Goal: Task Accomplishment & Management: Complete application form

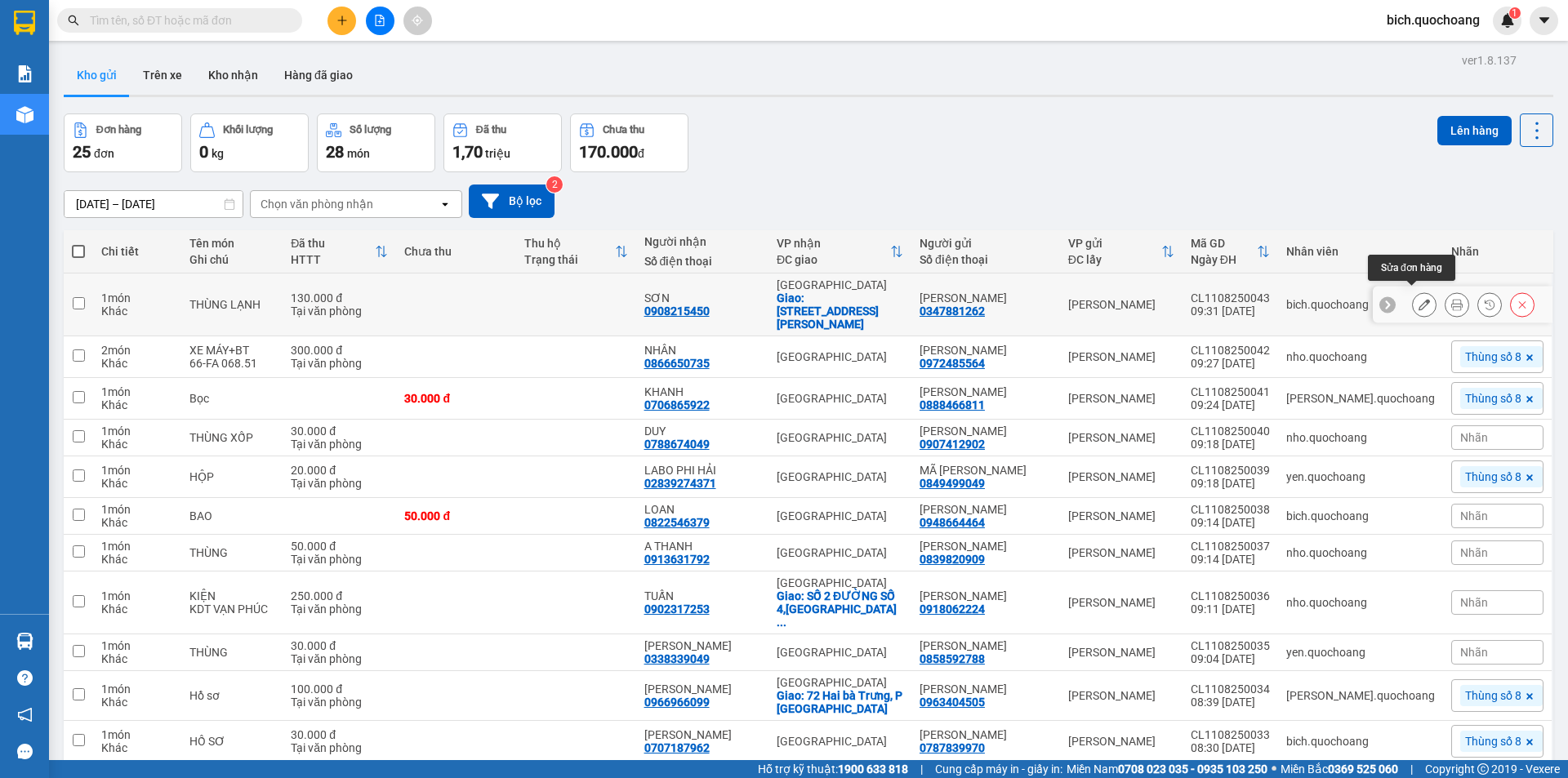
click at [1421, 297] on button at bounding box center [1424, 305] width 23 height 28
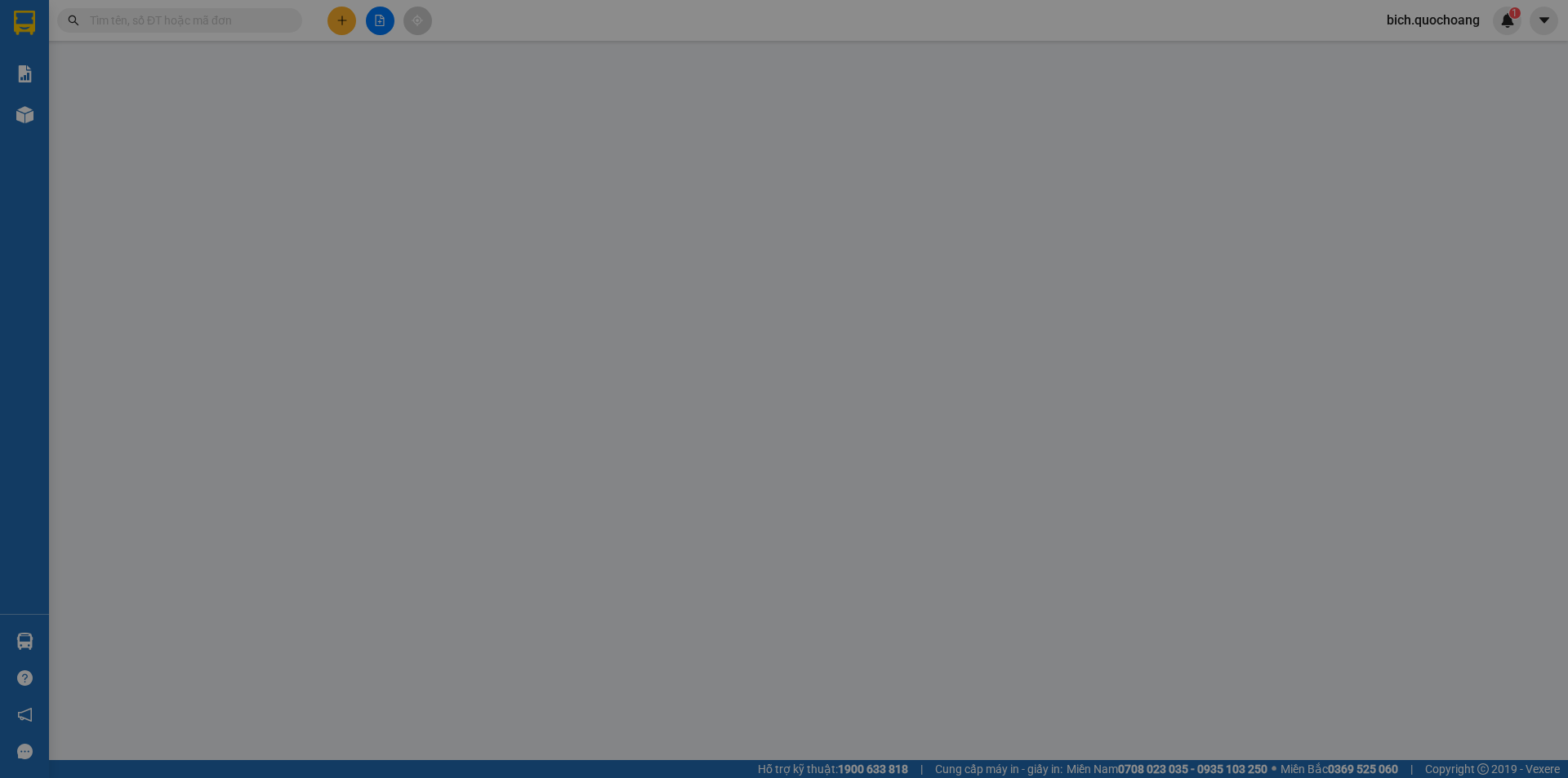
type input "0347881262"
type input "NGUYỄN THỊ BÉ TRANG"
type input "0908215450"
type input "SƠN"
checkbox input "true"
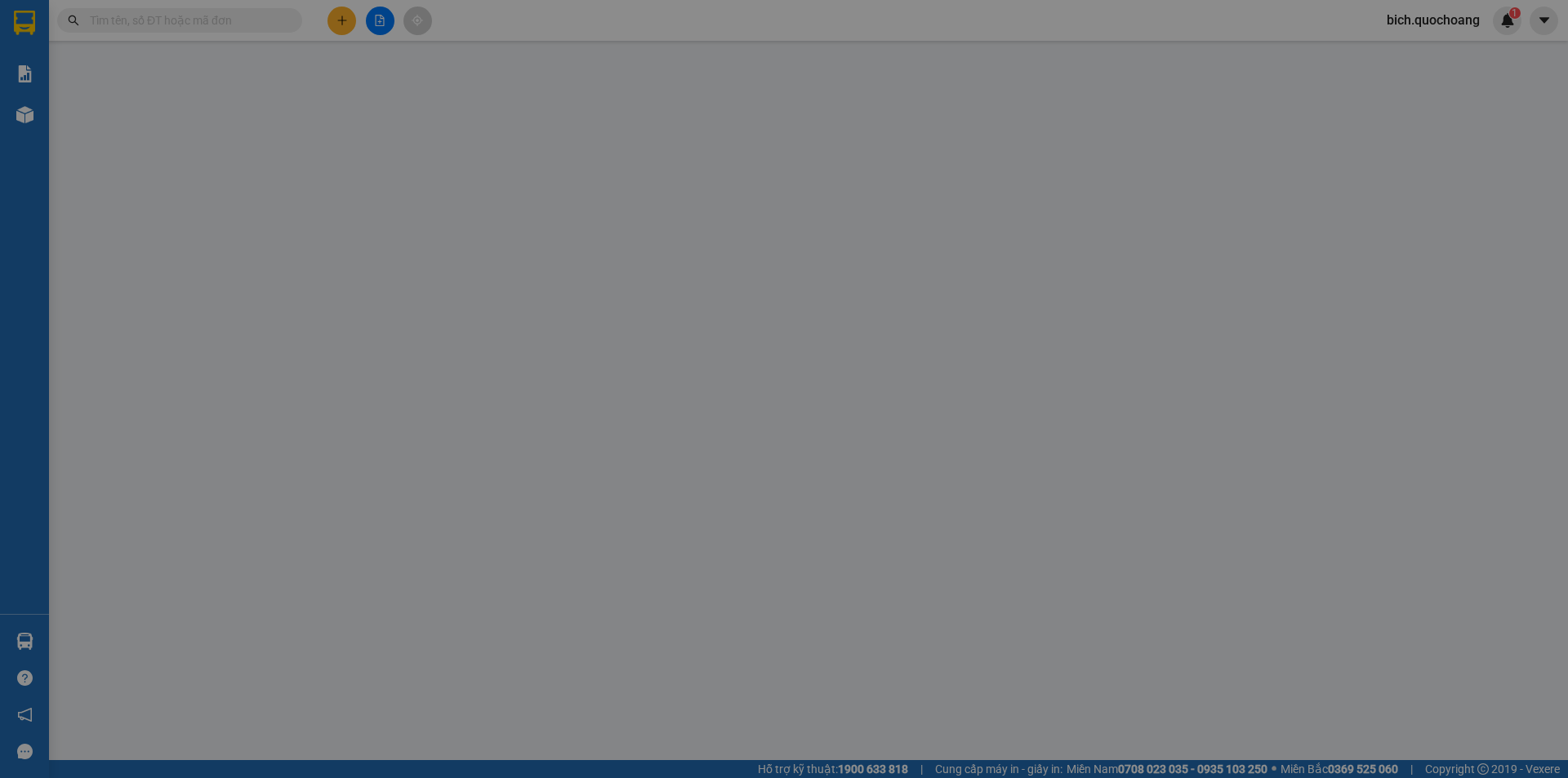
type input "66 Bùi Hữu Nghĩa, P5, Q 5"
type input "130.000"
type input "0"
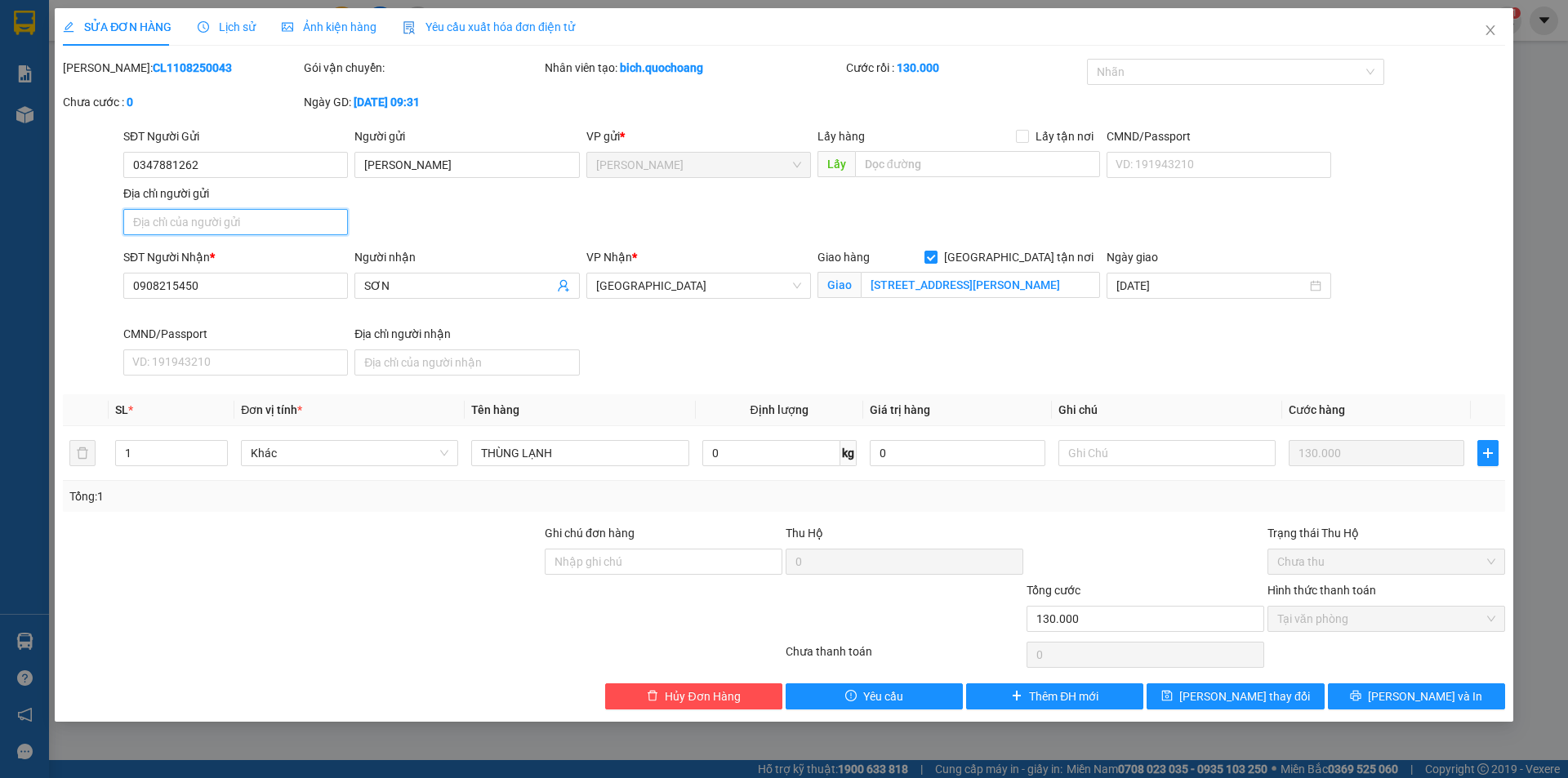
click at [198, 218] on input "Địa chỉ người gửi" at bounding box center [236, 222] width 224 height 26
paste input "P CAO LÃNH ĐỒNG THÁP"
type input "P CAO LÃNH ĐỒNG THÁP"
click at [1429, 689] on span "Lưu và In" at bounding box center [1425, 697] width 114 height 18
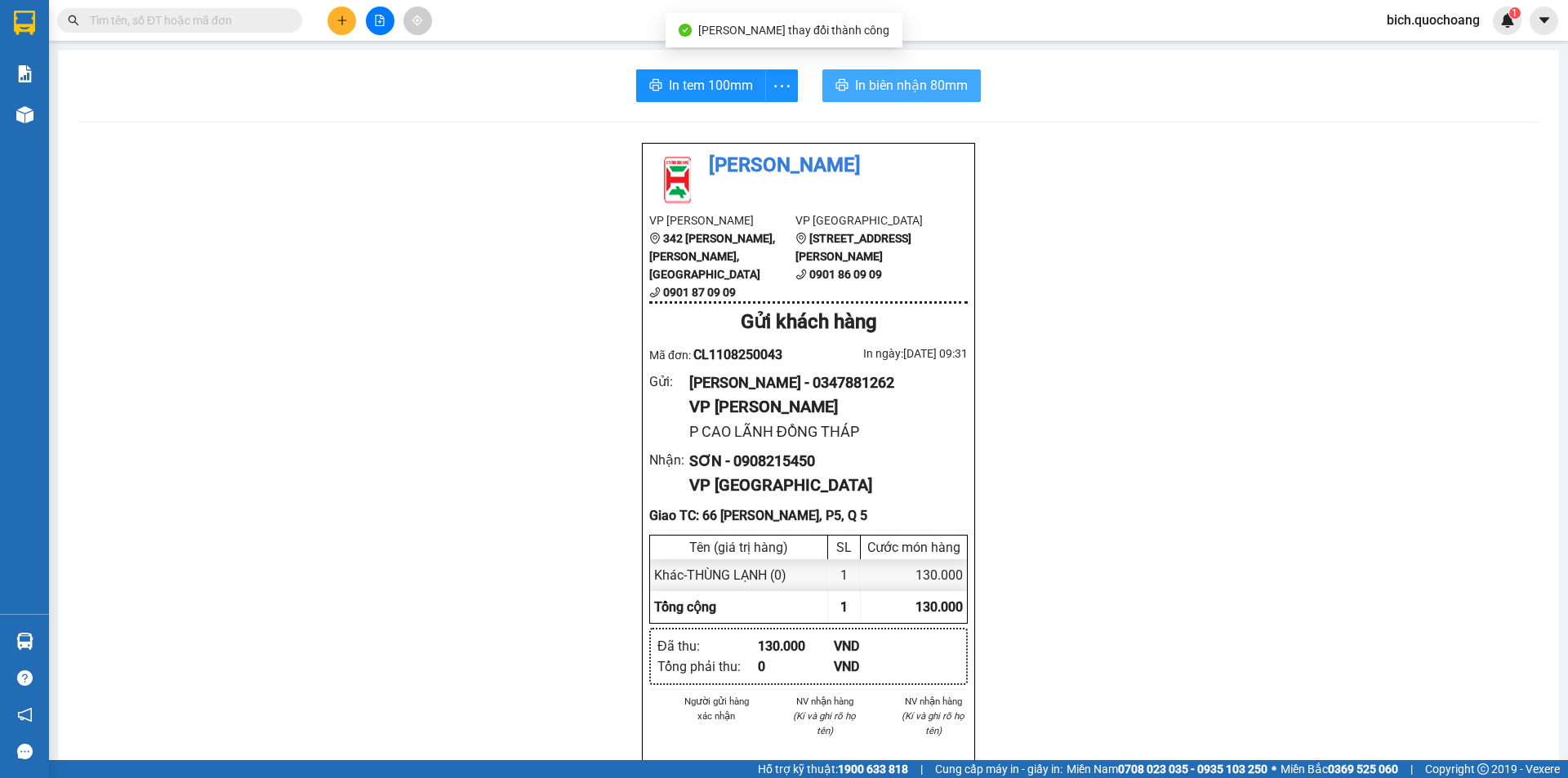
click at [861, 84] on span "In biên nhận 80mm" at bounding box center [911, 85] width 113 height 20
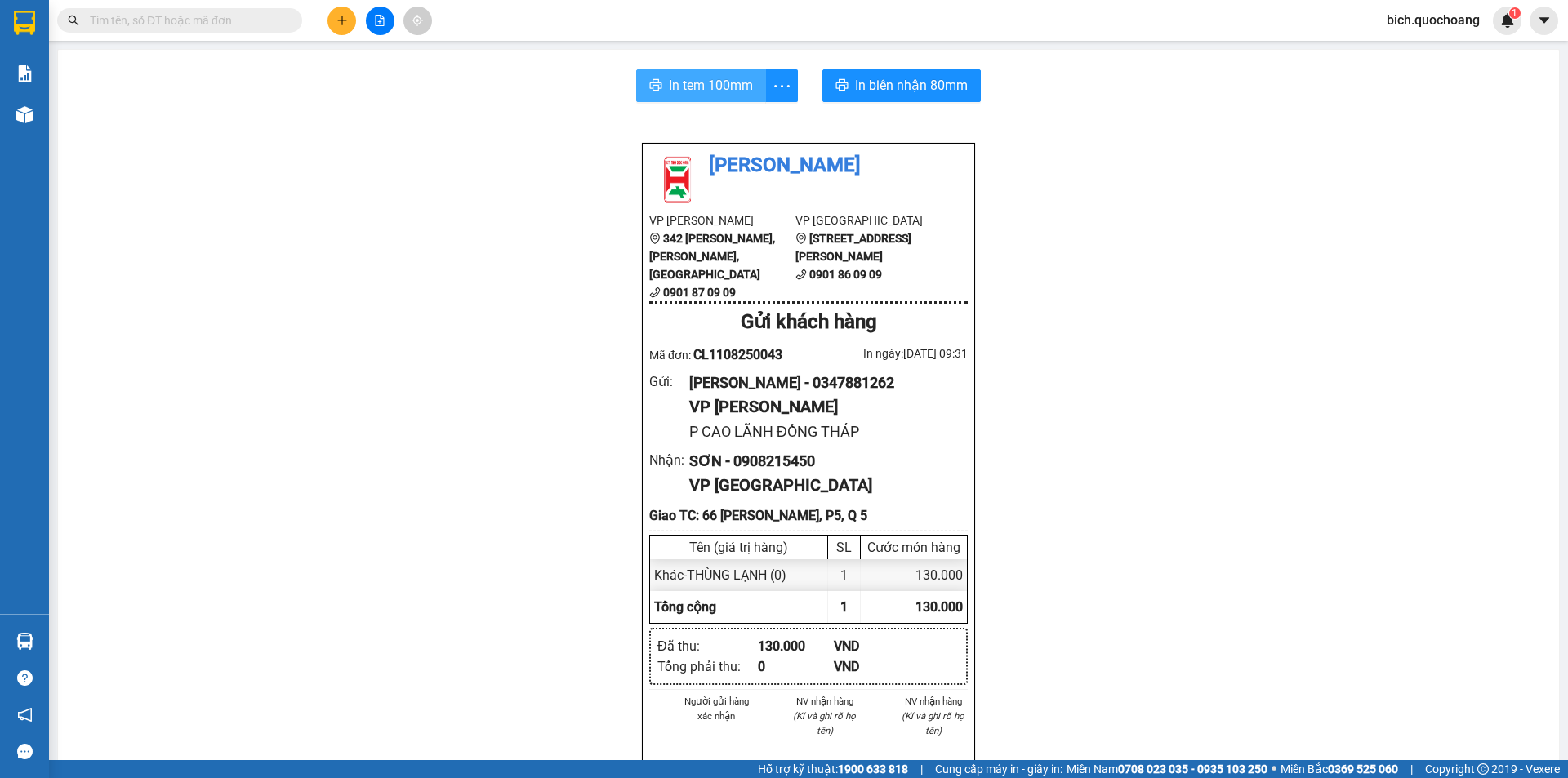
click at [723, 93] on span "In tem 100mm" at bounding box center [710, 85] width 85 height 20
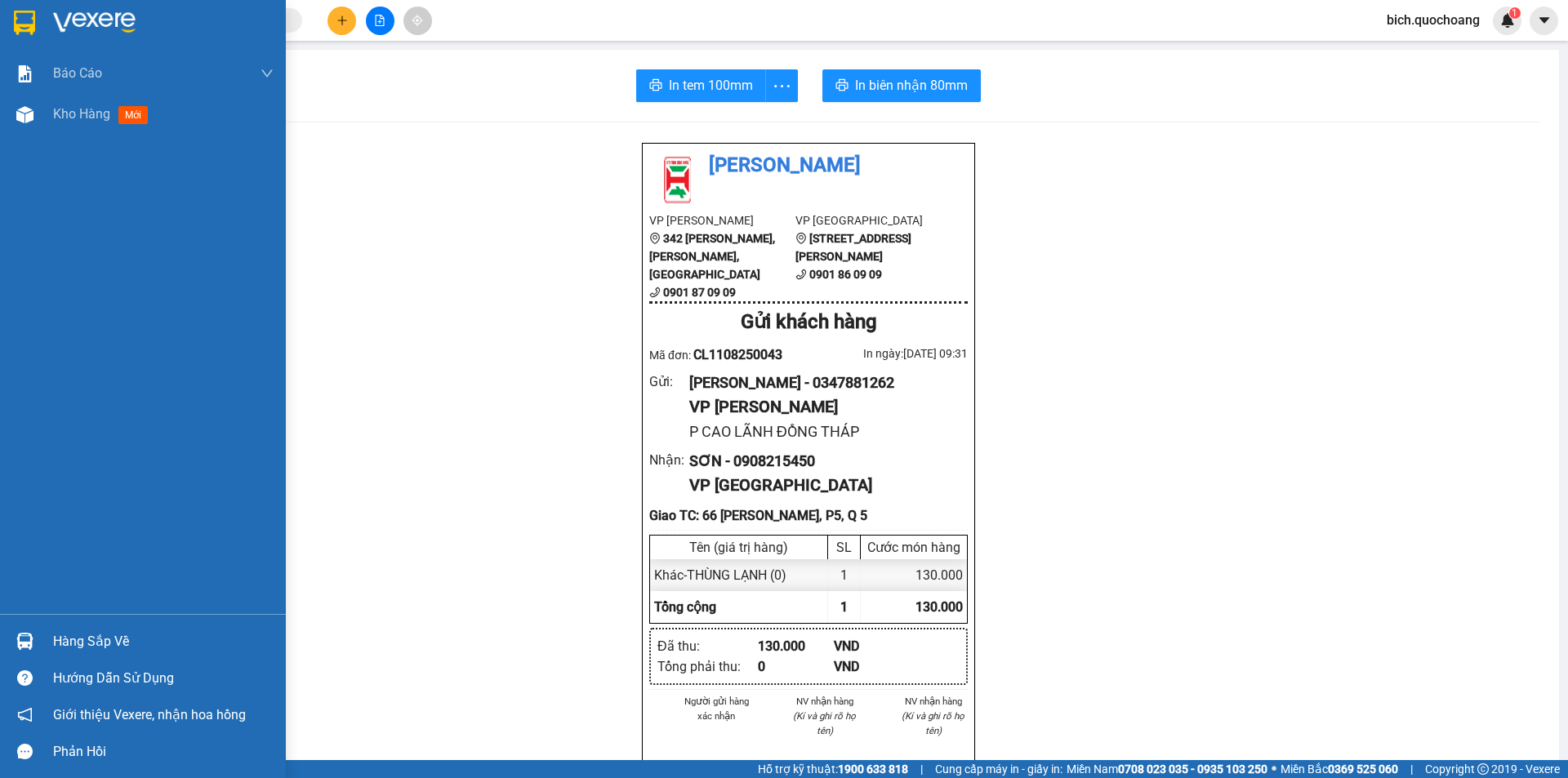
click at [114, 639] on div "Hàng sắp về" at bounding box center [164, 642] width 221 height 25
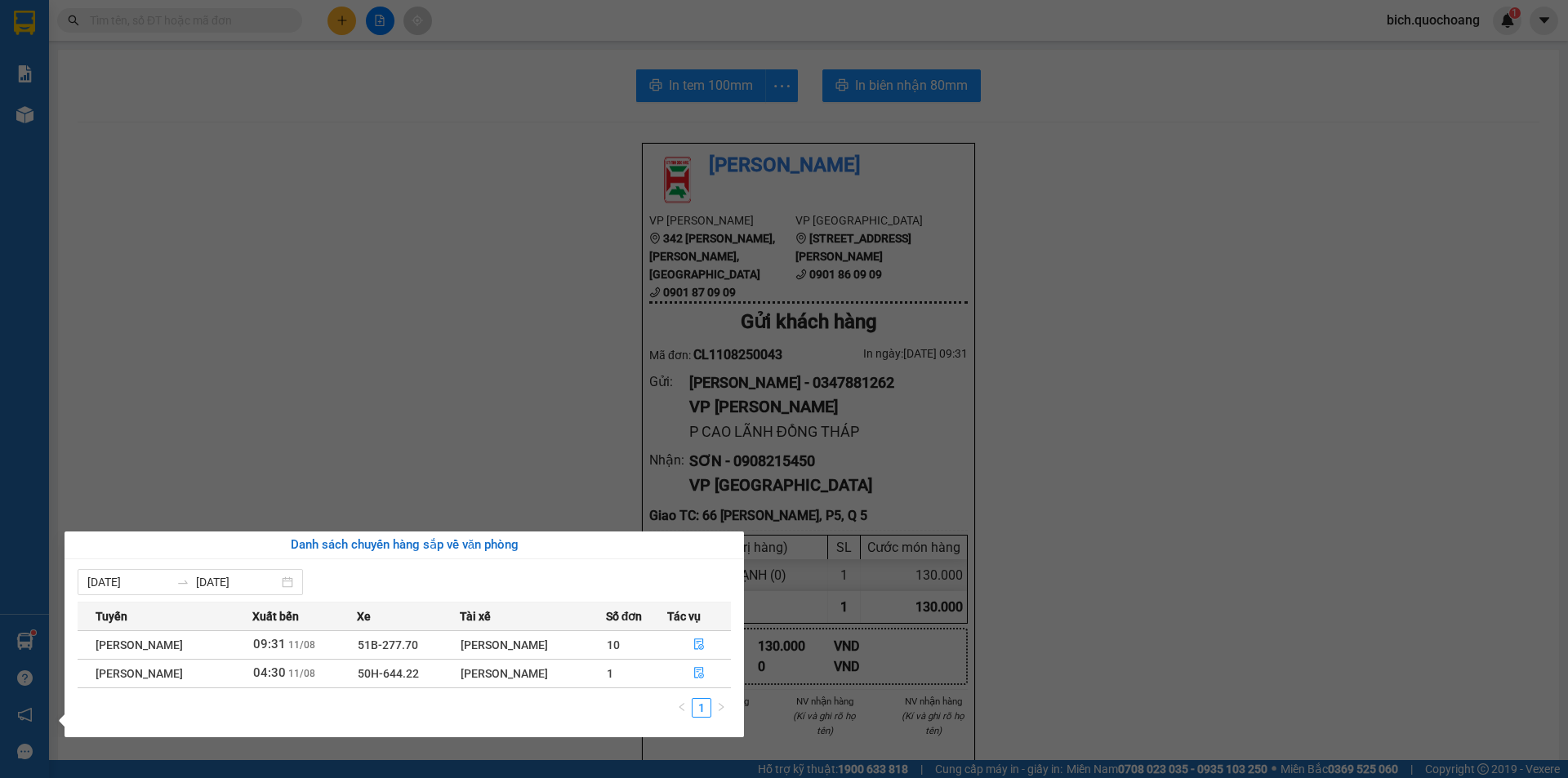
click at [276, 243] on section "Kết quả tìm kiếm ( 0 ) Bộ lọc No Data bich.quochoang 1 Báo cáo Báo cáo dòng tiề…" at bounding box center [784, 389] width 1568 height 778
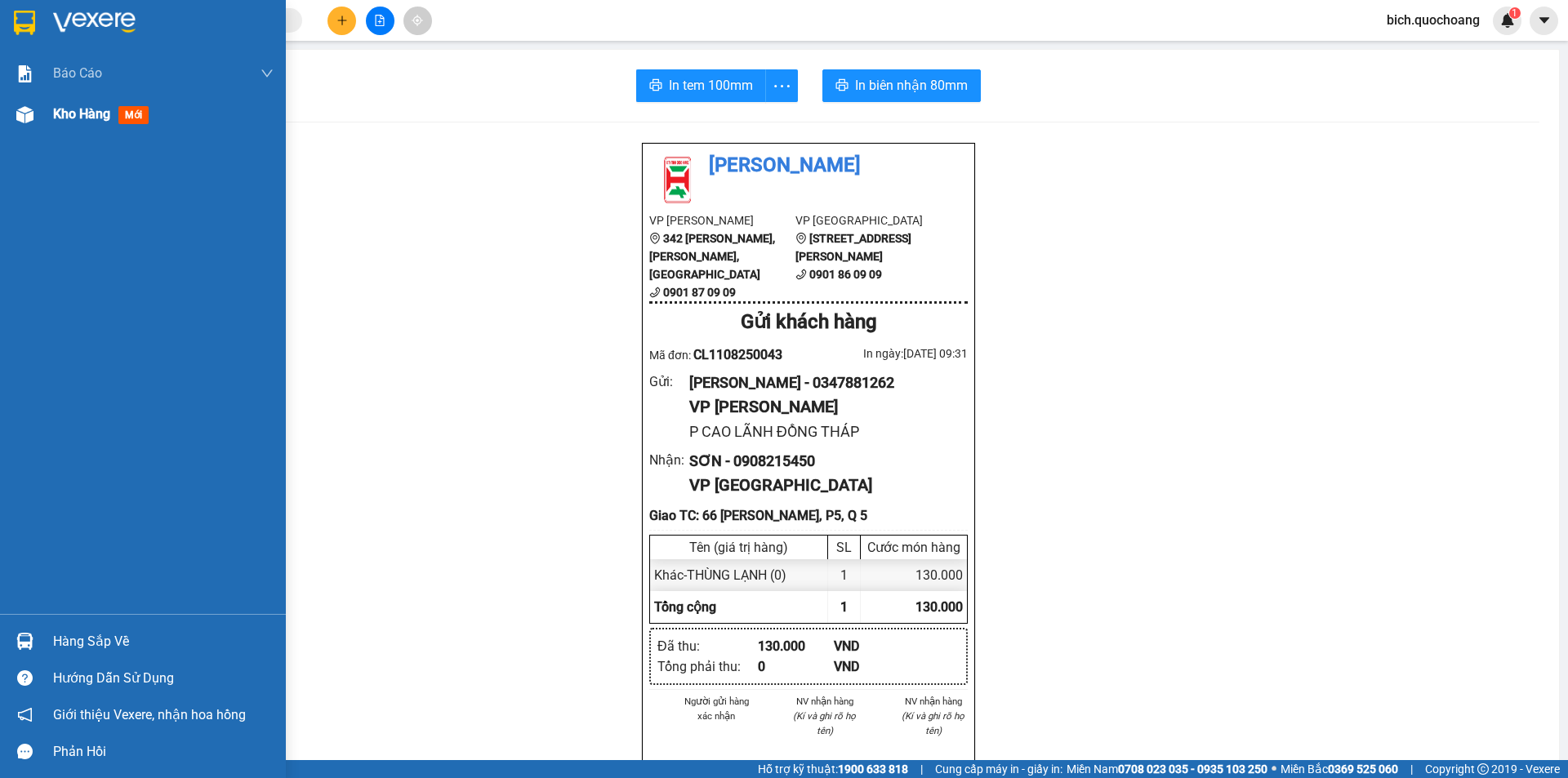
click at [84, 113] on span "Kho hàng" at bounding box center [82, 113] width 57 height 15
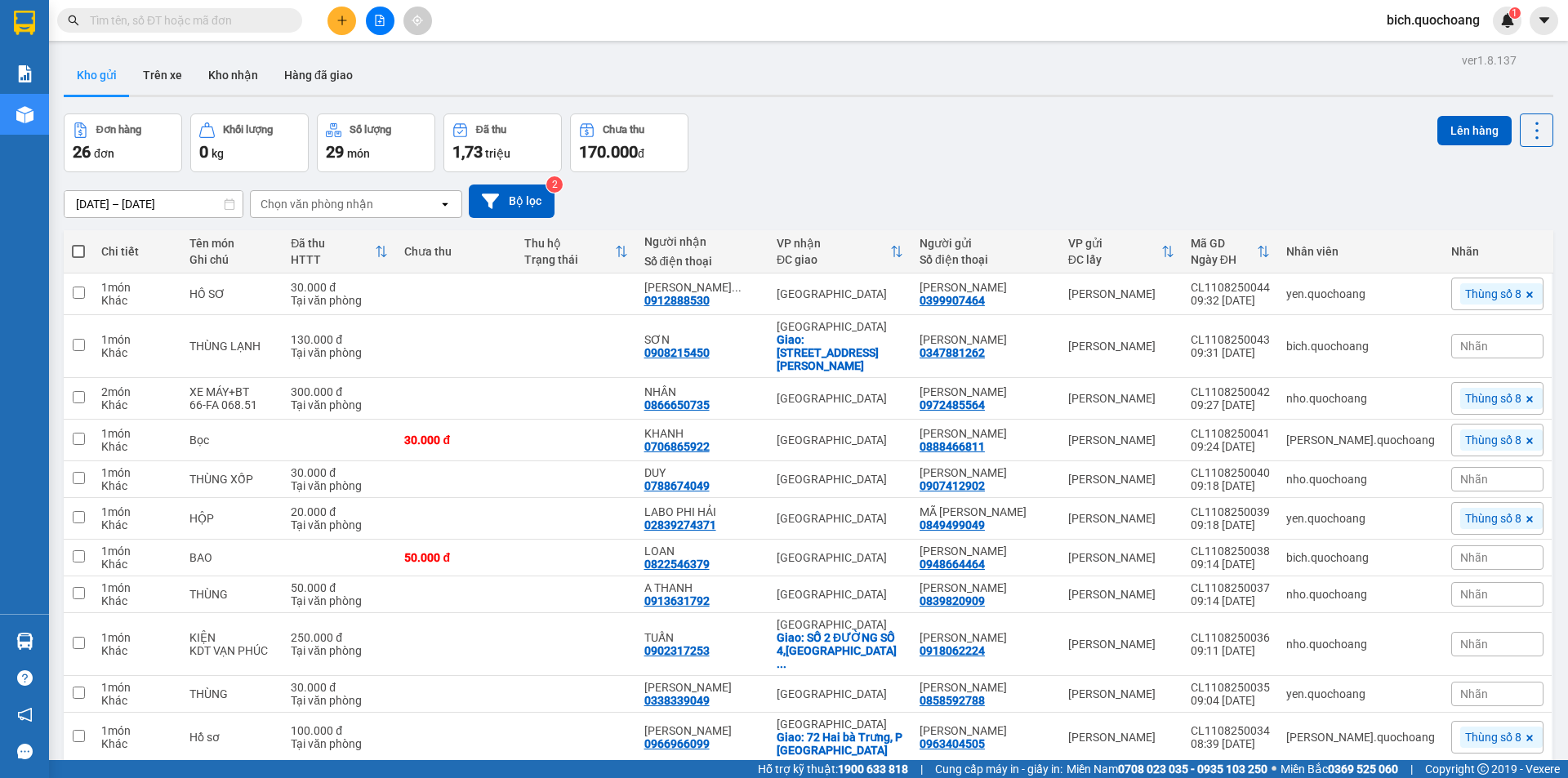
click at [85, 250] on span at bounding box center [78, 251] width 13 height 13
click at [78, 243] on input "checkbox" at bounding box center [78, 243] width 0 height 0
checkbox input "true"
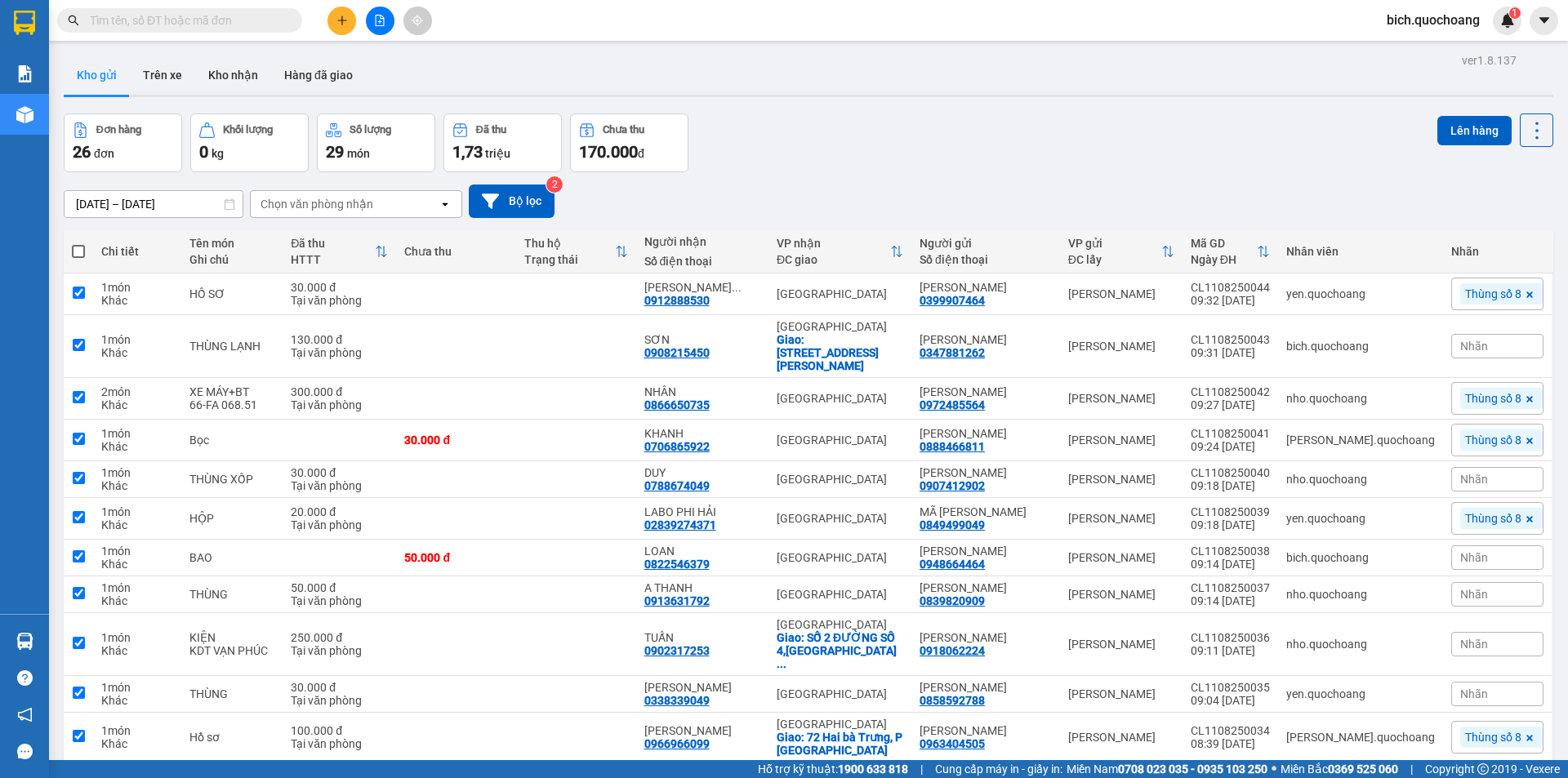
checkbox input "true"
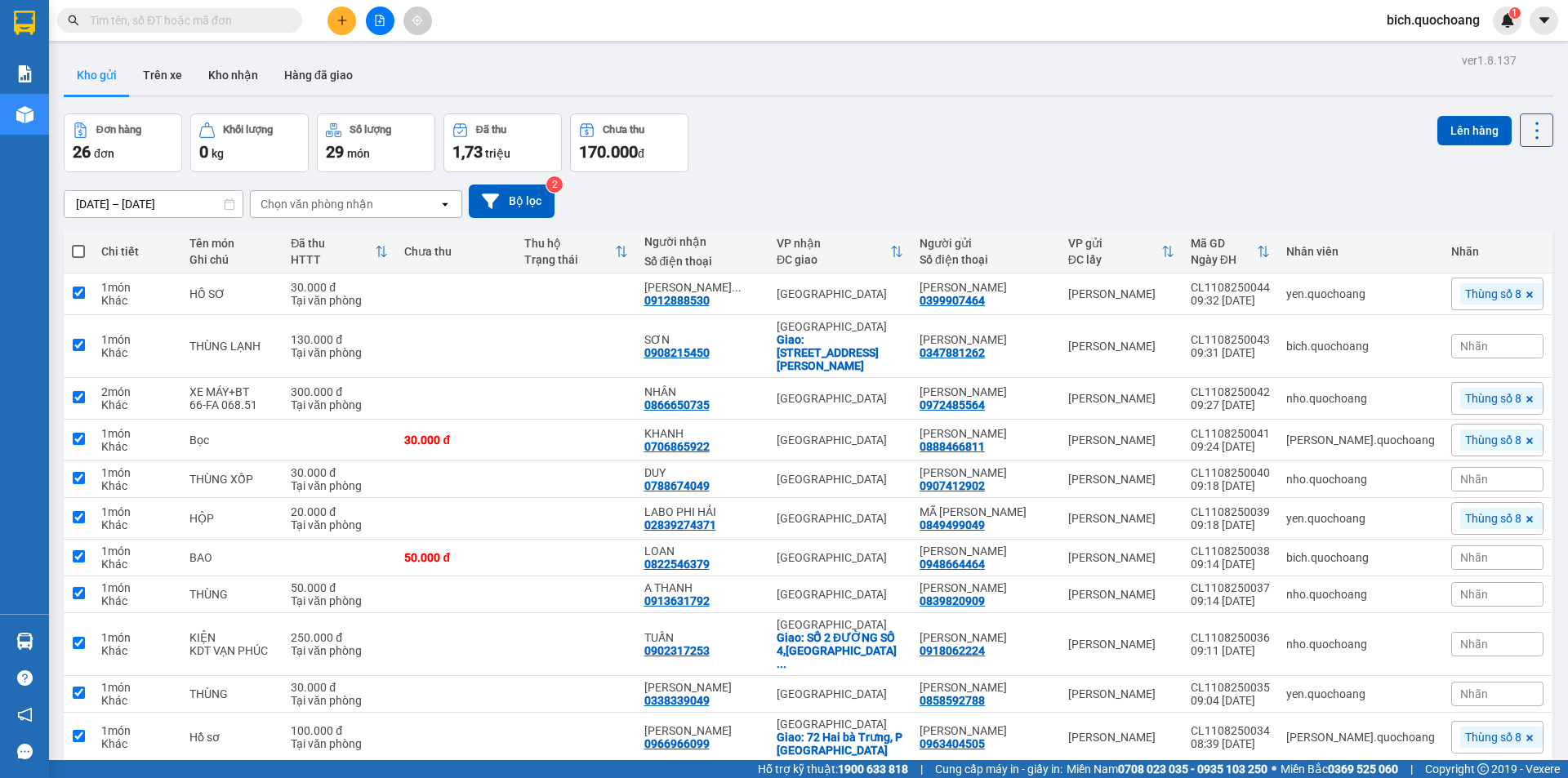
checkbox input "true"
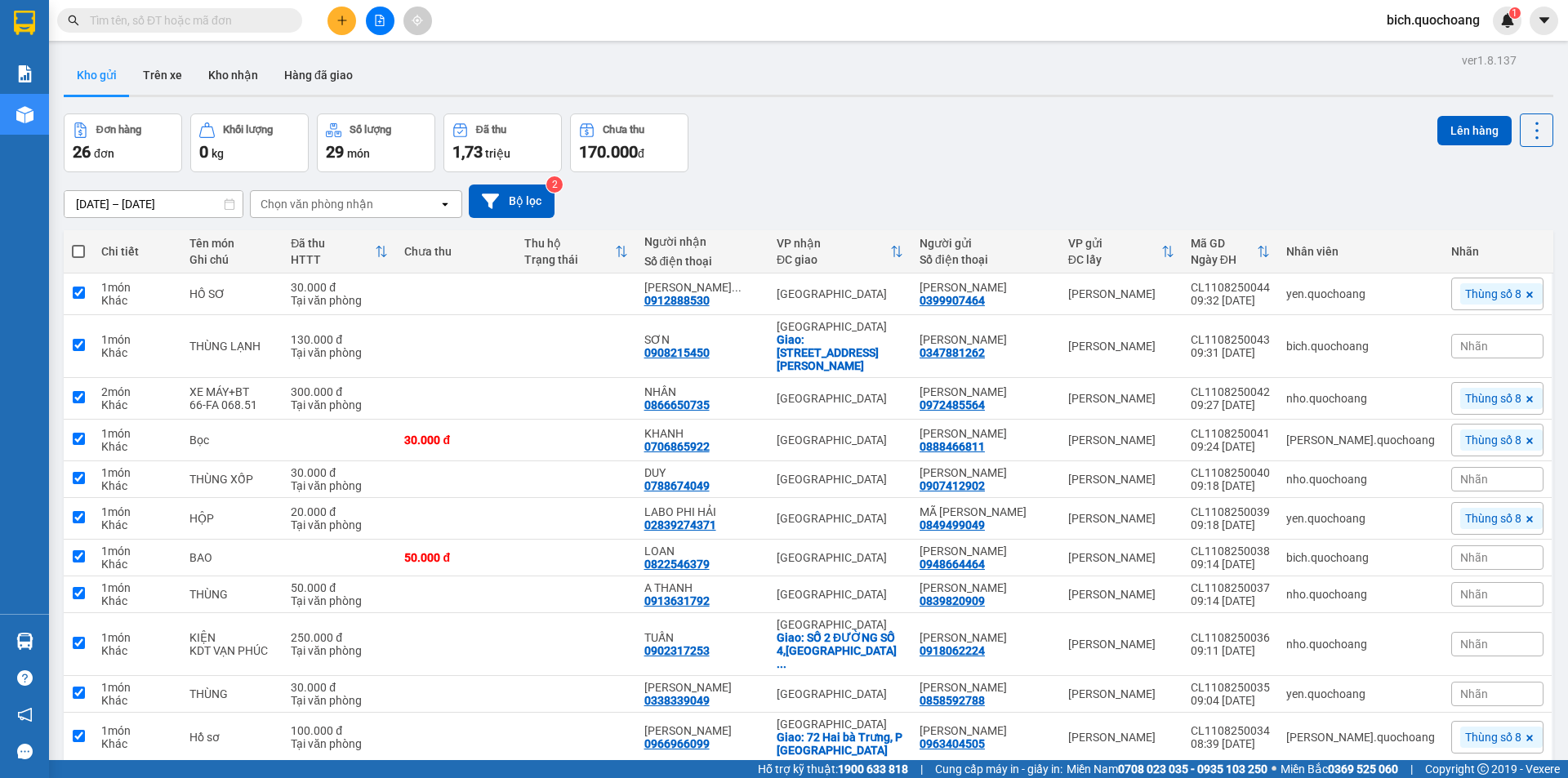
checkbox input "true"
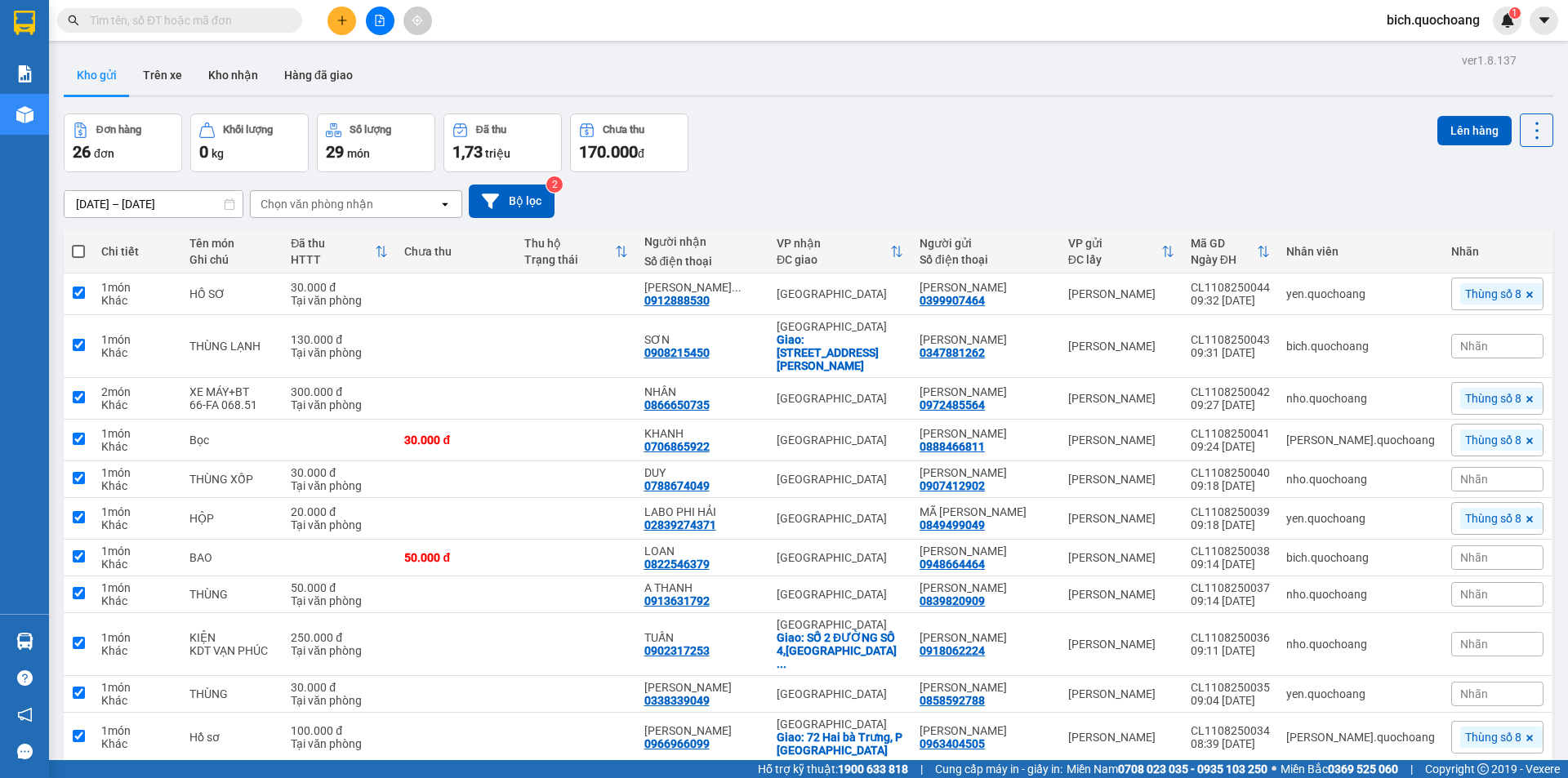
checkbox input "true"
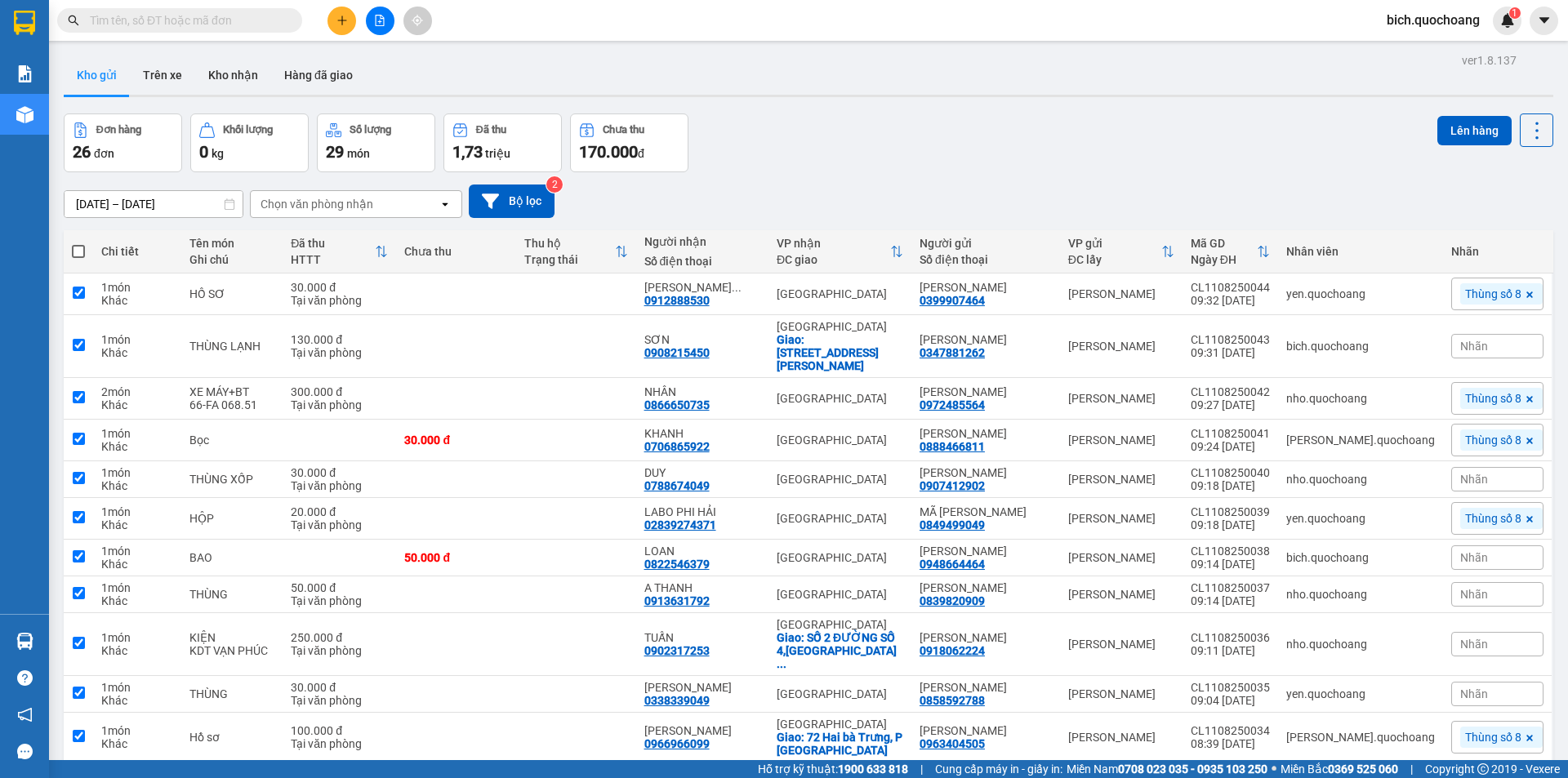
checkbox input "true"
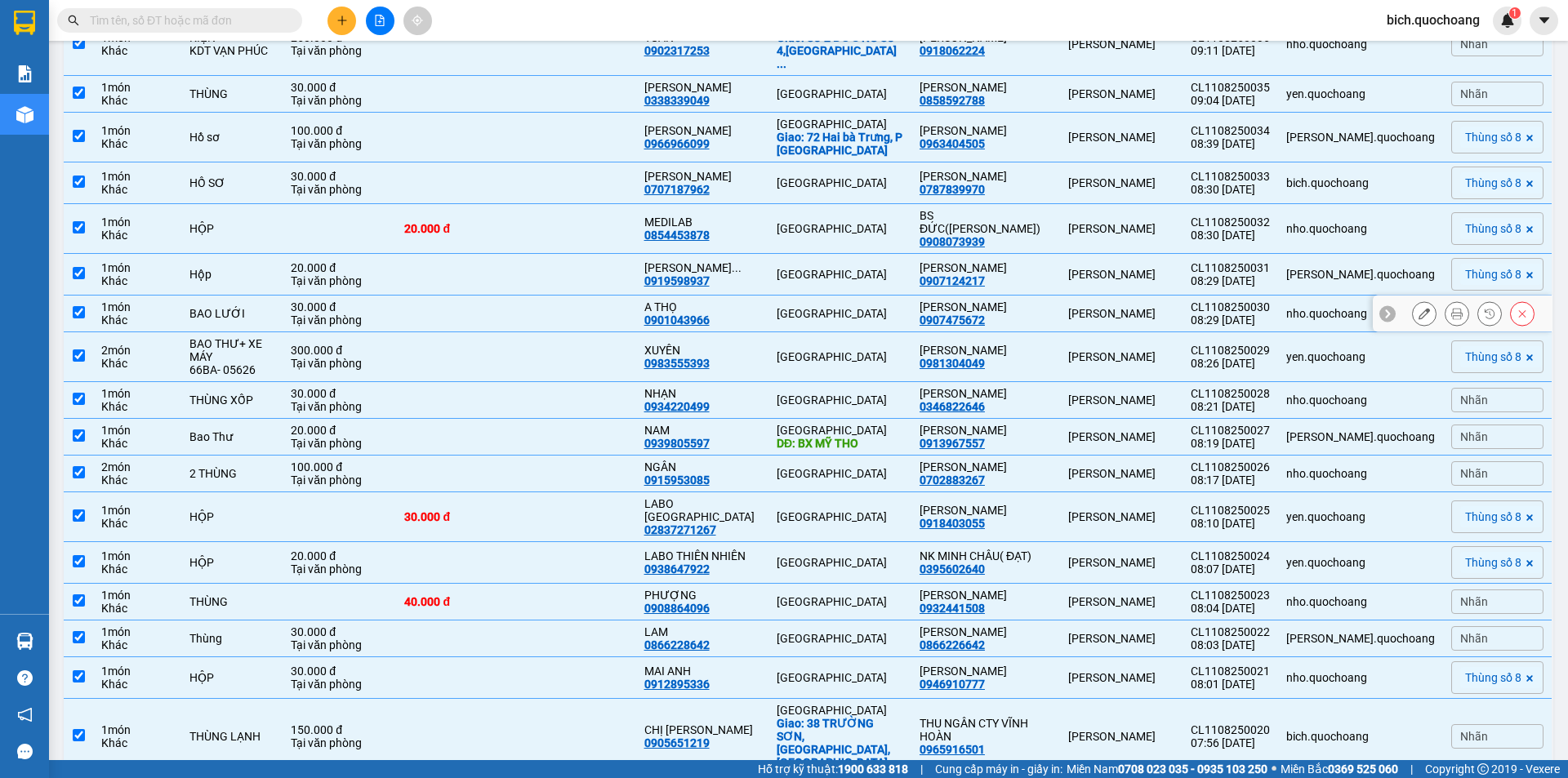
scroll to position [653, 0]
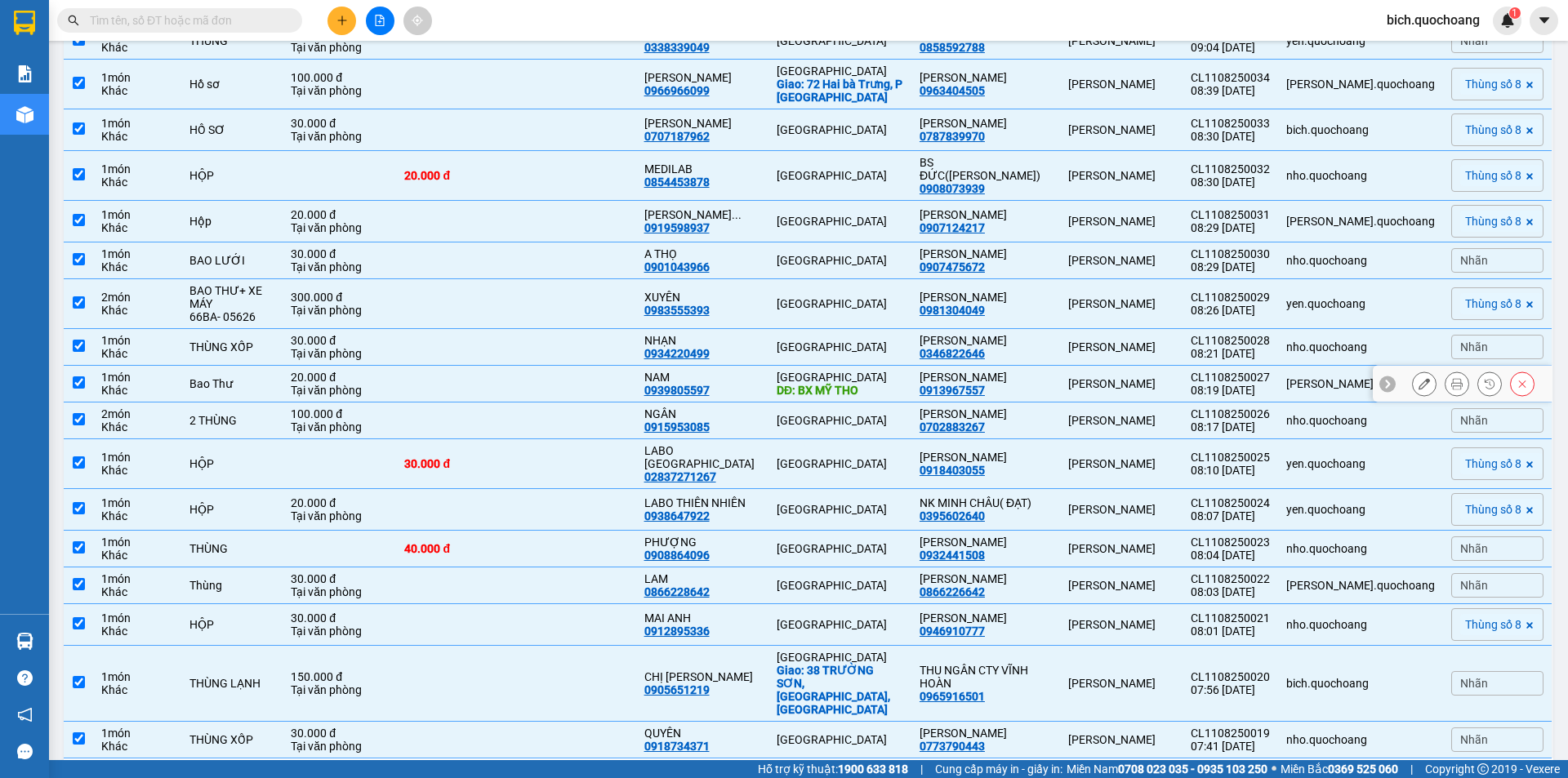
click at [74, 377] on input "checkbox" at bounding box center [79, 383] width 12 height 12
checkbox input "false"
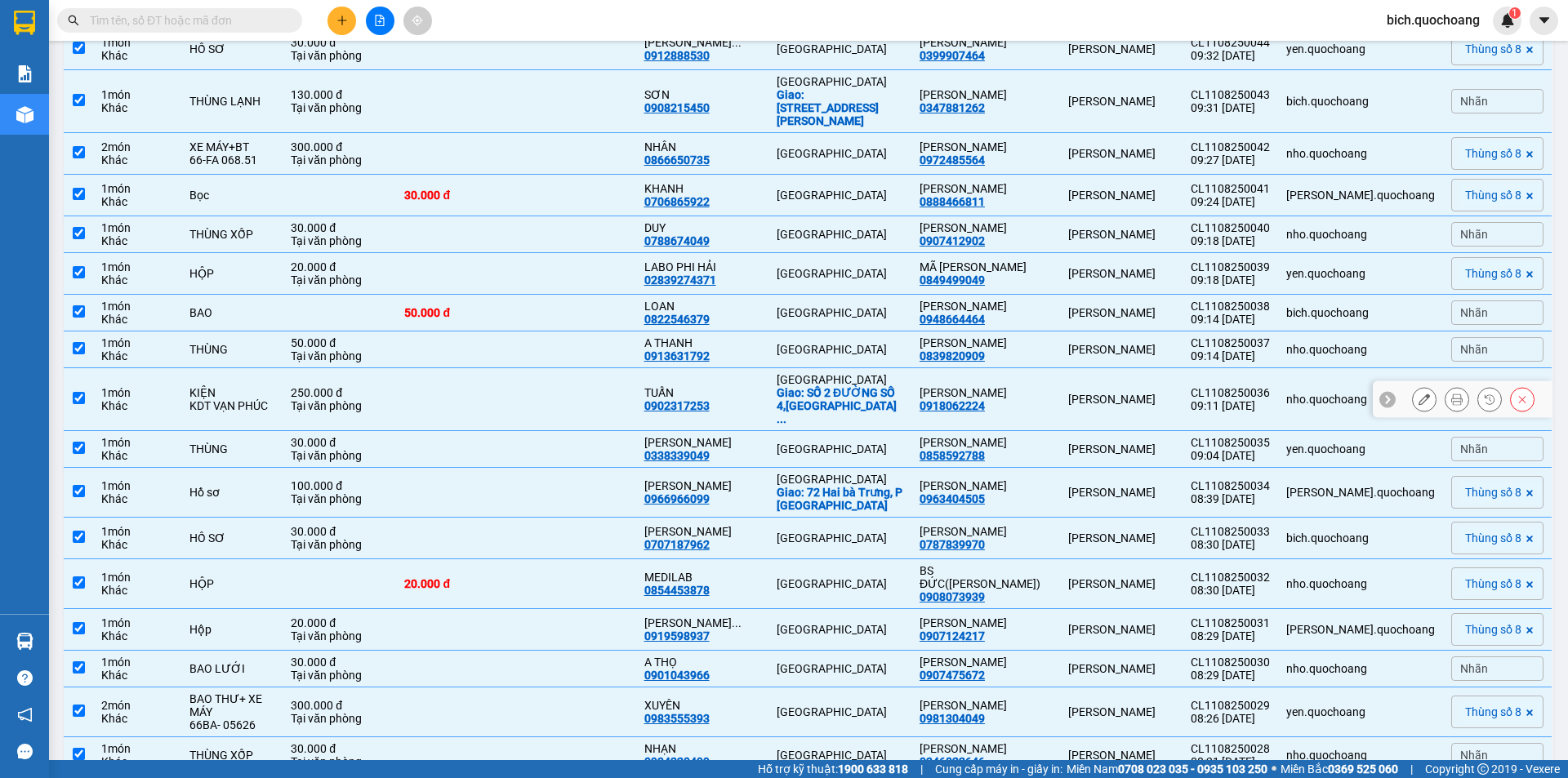
scroll to position [0, 0]
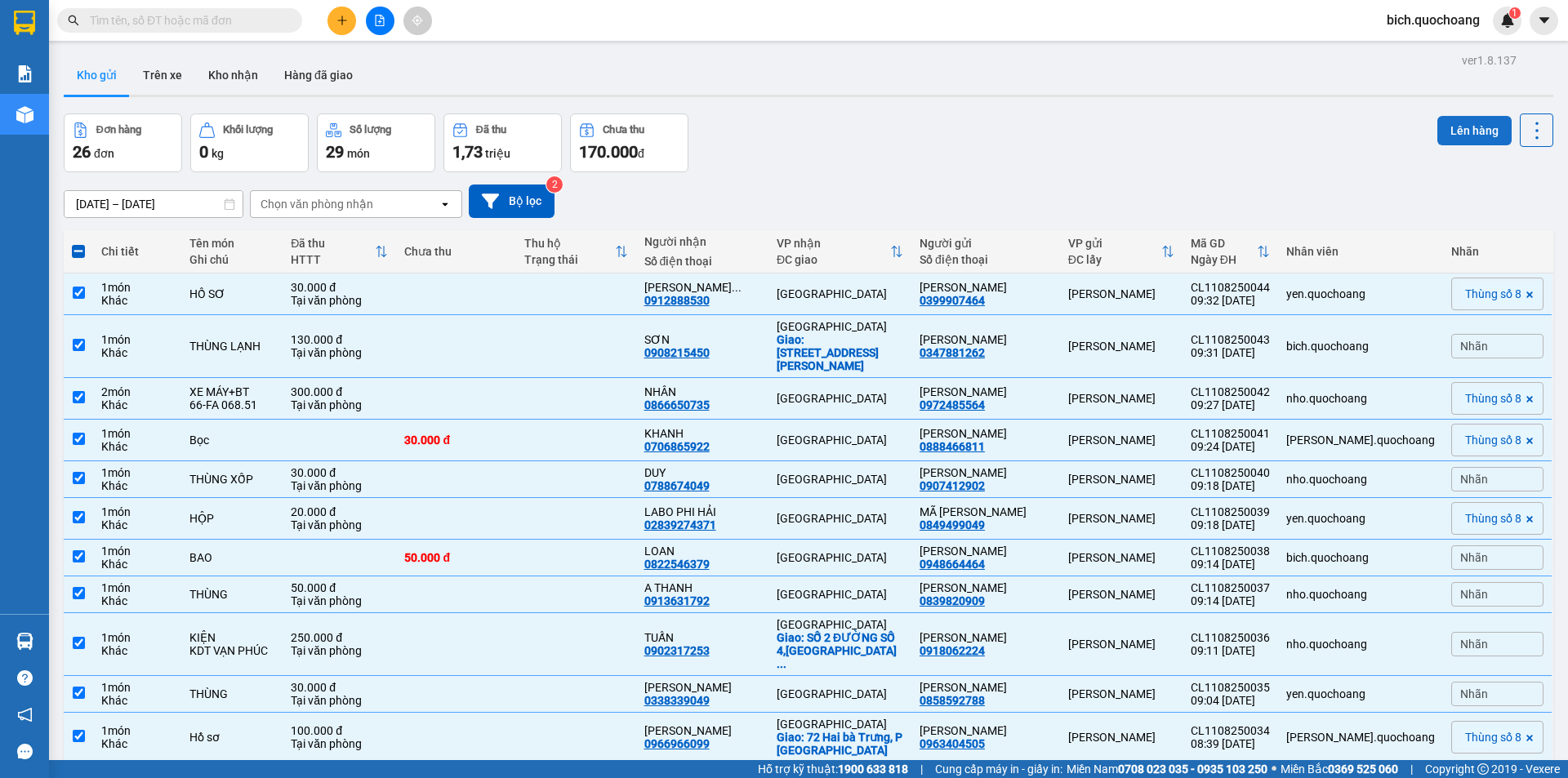
click at [1451, 140] on button "Lên hàng" at bounding box center [1474, 130] width 74 height 29
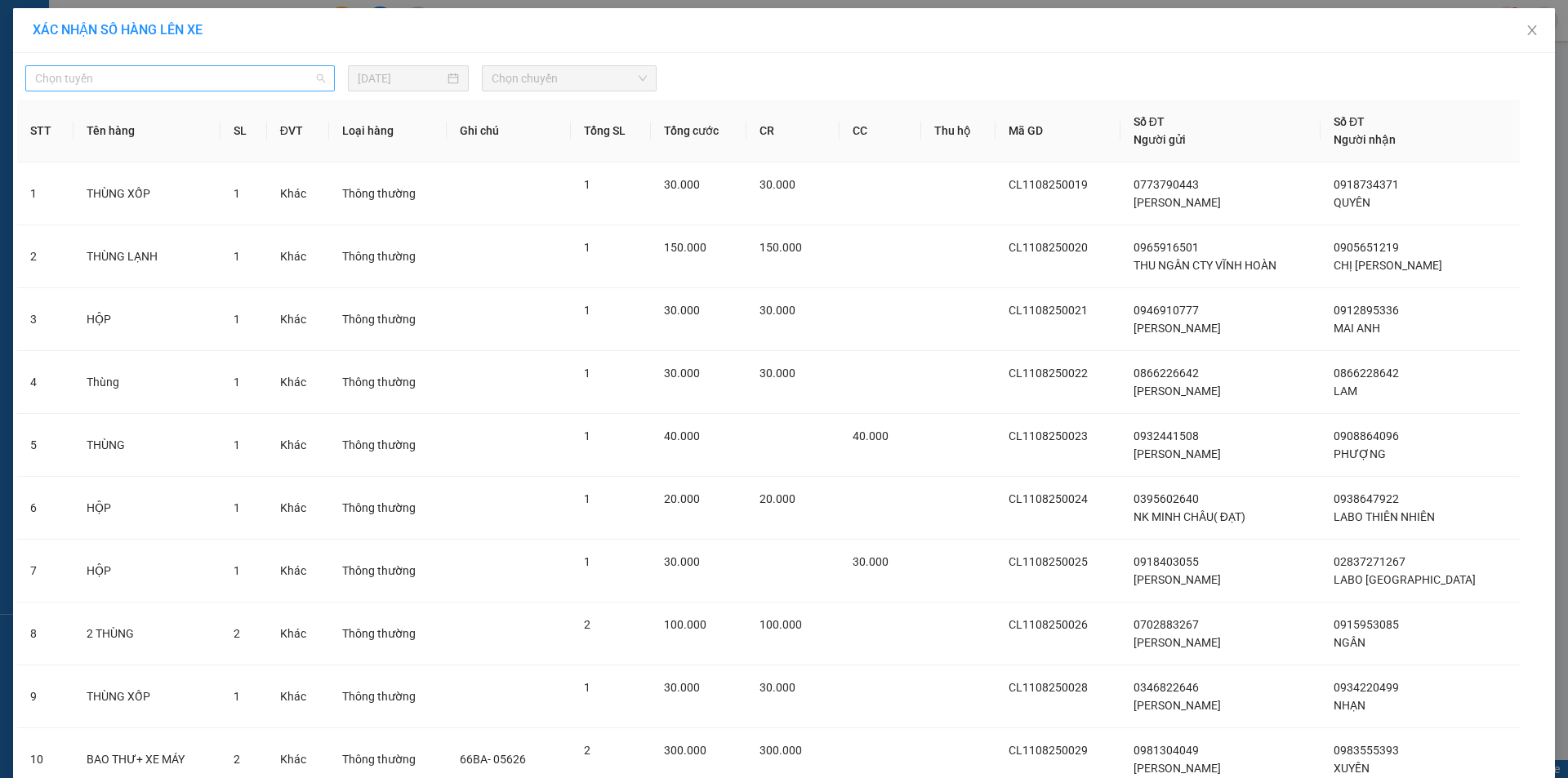
drag, startPoint x: 149, startPoint y: 85, endPoint x: 140, endPoint y: 108, distance: 24.7
click at [150, 85] on span "Chọn tuyến" at bounding box center [180, 78] width 290 height 25
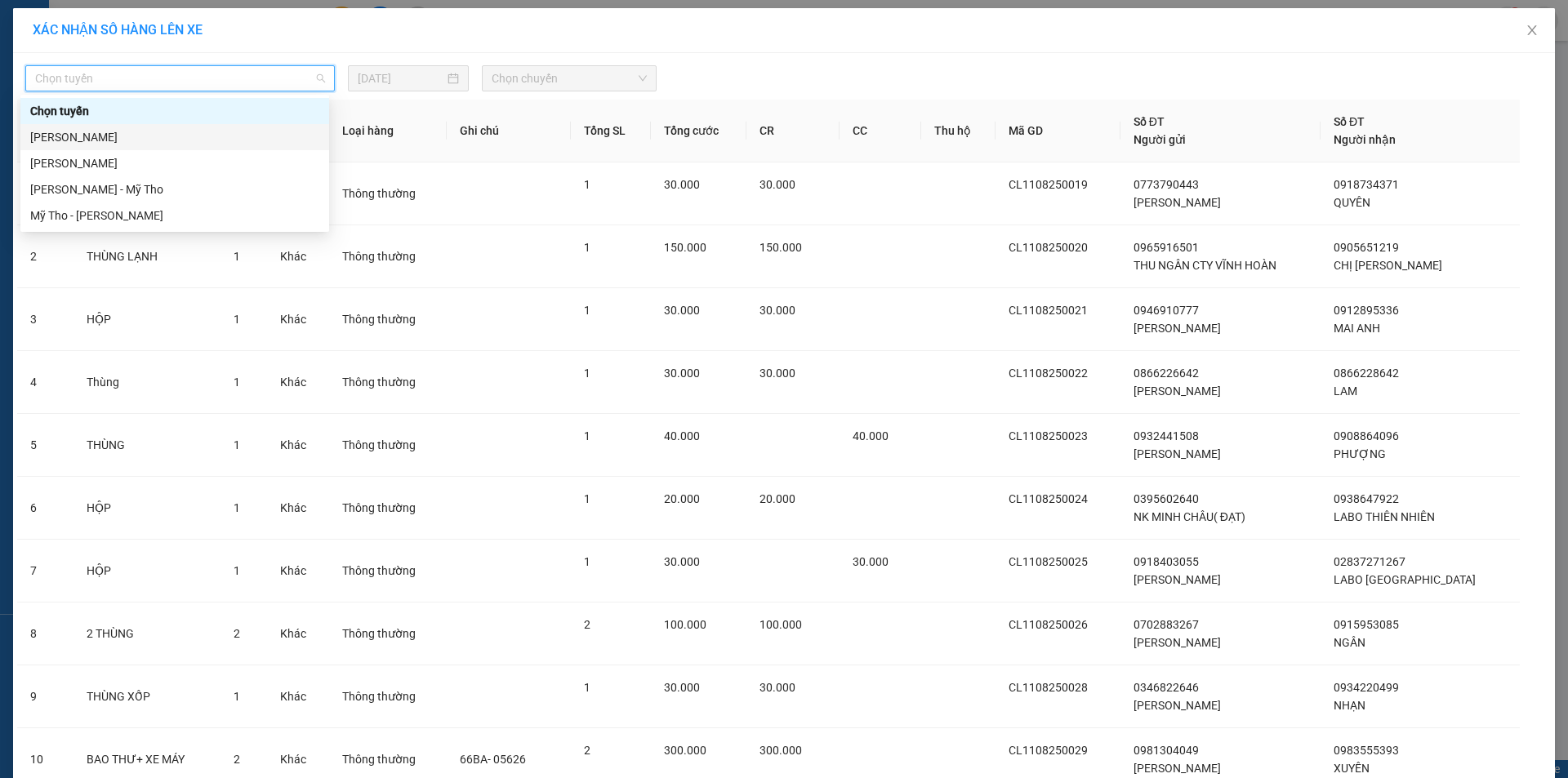
drag, startPoint x: 119, startPoint y: 139, endPoint x: 167, endPoint y: 134, distance: 48.3
click at [125, 139] on div "Cao Lãnh - Hồ Chí Minh" at bounding box center [174, 137] width 289 height 18
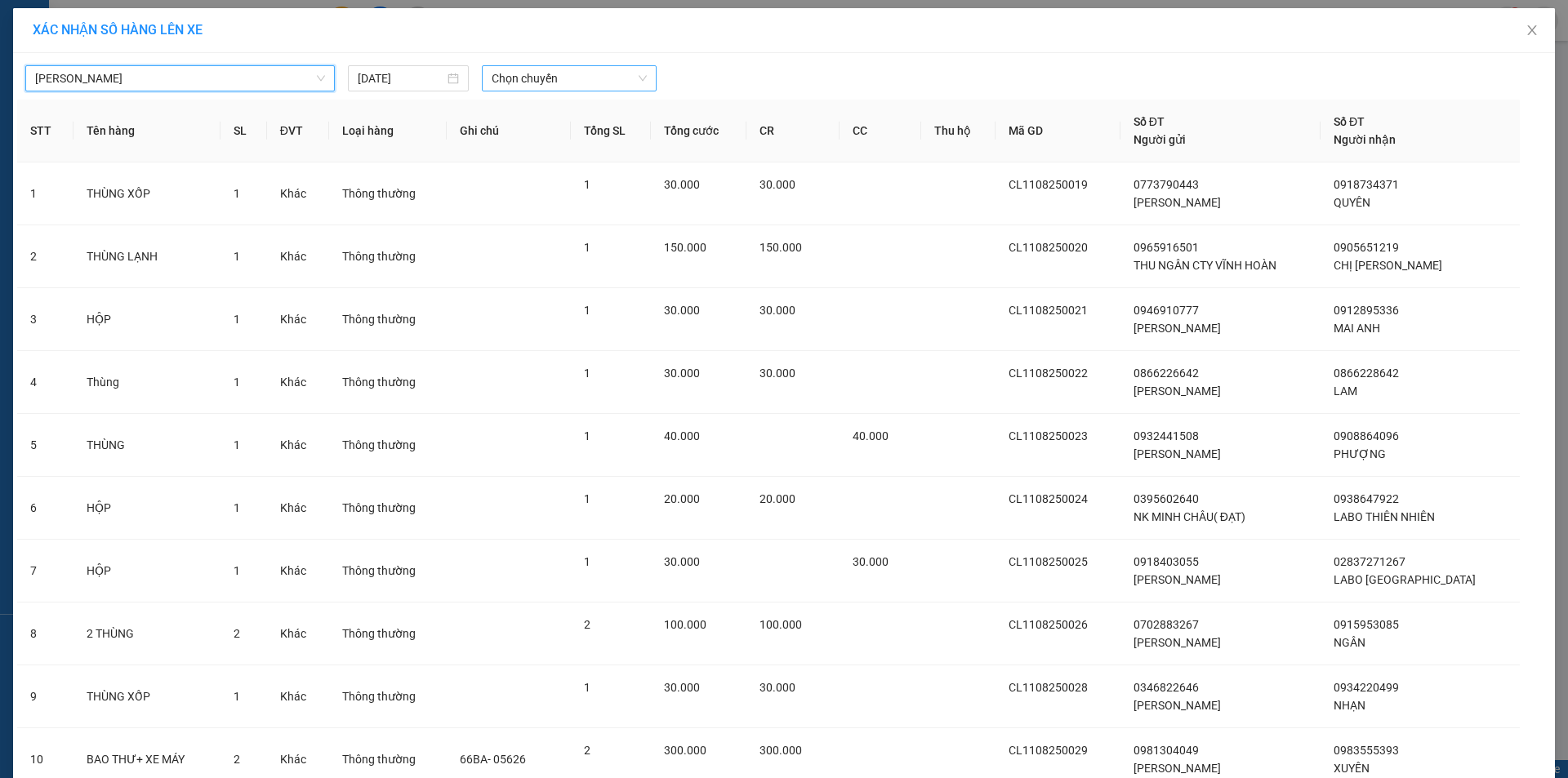
click at [510, 80] on span "Chọn chuyến" at bounding box center [569, 78] width 155 height 25
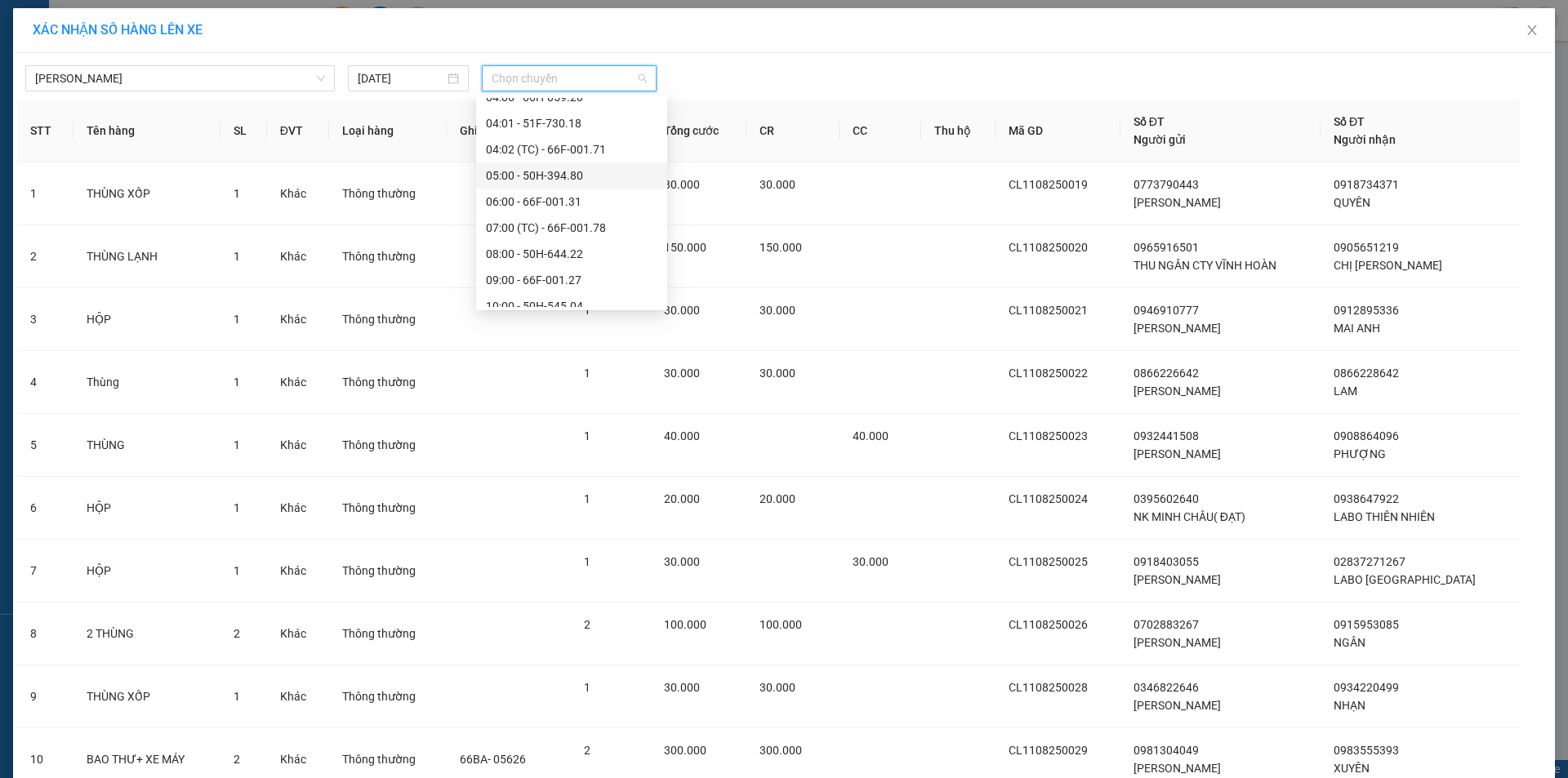
scroll to position [327, 0]
click at [566, 280] on div "10:00 - 50H-545.04" at bounding box center [571, 281] width 172 height 18
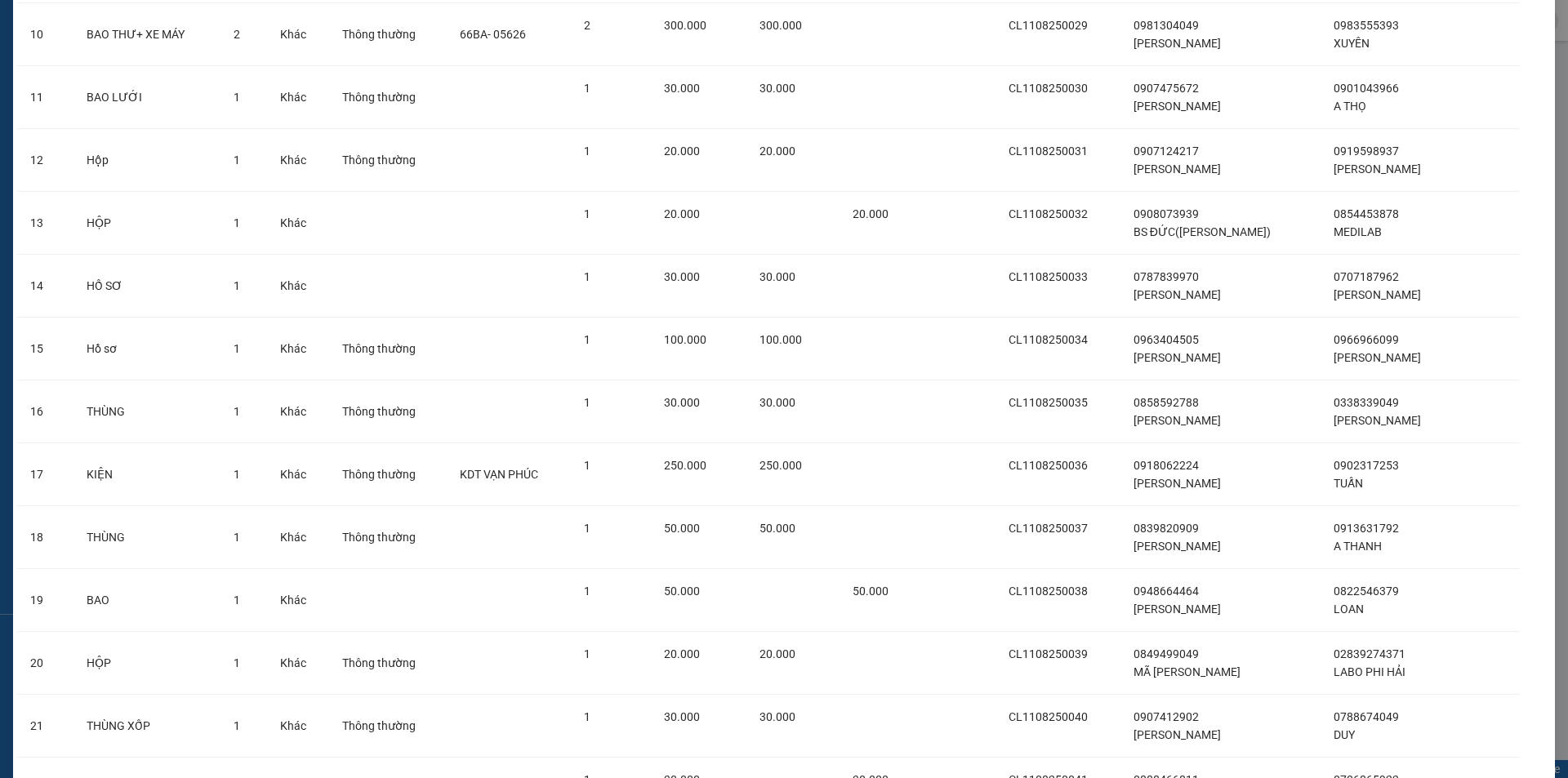
scroll to position [1085, 0]
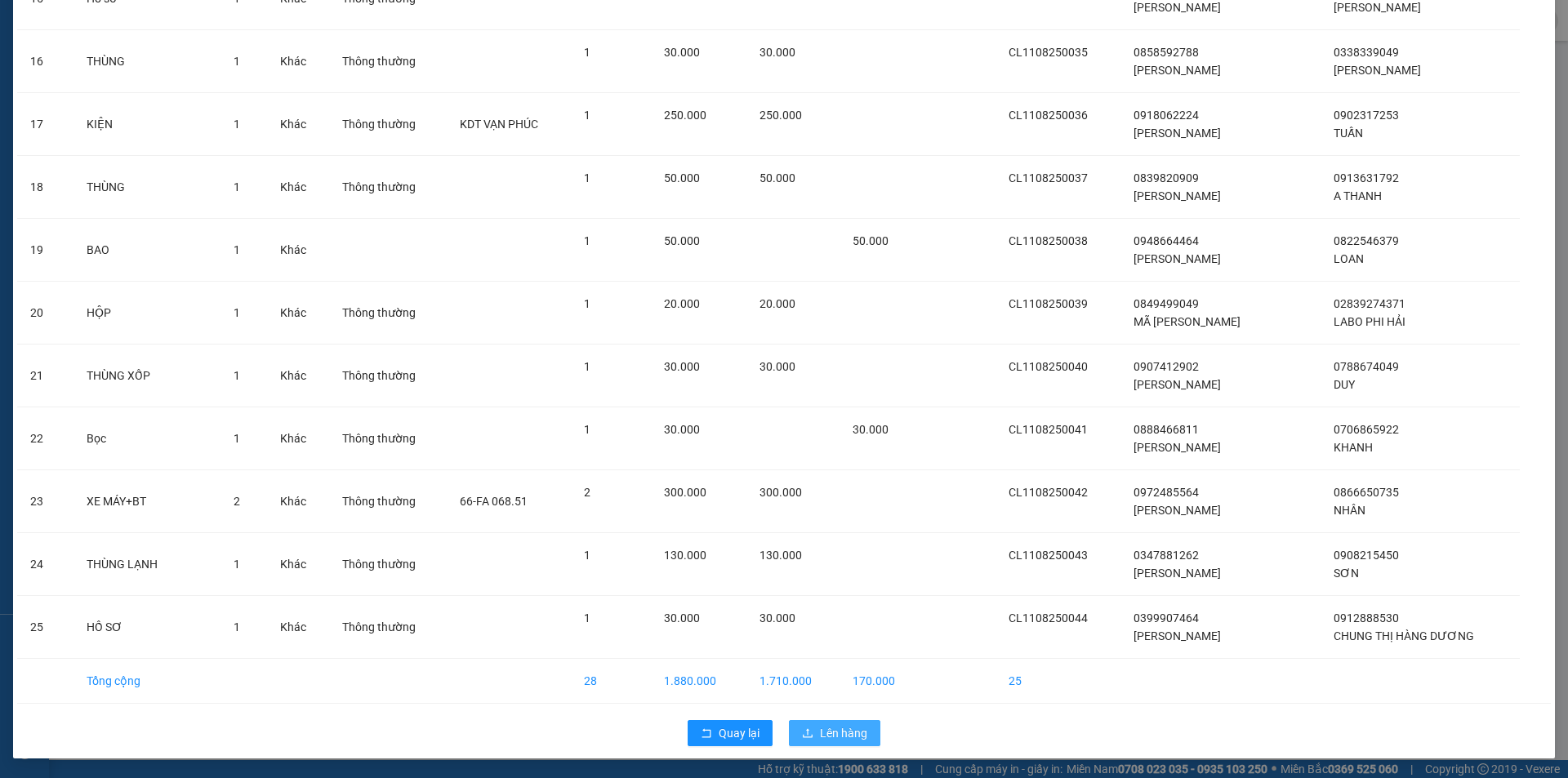
click at [833, 731] on span "Lên hàng" at bounding box center [843, 733] width 47 height 18
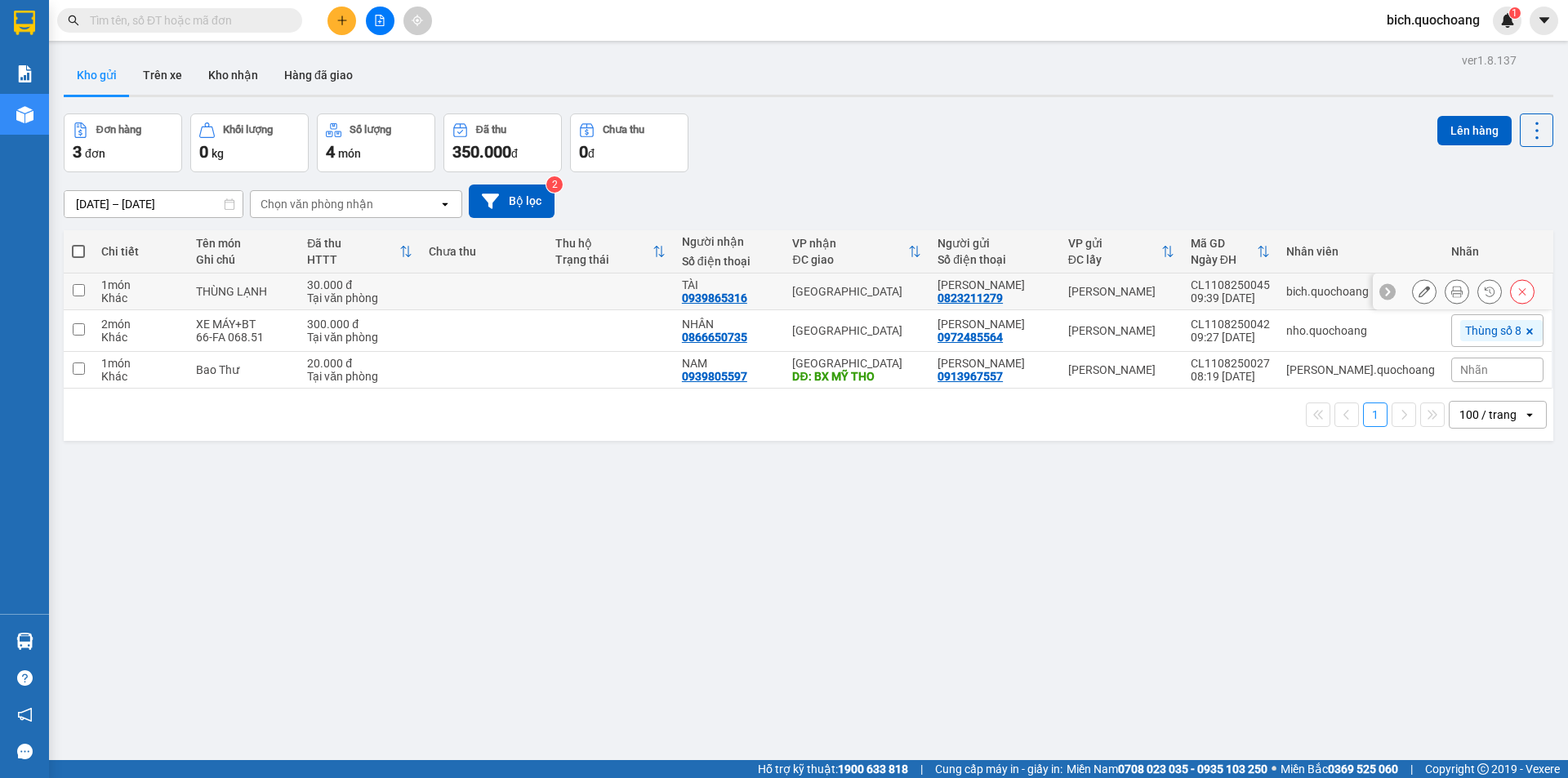
click at [1425, 276] on div at bounding box center [1462, 291] width 180 height 36
click at [1418, 291] on icon at bounding box center [1424, 291] width 12 height 12
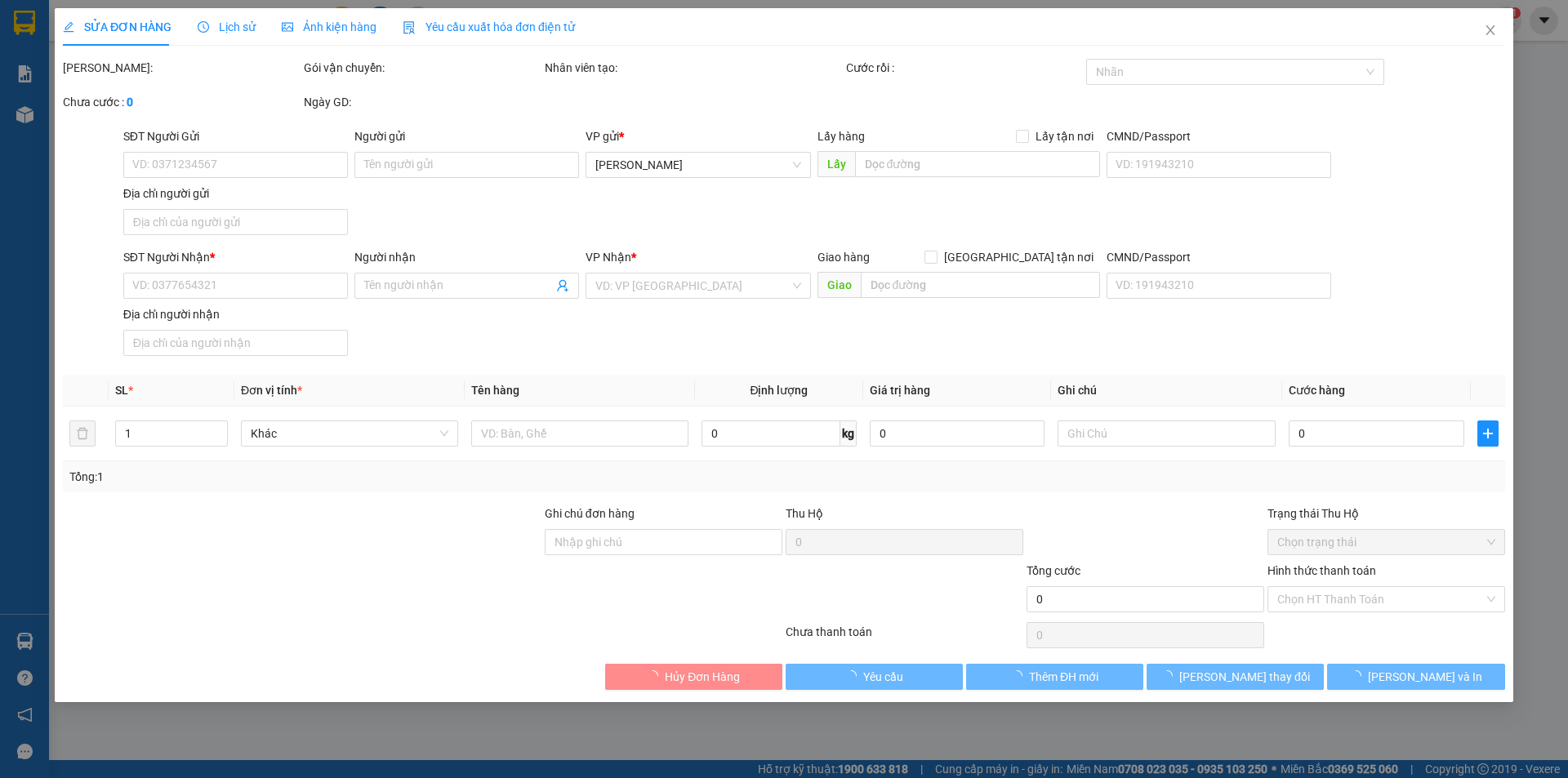
type input "0823211279"
type input "[PERSON_NAME]"
type input "0939865316"
type input "TÀI"
type input "30.000"
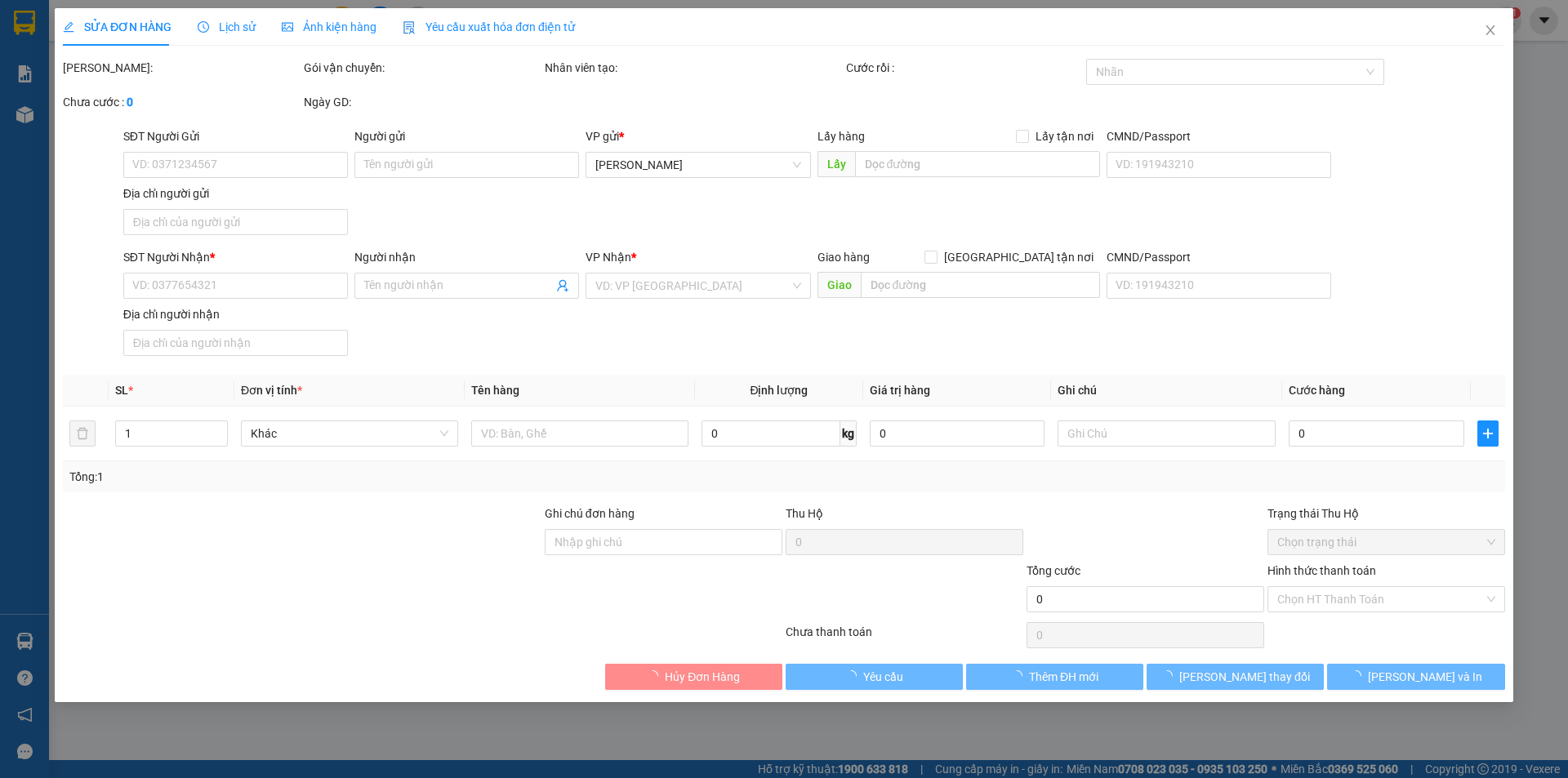
type input "0"
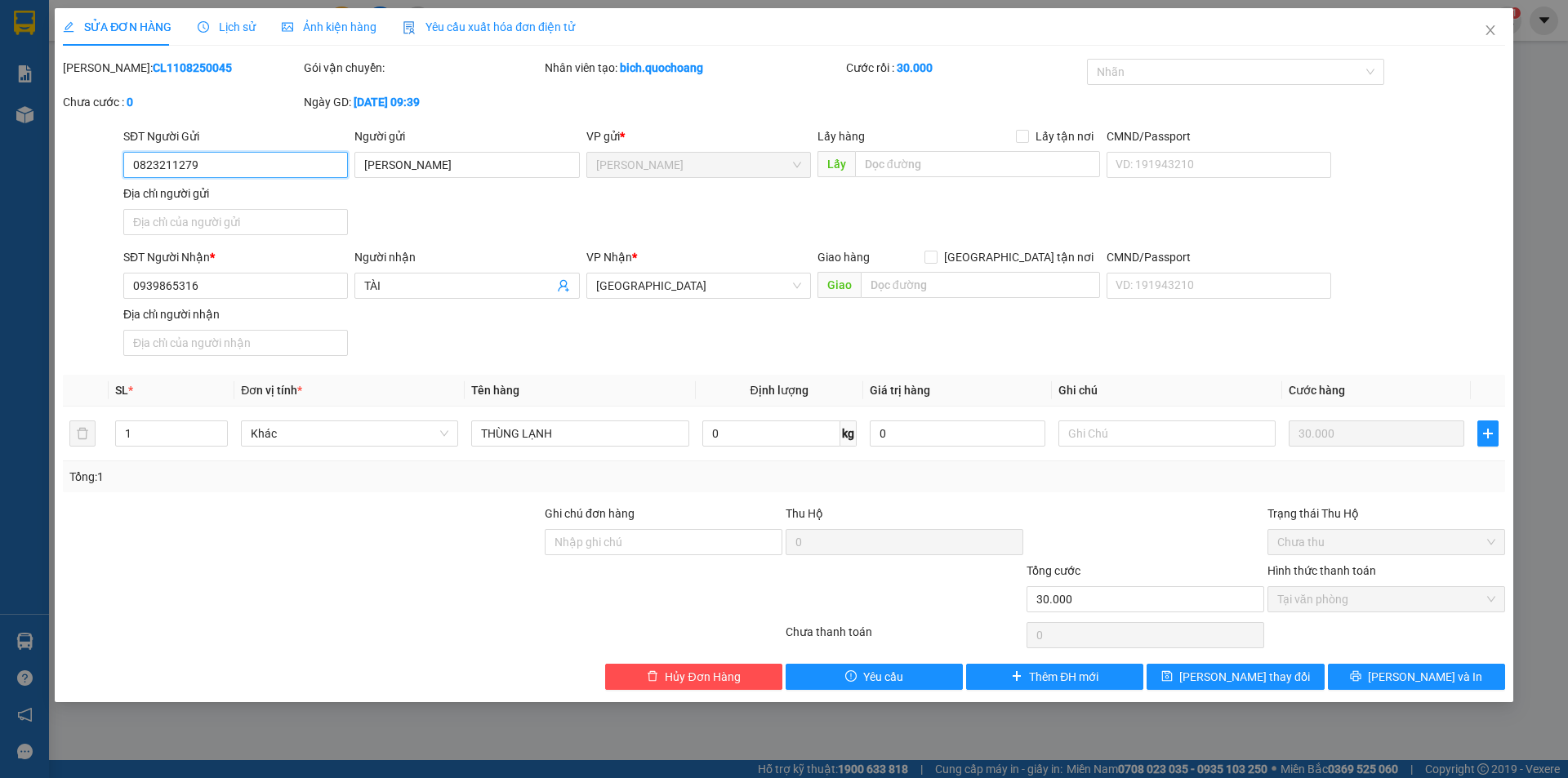
drag, startPoint x: 270, startPoint y: 174, endPoint x: 28, endPoint y: 184, distance: 242.2
click at [37, 183] on div "SỬA ĐƠN HÀNG Lịch sử Ảnh kiện hàng Yêu cầu xuất hóa đơn điện tử Total Paid Fee …" at bounding box center [784, 389] width 1568 height 778
click at [1486, 28] on icon "close" at bounding box center [1490, 30] width 13 height 13
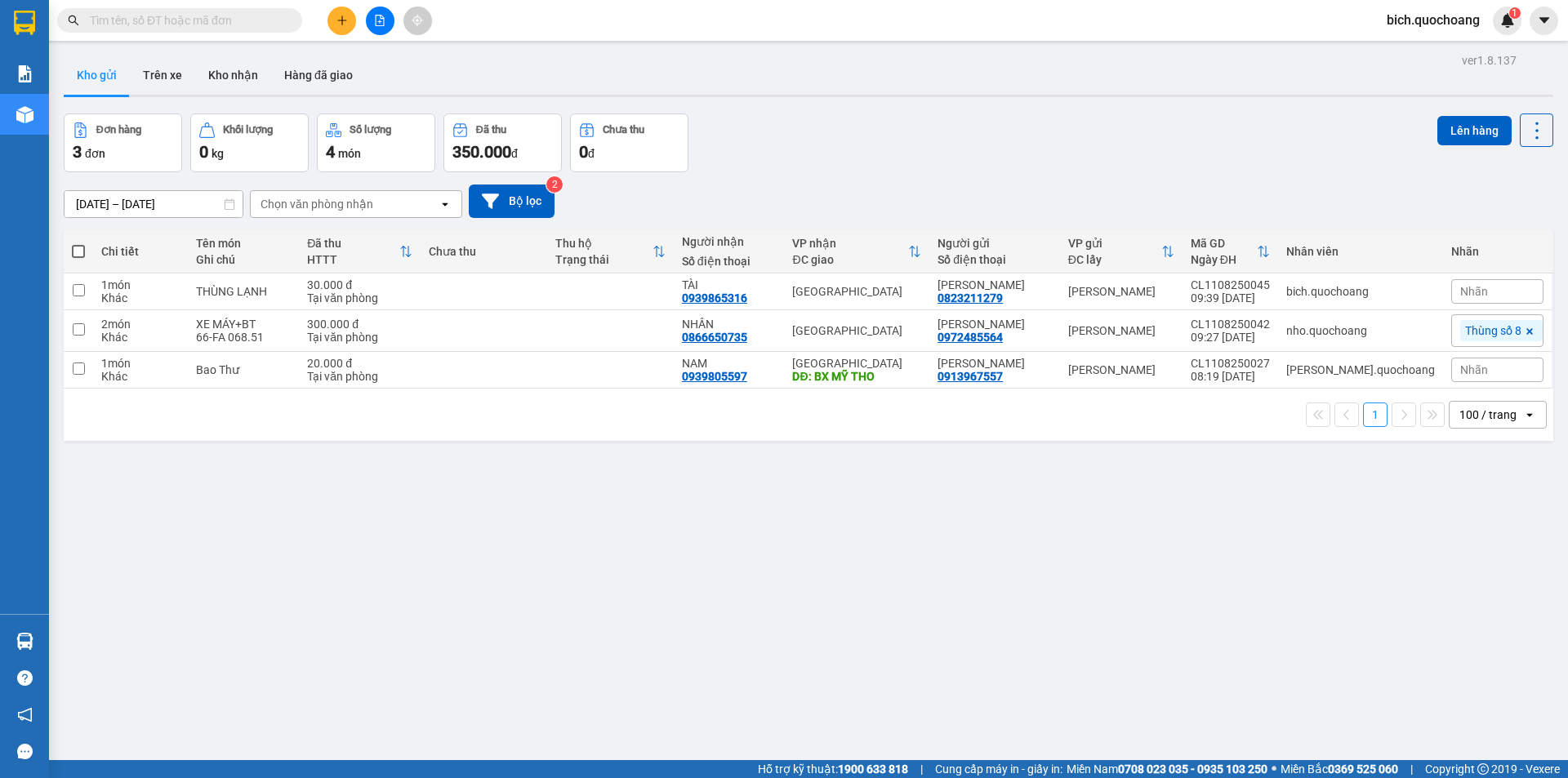
click at [218, 24] on input "text" at bounding box center [186, 20] width 193 height 18
paste input "0823211279"
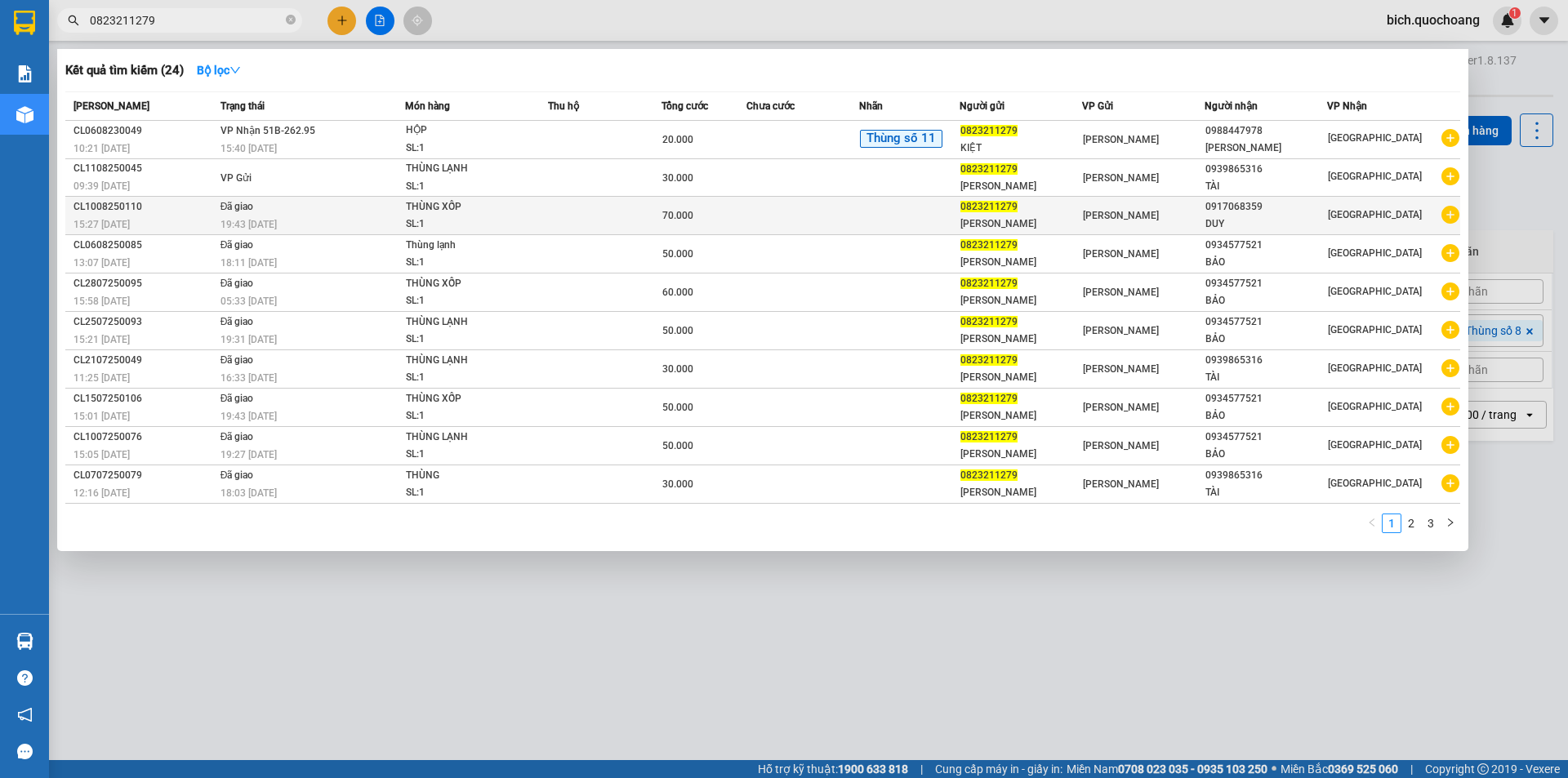
type input "0823211279"
click at [764, 222] on td at bounding box center [804, 215] width 114 height 38
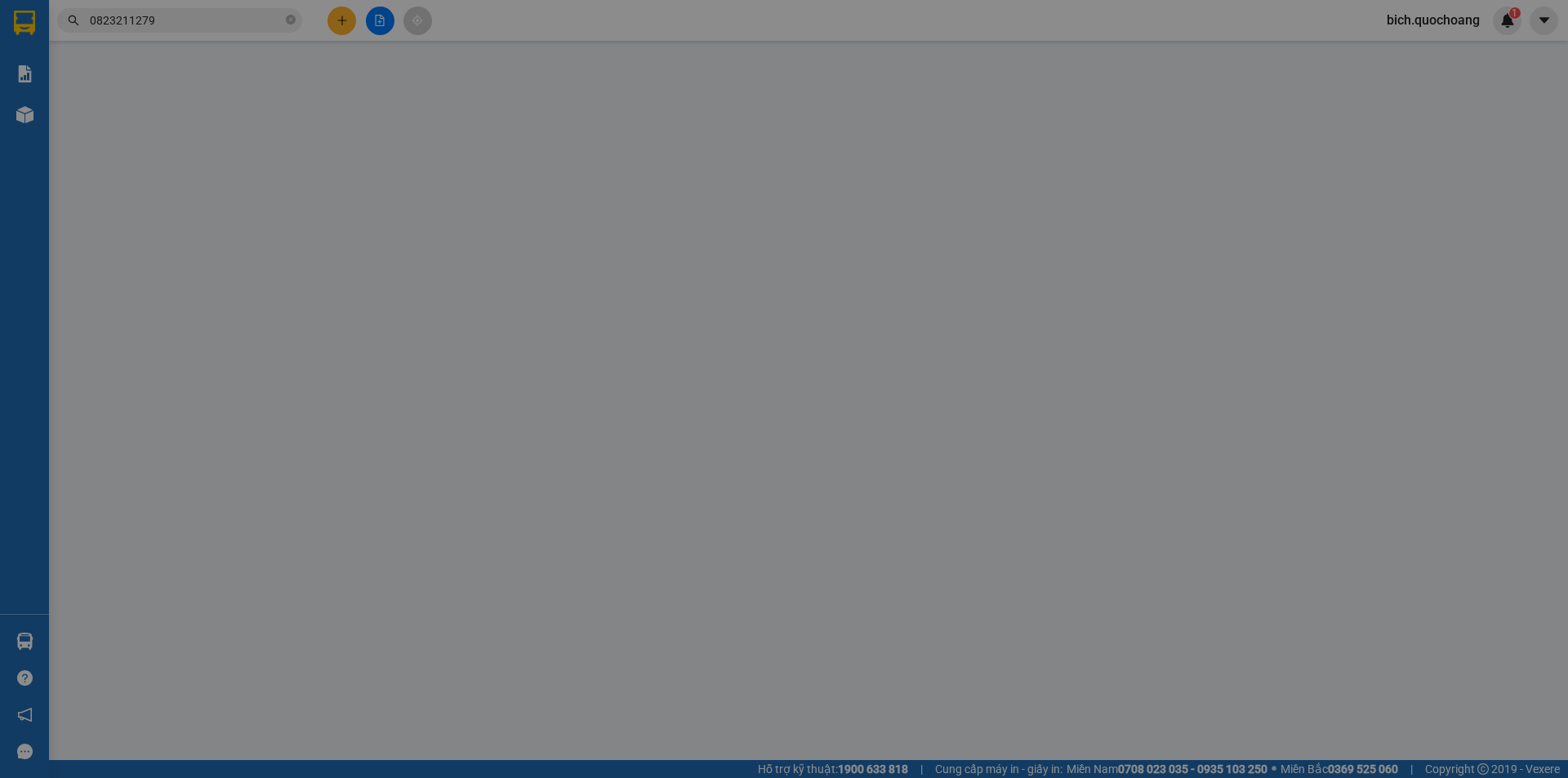
type input "0823211279"
type input "NGUYỄN ANH KIỆT"
type input "P6, TP CAO LÃNH, ĐỒNG THÁP"
type input "0917068359"
type input "DUY"
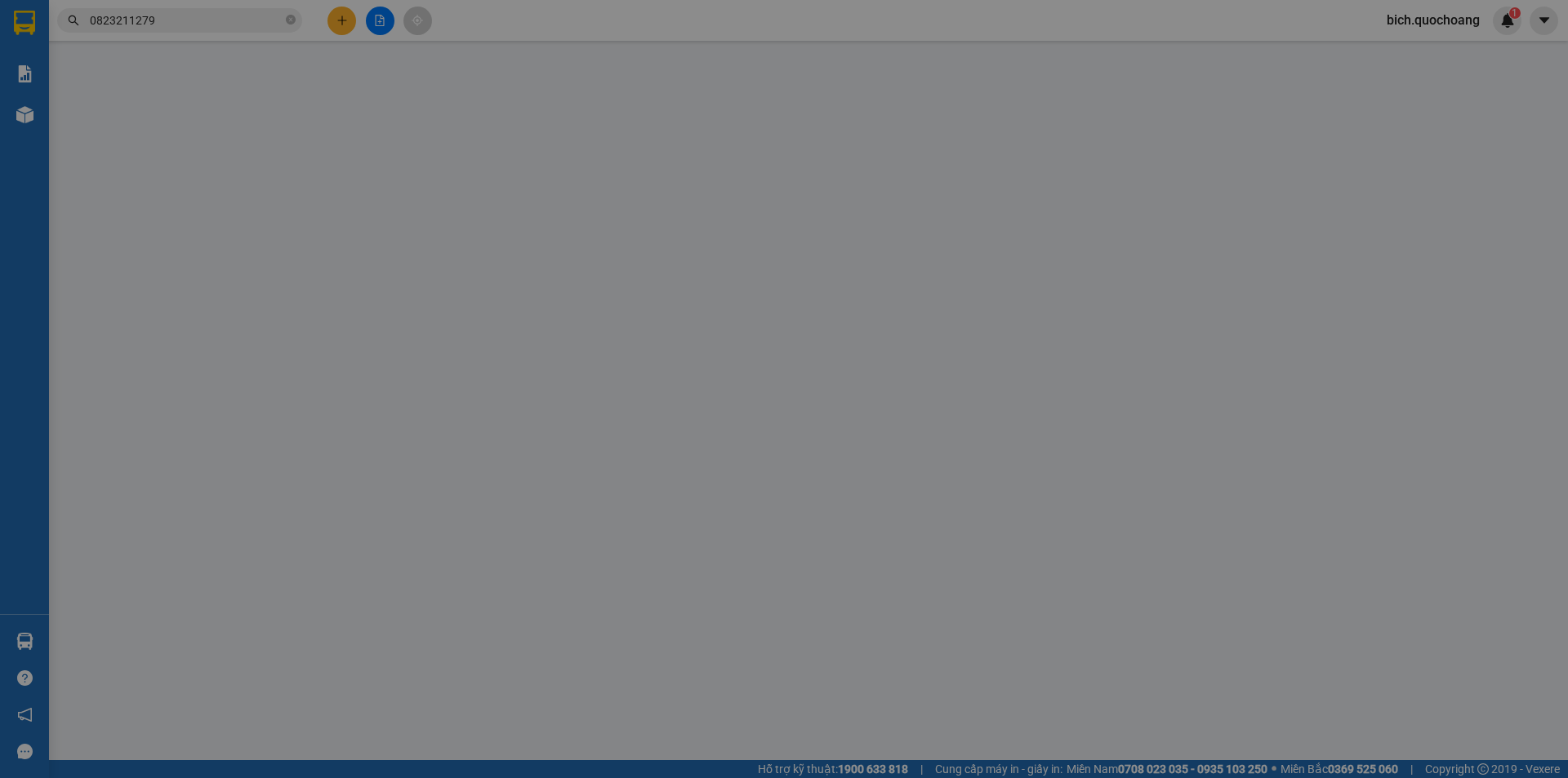
type input "70.000"
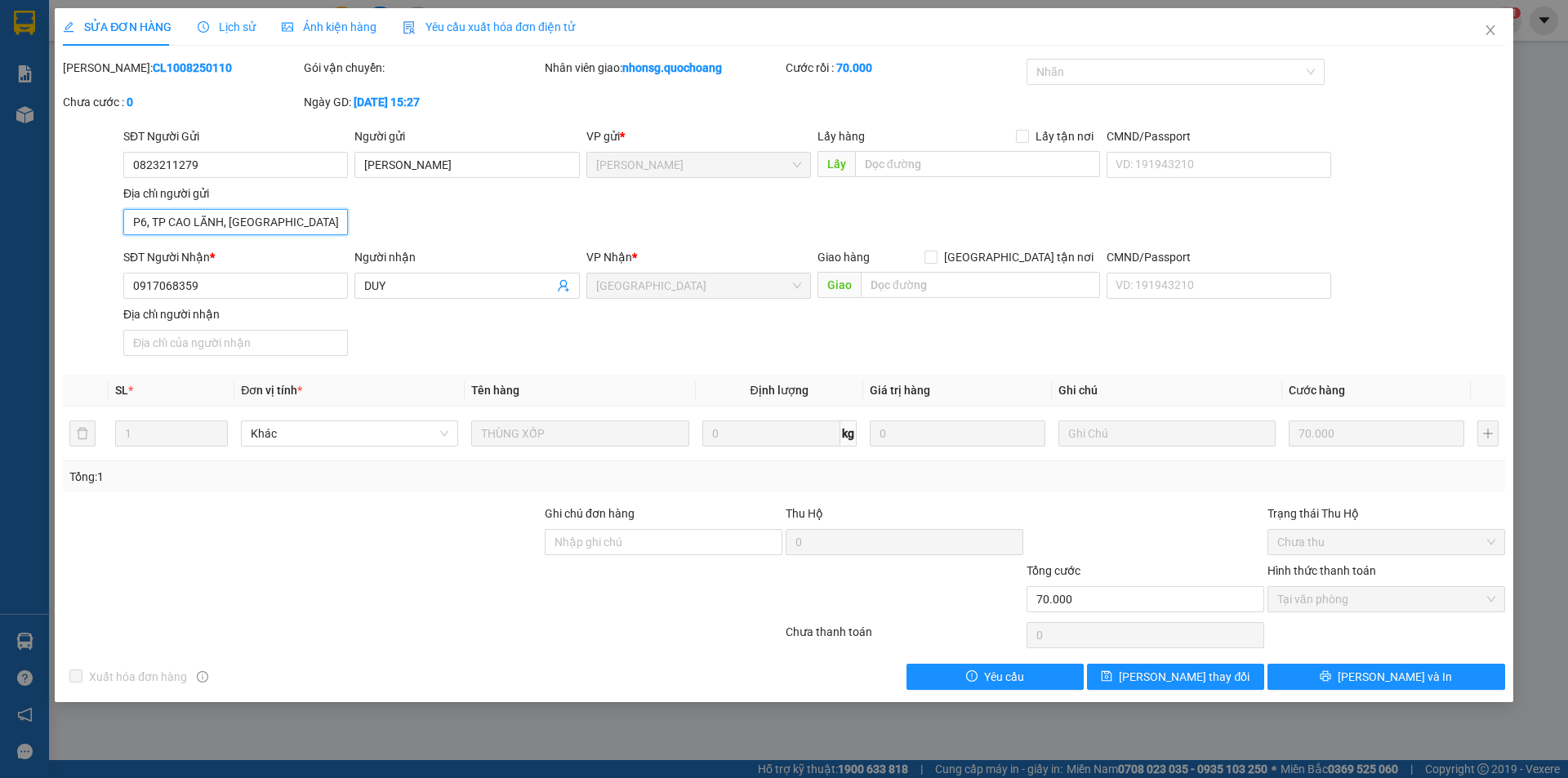
click at [292, 209] on input "P6, TP CAO LÃNH, ĐỒNG THÁP" at bounding box center [236, 222] width 224 height 26
click at [1487, 27] on icon "close" at bounding box center [1490, 29] width 9 height 10
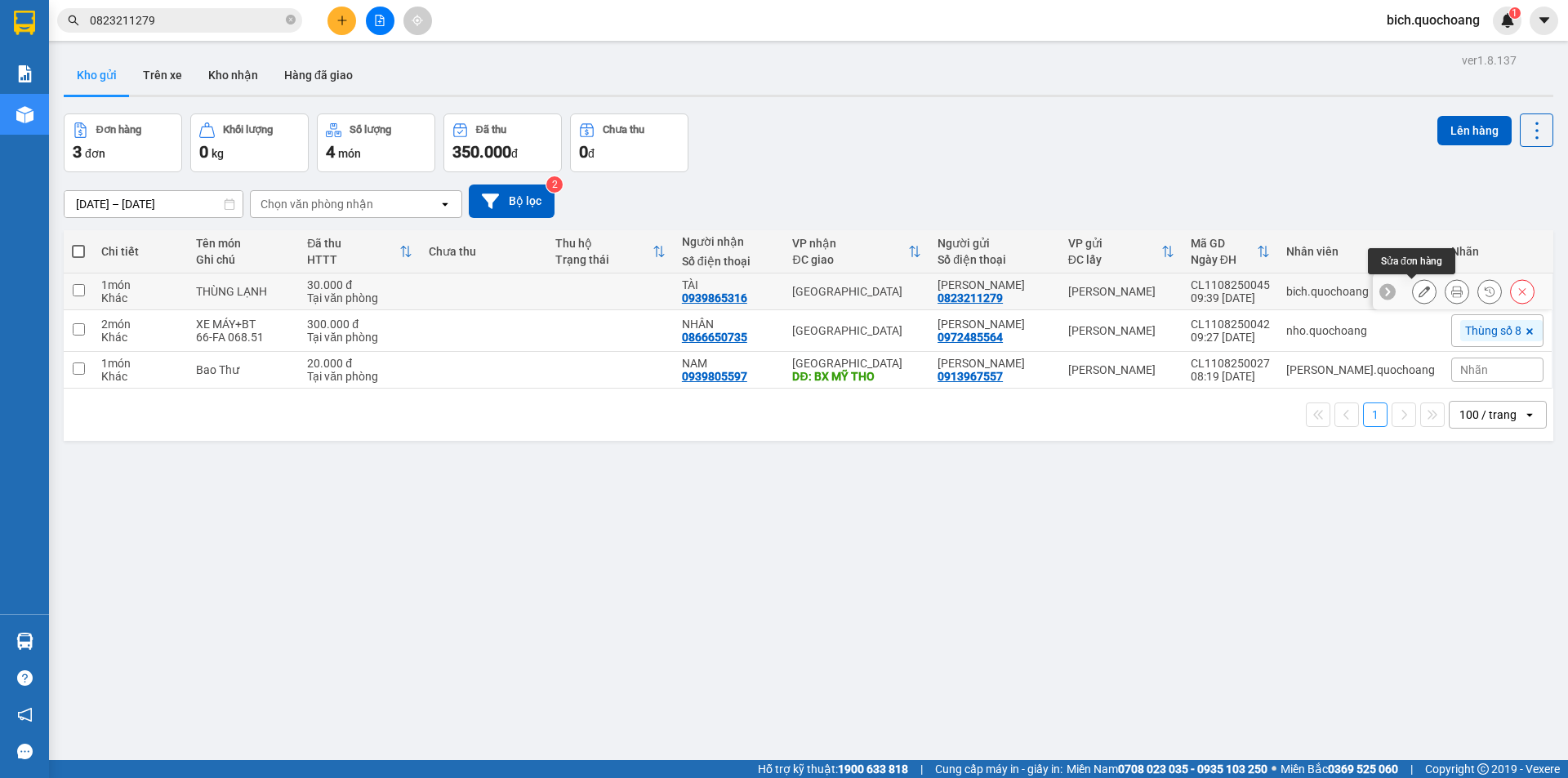
click at [1418, 287] on icon at bounding box center [1424, 291] width 12 height 12
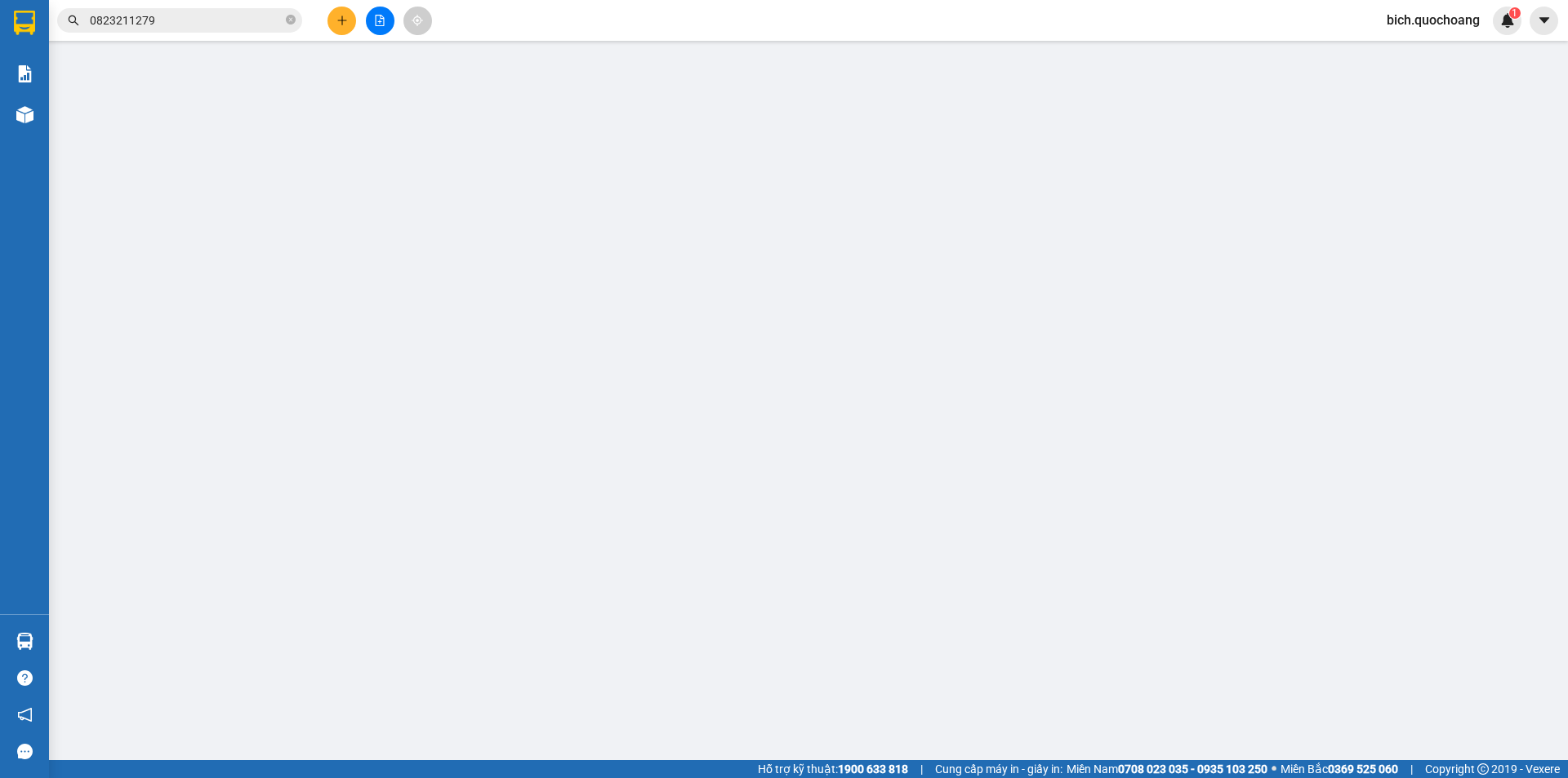
type input "0823211279"
type input "[PERSON_NAME]"
type input "0939865316"
type input "TÀI"
type input "30.000"
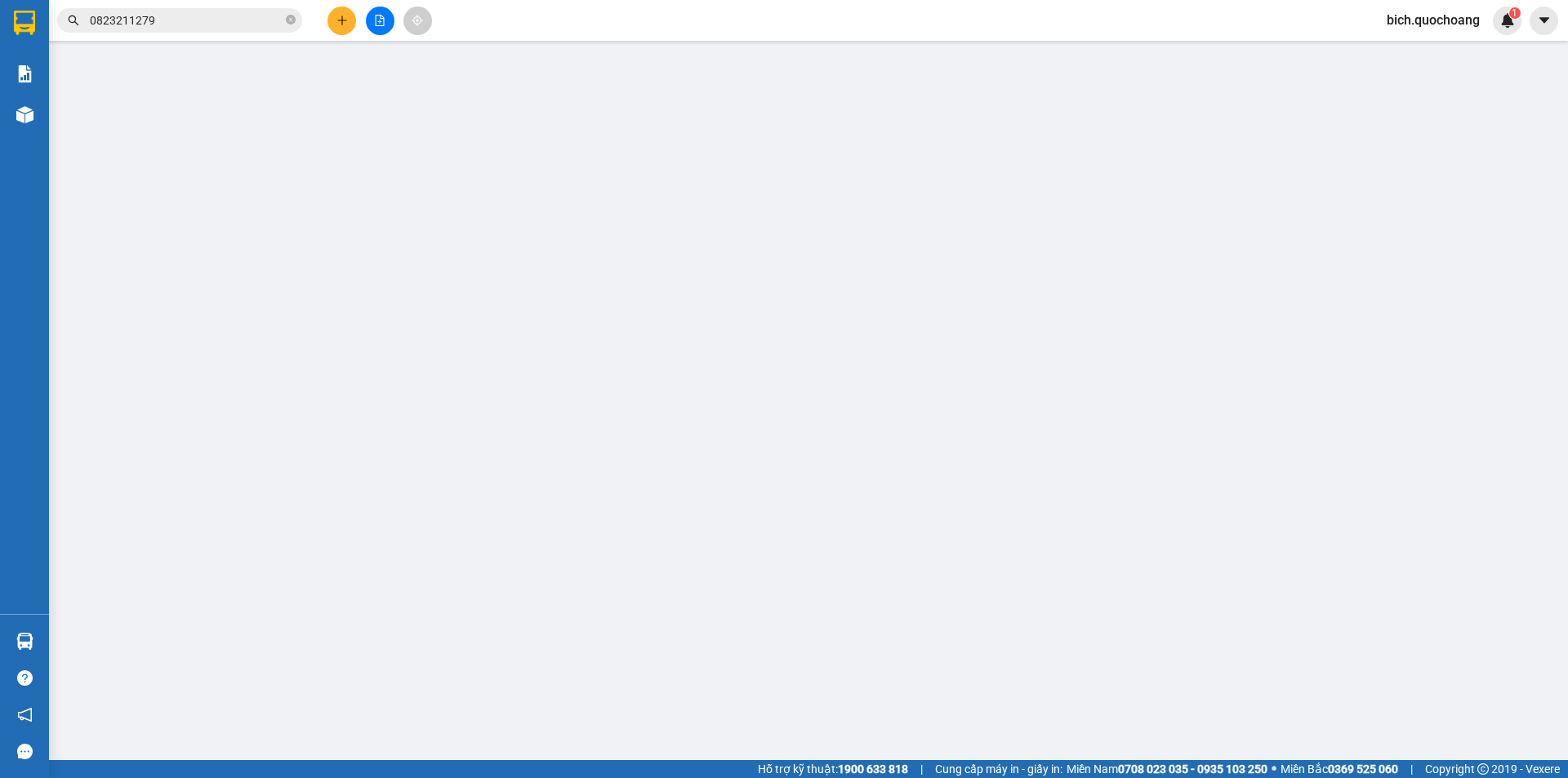
type input "0"
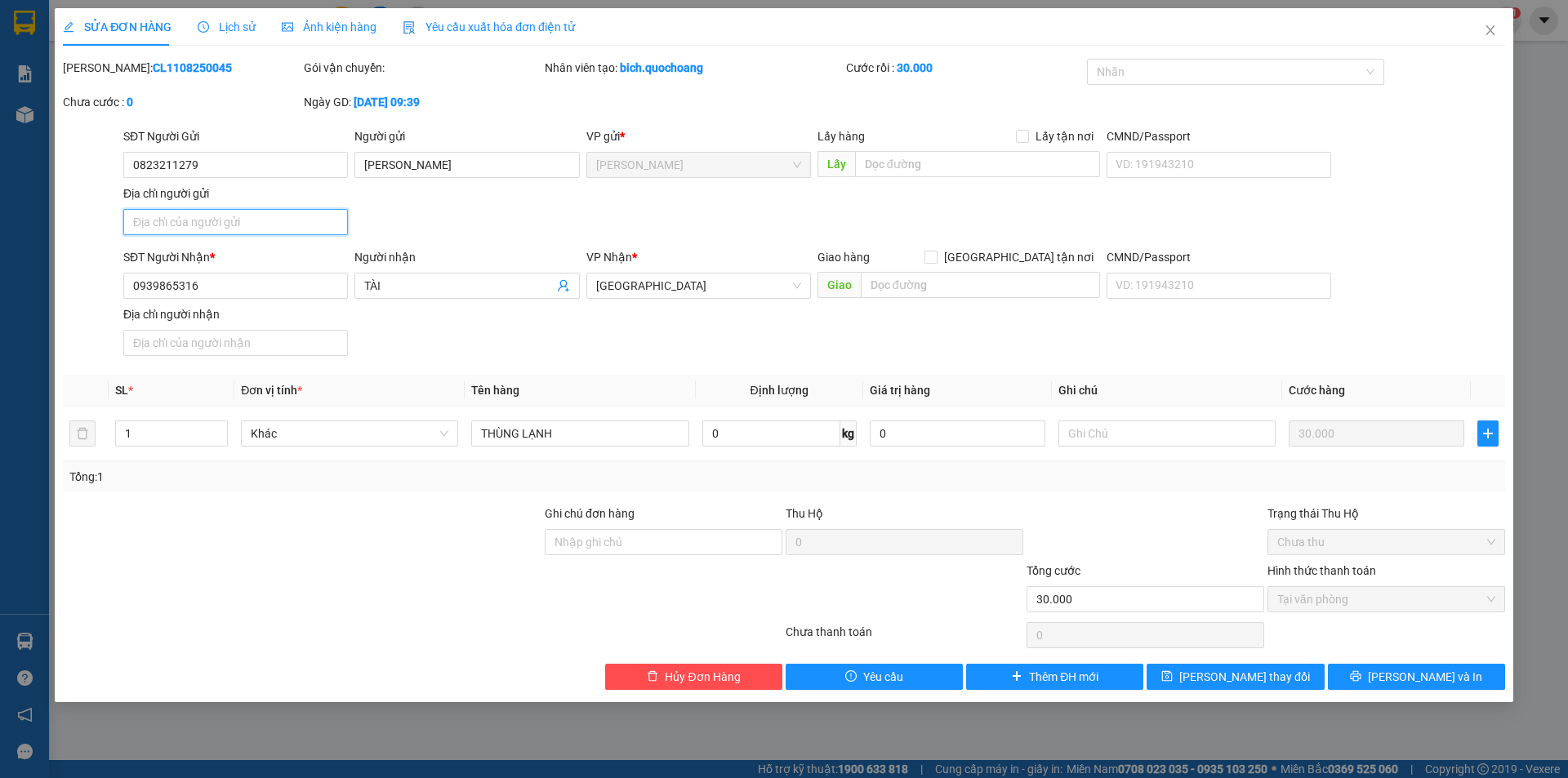
click at [229, 215] on input "Địa chỉ người gửi" at bounding box center [236, 222] width 224 height 26
paste input "P6, TP CAO LÃNH, ĐỒNG THÁP"
type input "P6, TP CAO LÃNH, ĐỒNG THÁP"
click at [1367, 674] on button "[PERSON_NAME] và In" at bounding box center [1416, 677] width 177 height 26
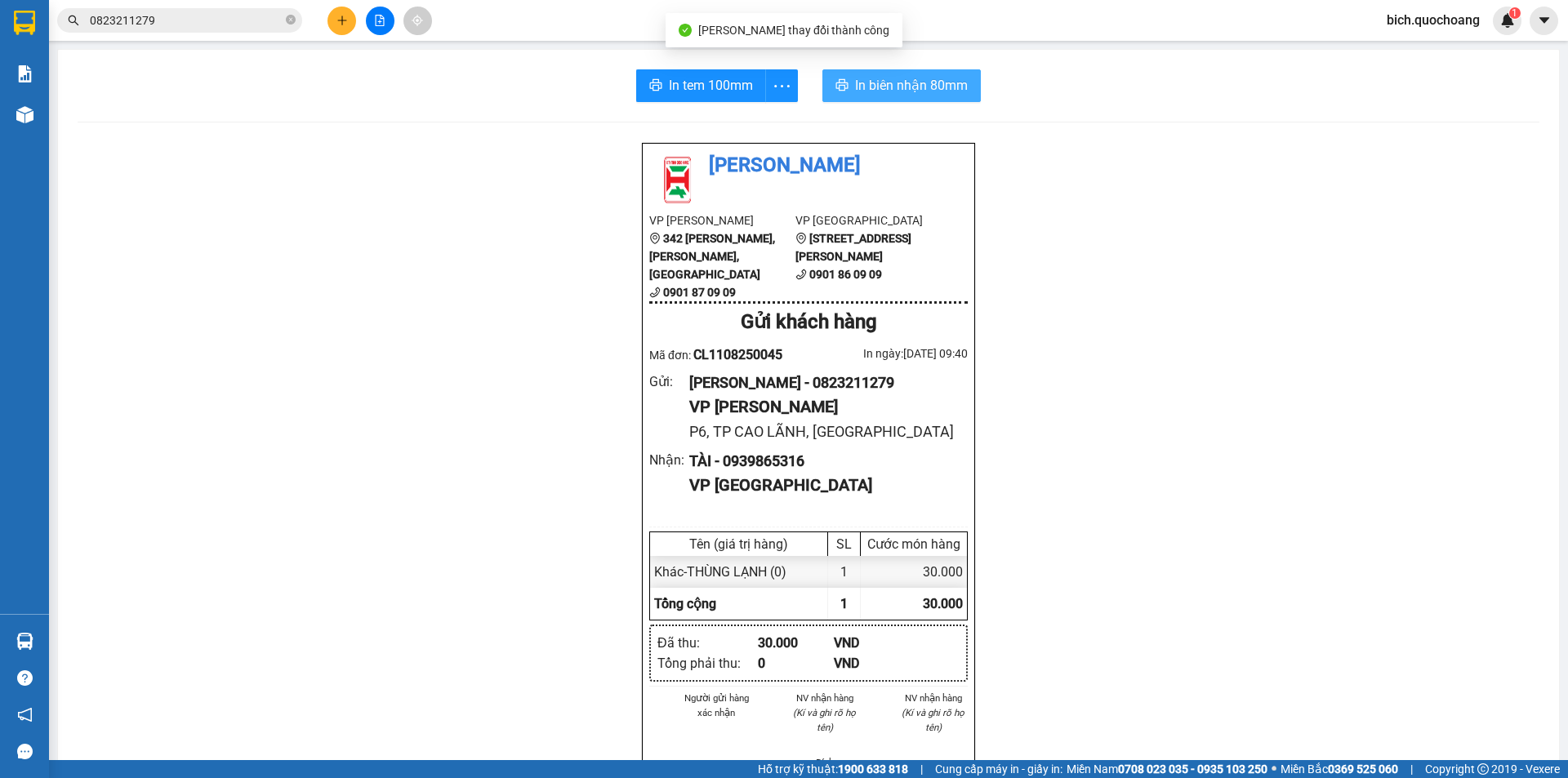
click at [885, 99] on button "In biên nhận 80mm" at bounding box center [901, 85] width 158 height 33
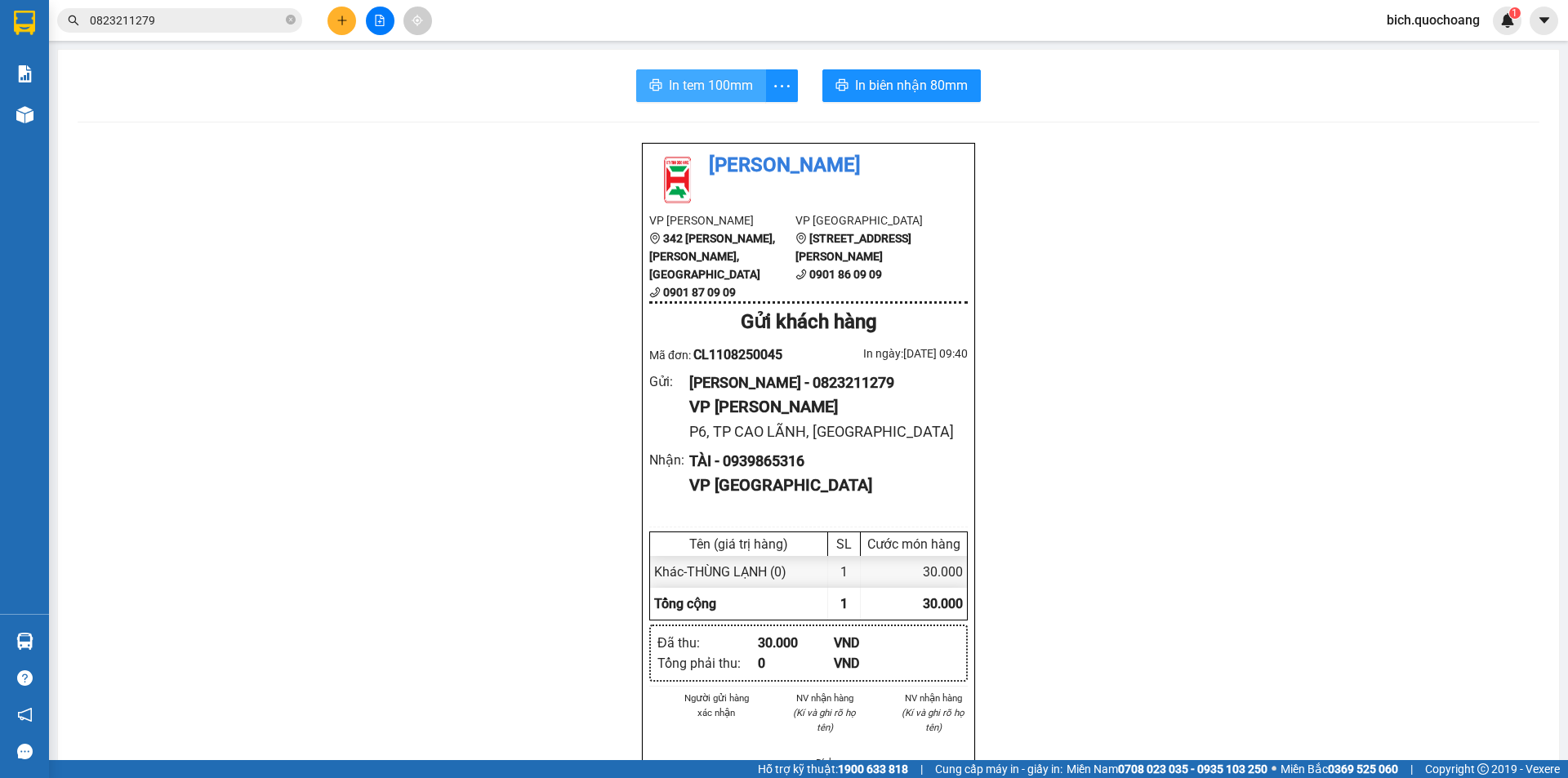
click at [738, 88] on span "In tem 100mm" at bounding box center [710, 85] width 85 height 20
click at [291, 16] on icon "close-circle" at bounding box center [290, 20] width 10 height 10
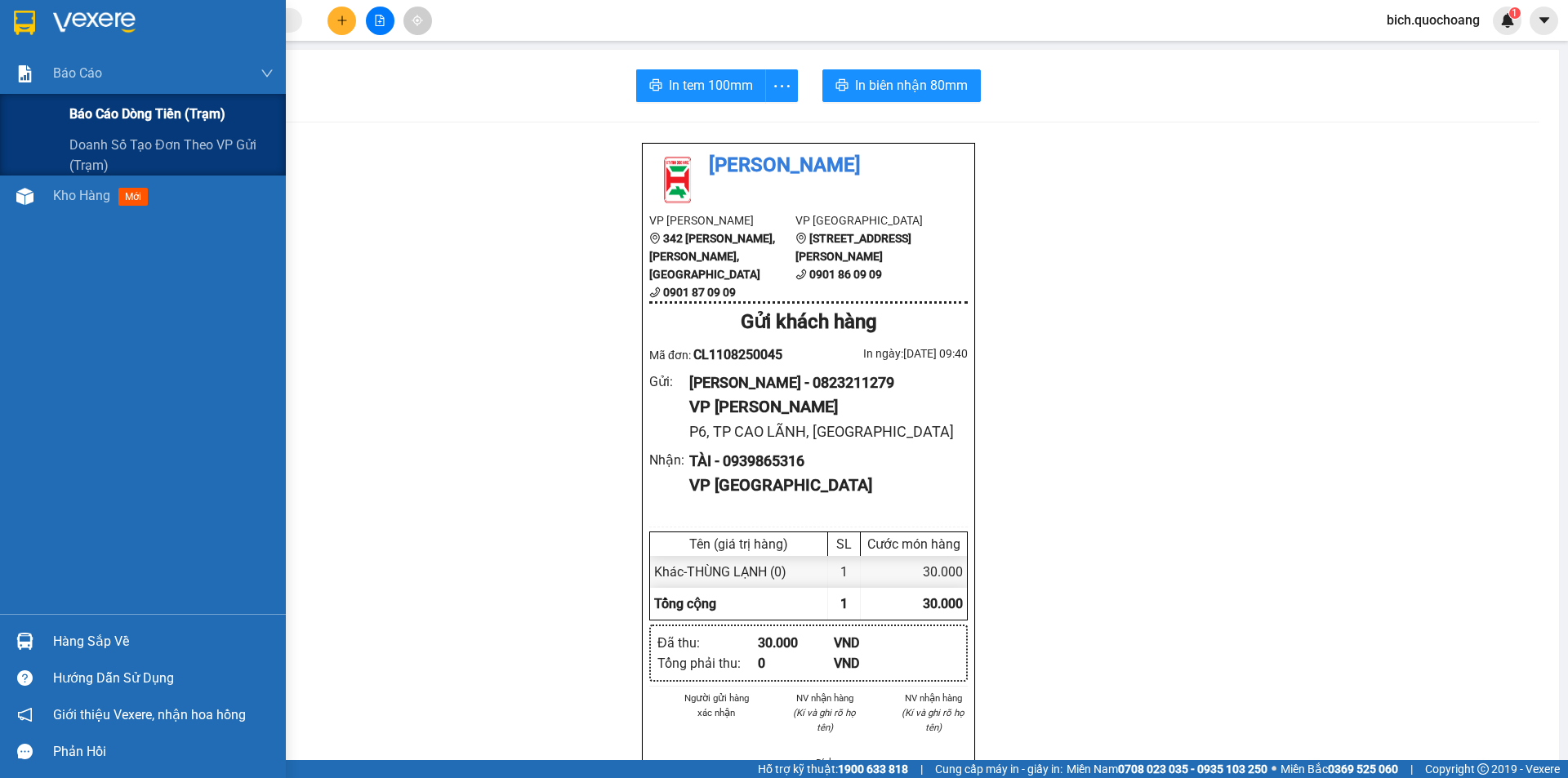
click at [93, 108] on span "Báo cáo dòng tiền (trạm)" at bounding box center [147, 114] width 156 height 20
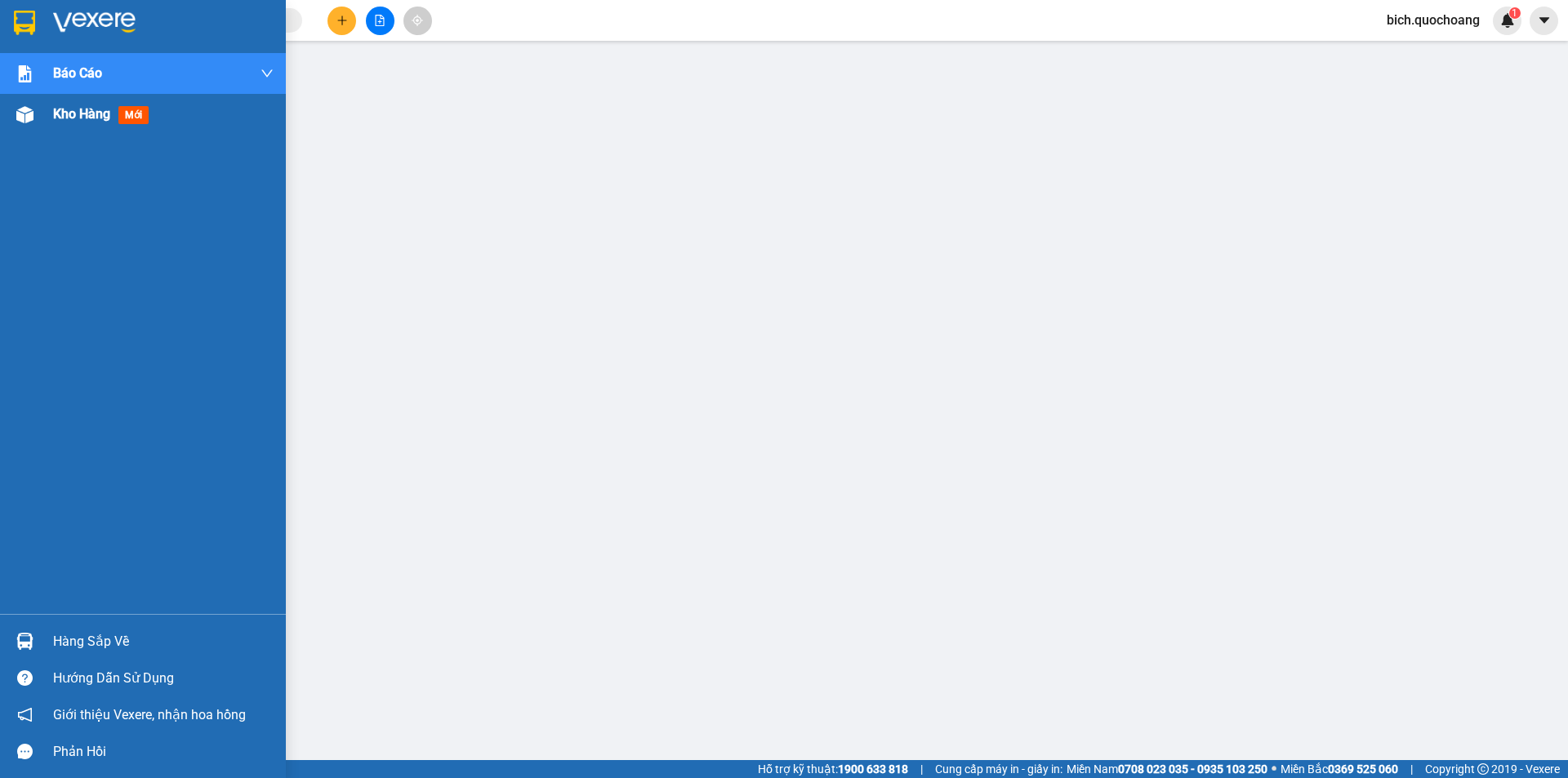
click at [83, 117] on span "Kho hàng" at bounding box center [82, 113] width 57 height 15
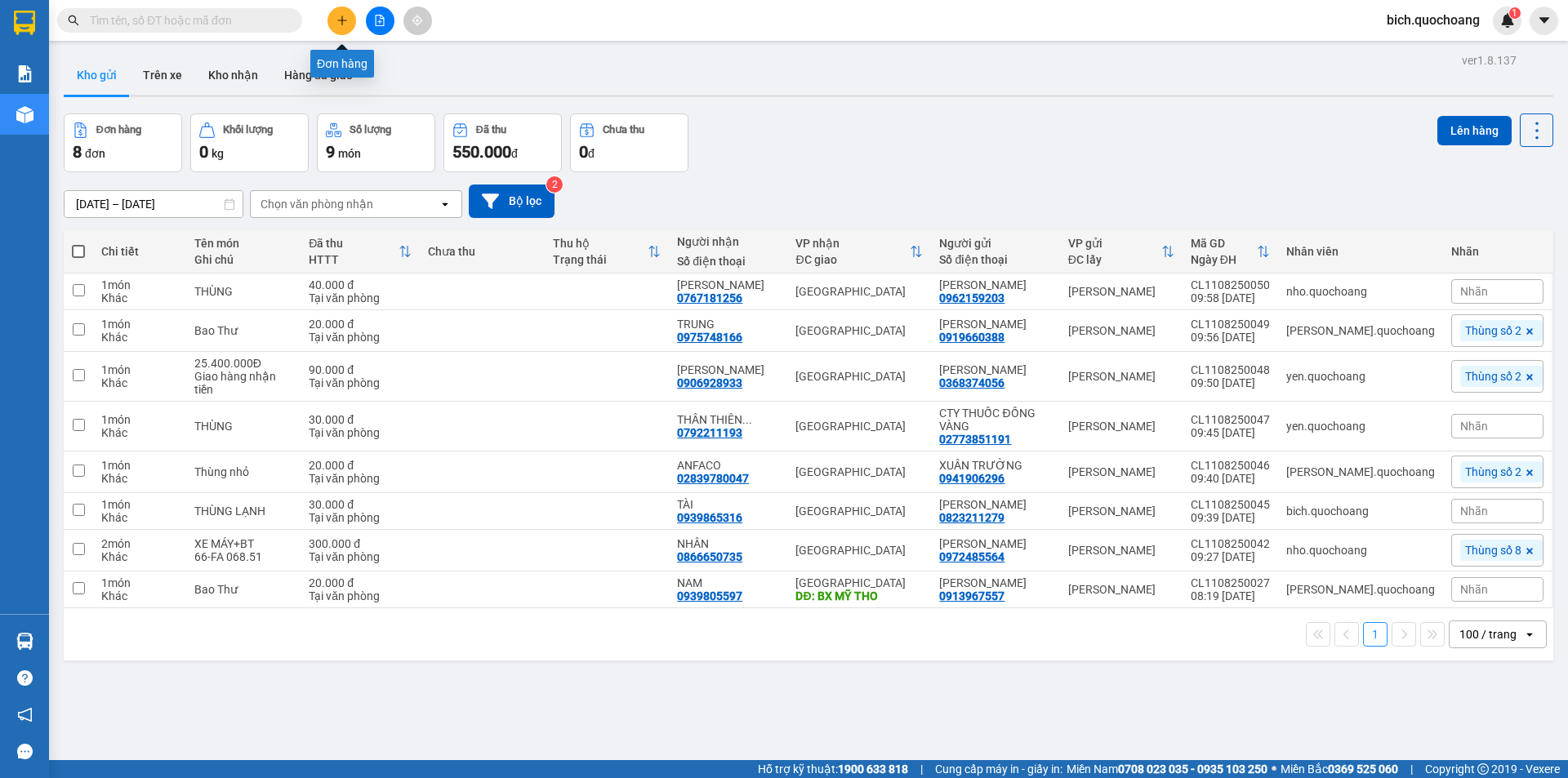
click at [353, 18] on button at bounding box center [342, 20] width 28 height 28
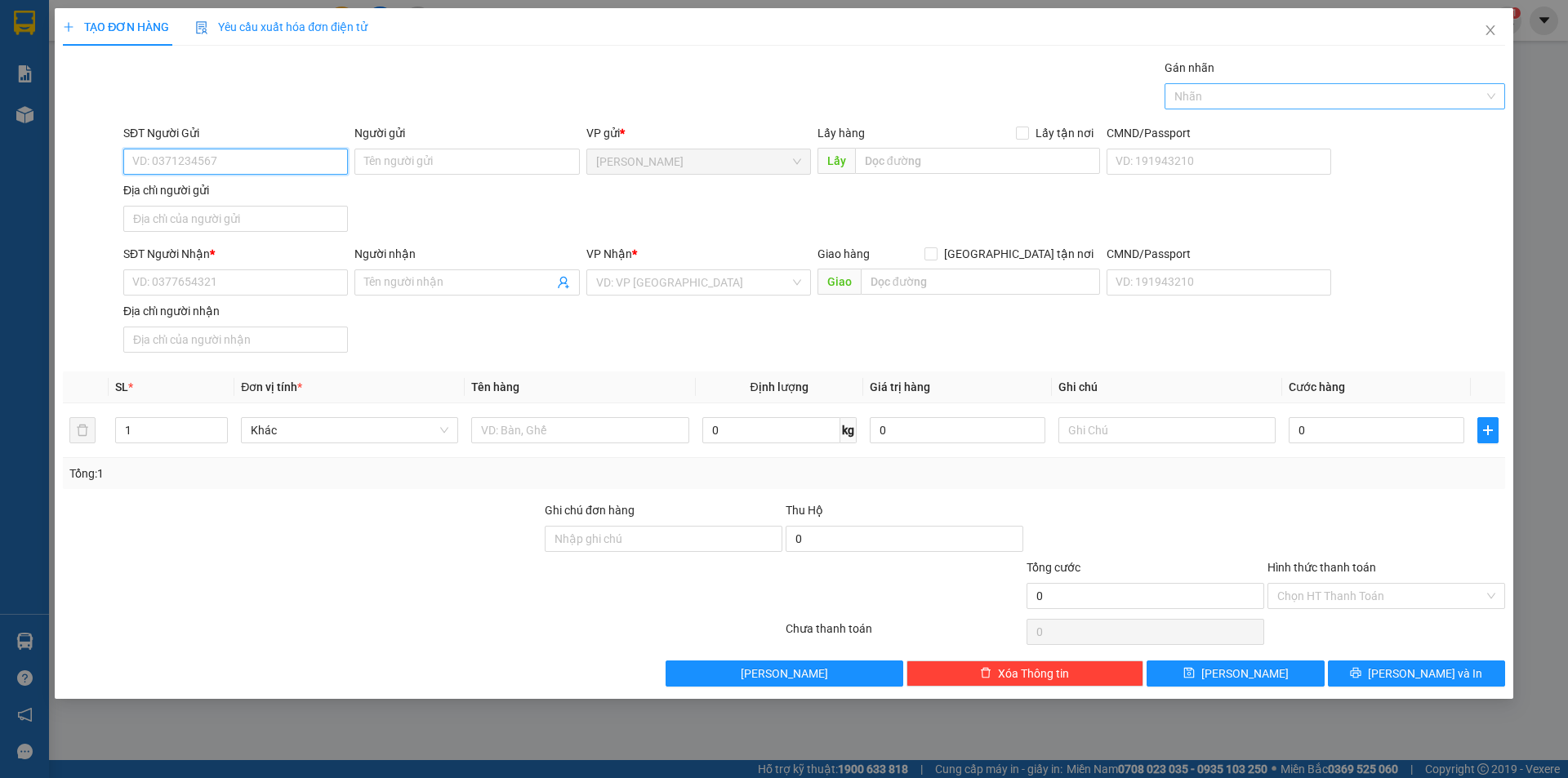
click at [1208, 92] on div at bounding box center [1326, 96] width 316 height 20
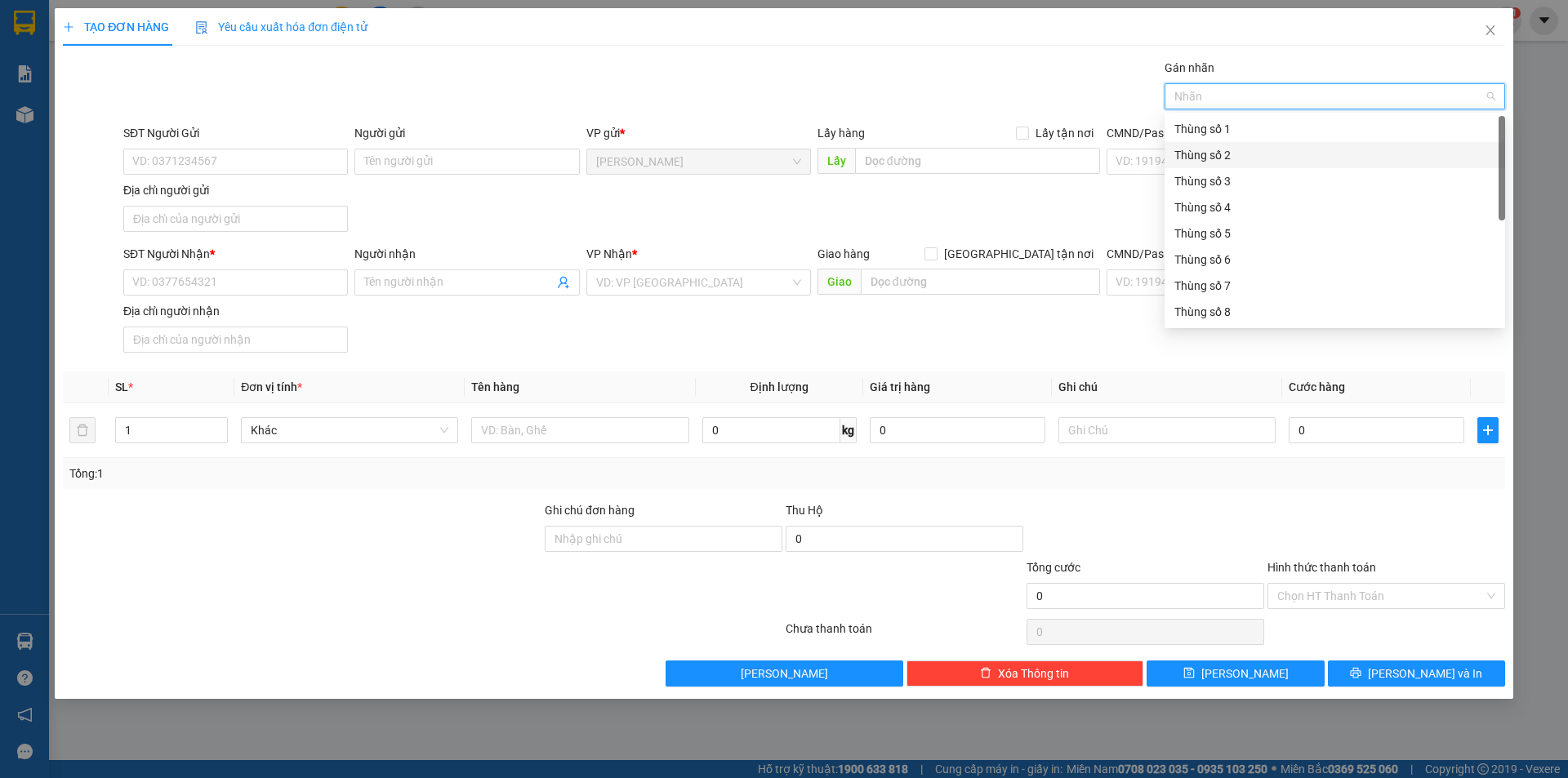
click at [1216, 147] on div "Thùng số 2" at bounding box center [1334, 155] width 321 height 18
click at [1305, 359] on div "SĐT Người Nhận * VD: 0377654321 Người nhận Tên người nhận VP Nhận * VD: VP Sài …" at bounding box center [814, 302] width 1388 height 114
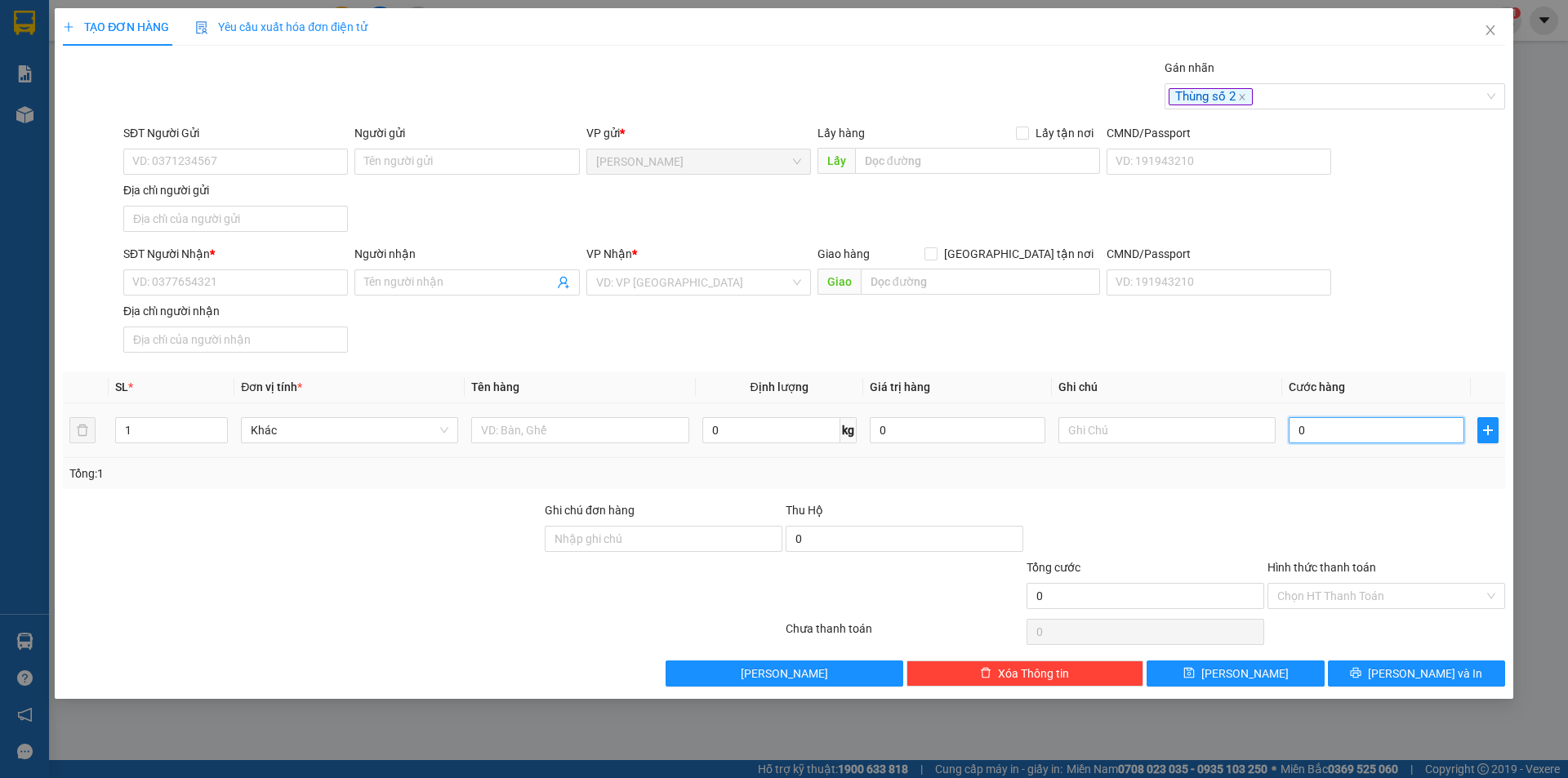
click at [1308, 425] on input "0" at bounding box center [1376, 430] width 175 height 26
type input "1"
type input "11"
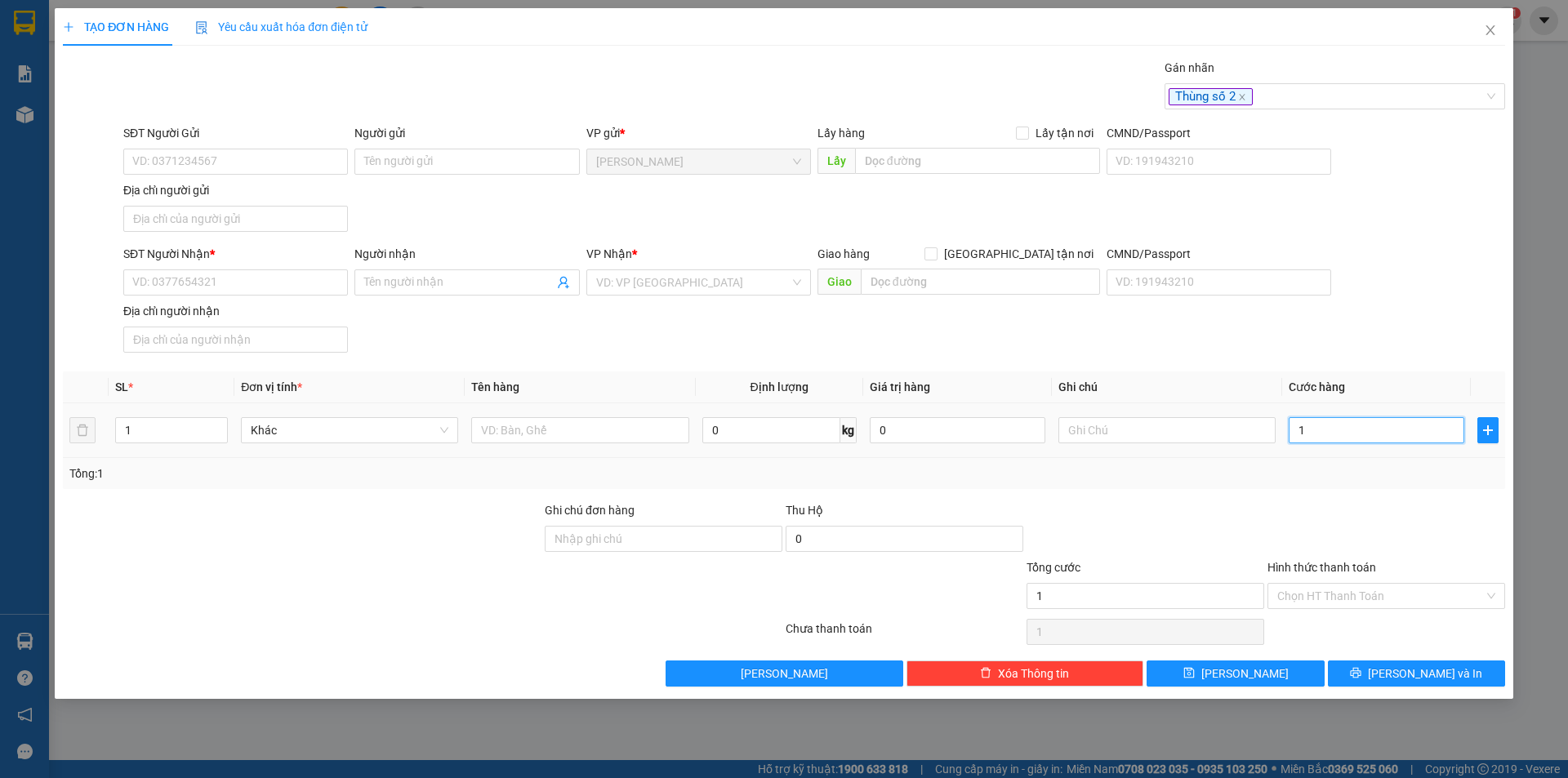
type input "11"
type input "110"
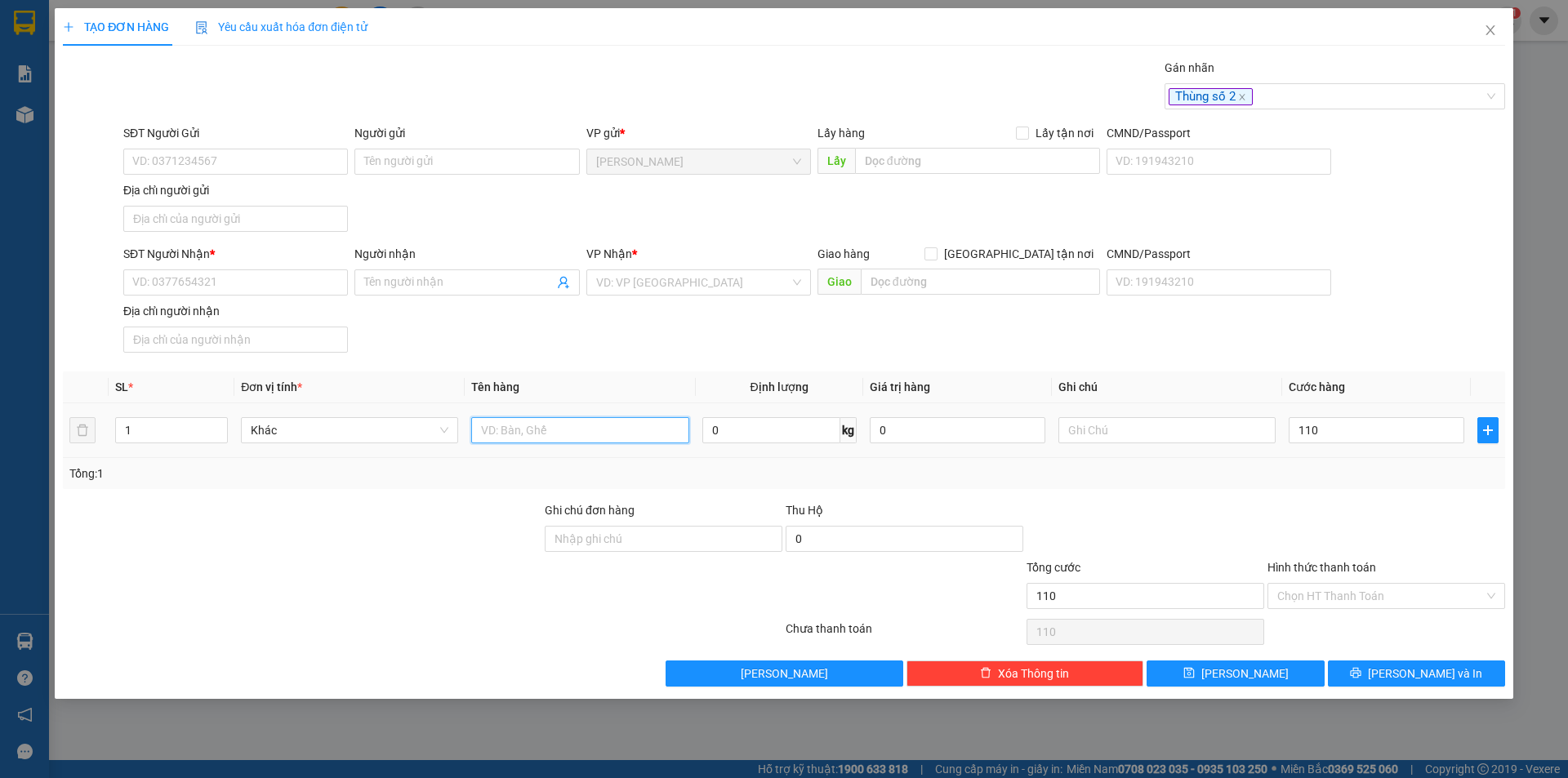
type input "110.000"
click at [550, 441] on input "text" at bounding box center [579, 430] width 217 height 26
type input "31.489.000"
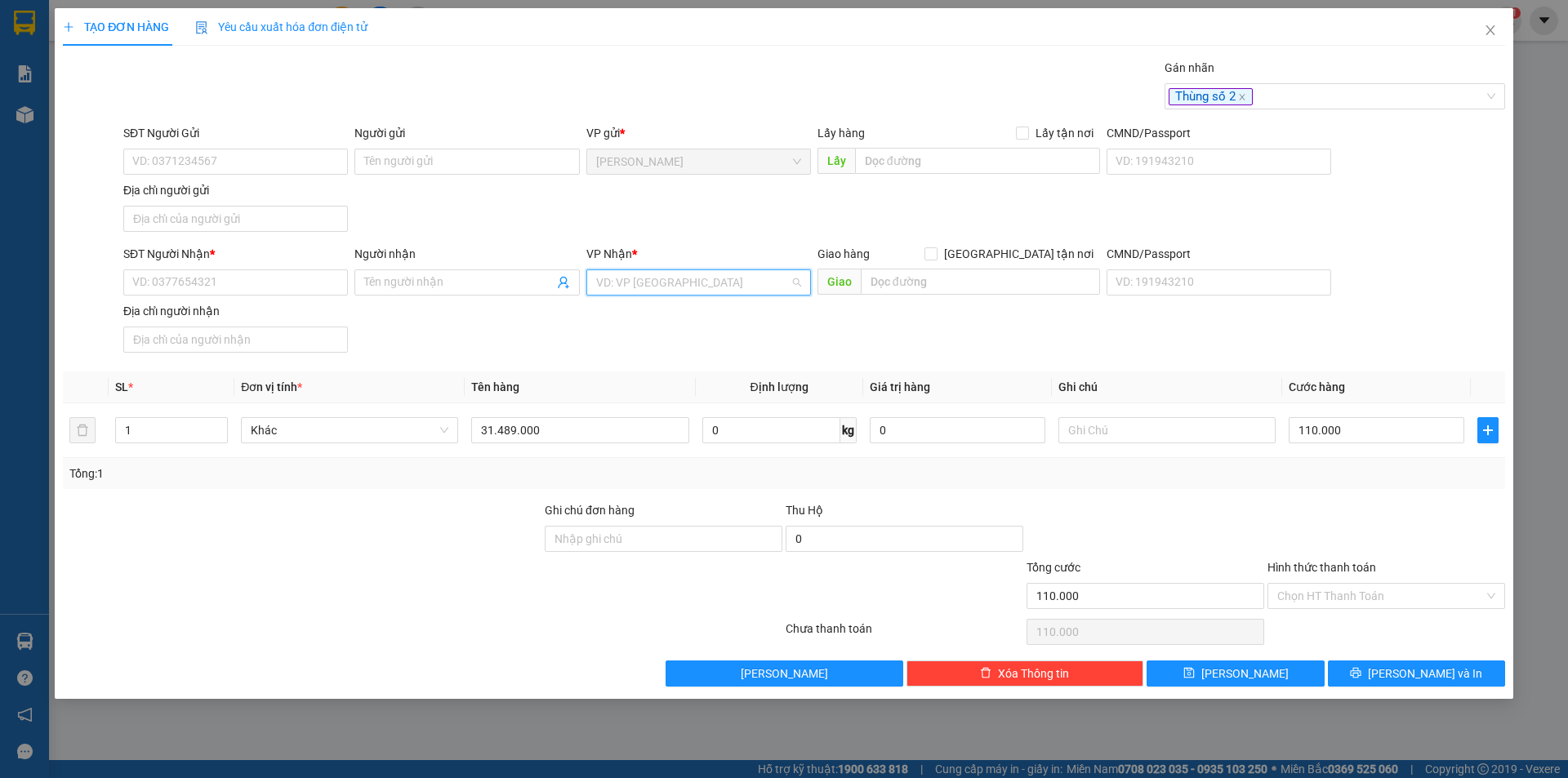
click at [650, 285] on input "search" at bounding box center [692, 283] width 193 height 25
click at [631, 307] on div "[GEOGRAPHIC_DATA]" at bounding box center [699, 315] width 205 height 18
click at [174, 289] on input "SĐT Người Nhận *" at bounding box center [236, 282] width 224 height 26
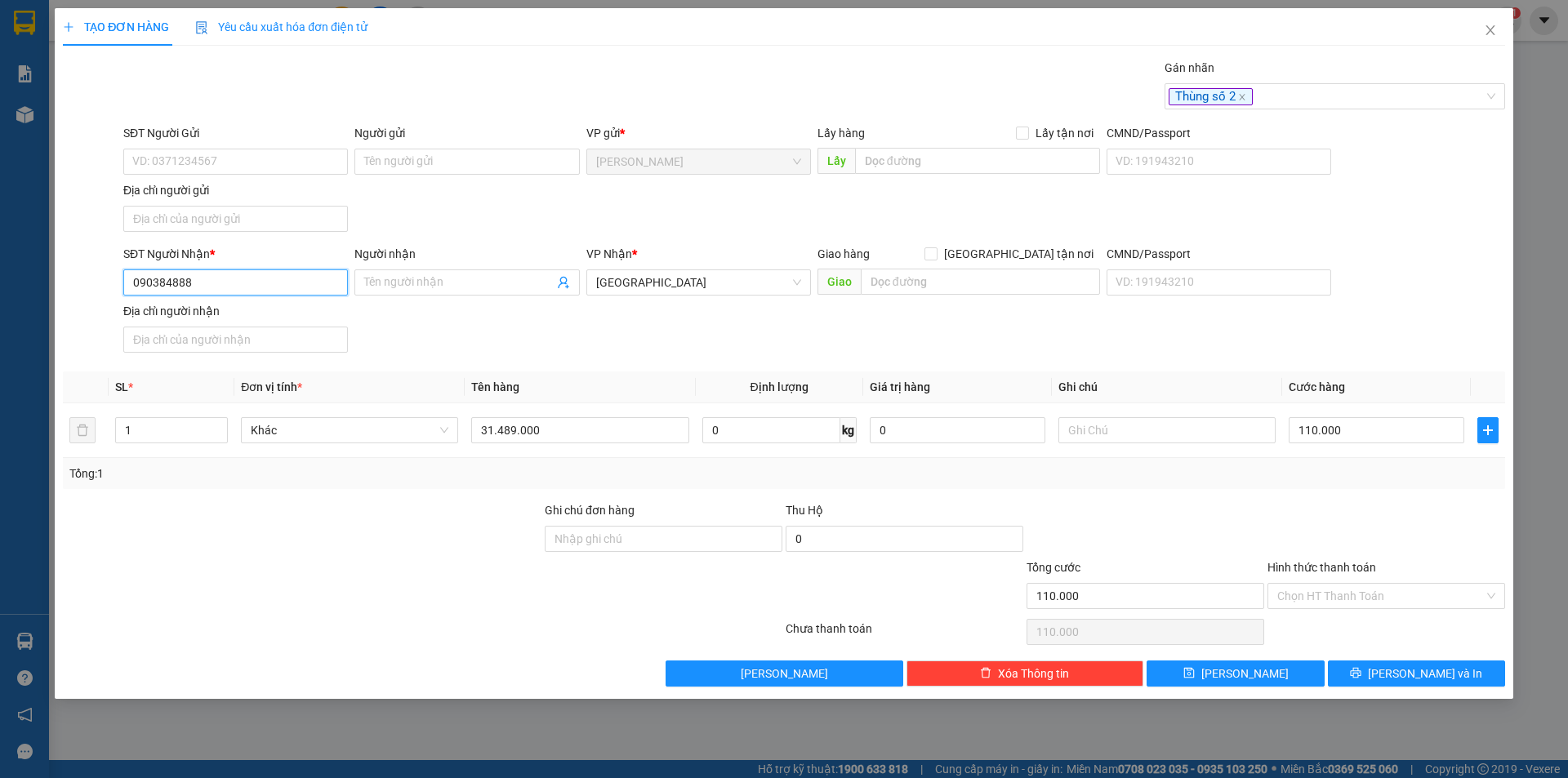
type input "0903848889"
click at [298, 312] on div "0903848889 - ĐOÀN THỊ KIM CƯƠNG" at bounding box center [241, 315] width 215 height 18
type input "ĐOÀN THỊ KIM CƯƠNG"
type input "0903848889"
drag, startPoint x: 491, startPoint y: 283, endPoint x: 368, endPoint y: 289, distance: 123.1
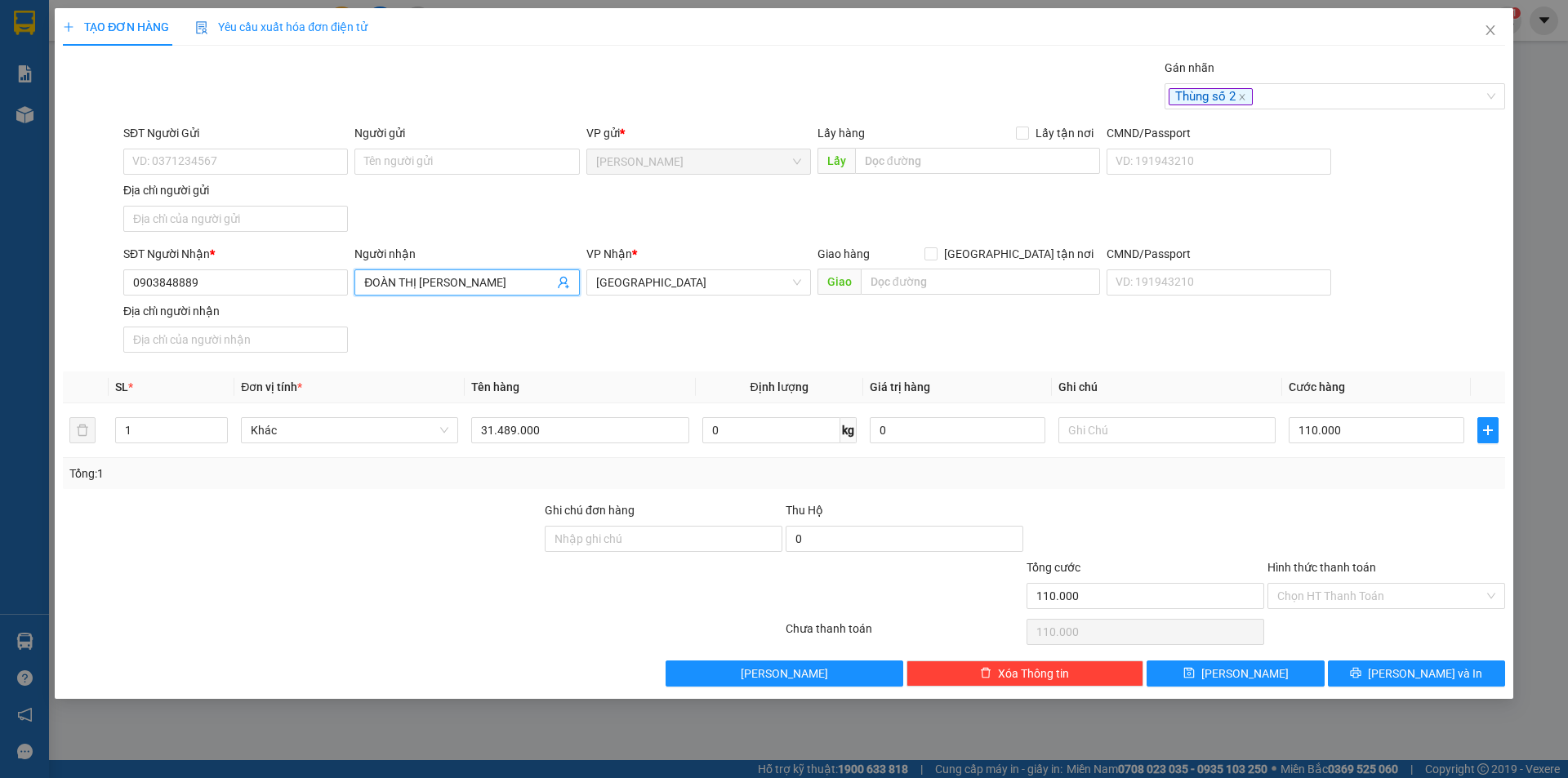
click at [368, 289] on input "ĐOÀN THỊ KIM CƯƠNG" at bounding box center [458, 282] width 189 height 18
type input "LÂM CƯƠNG"
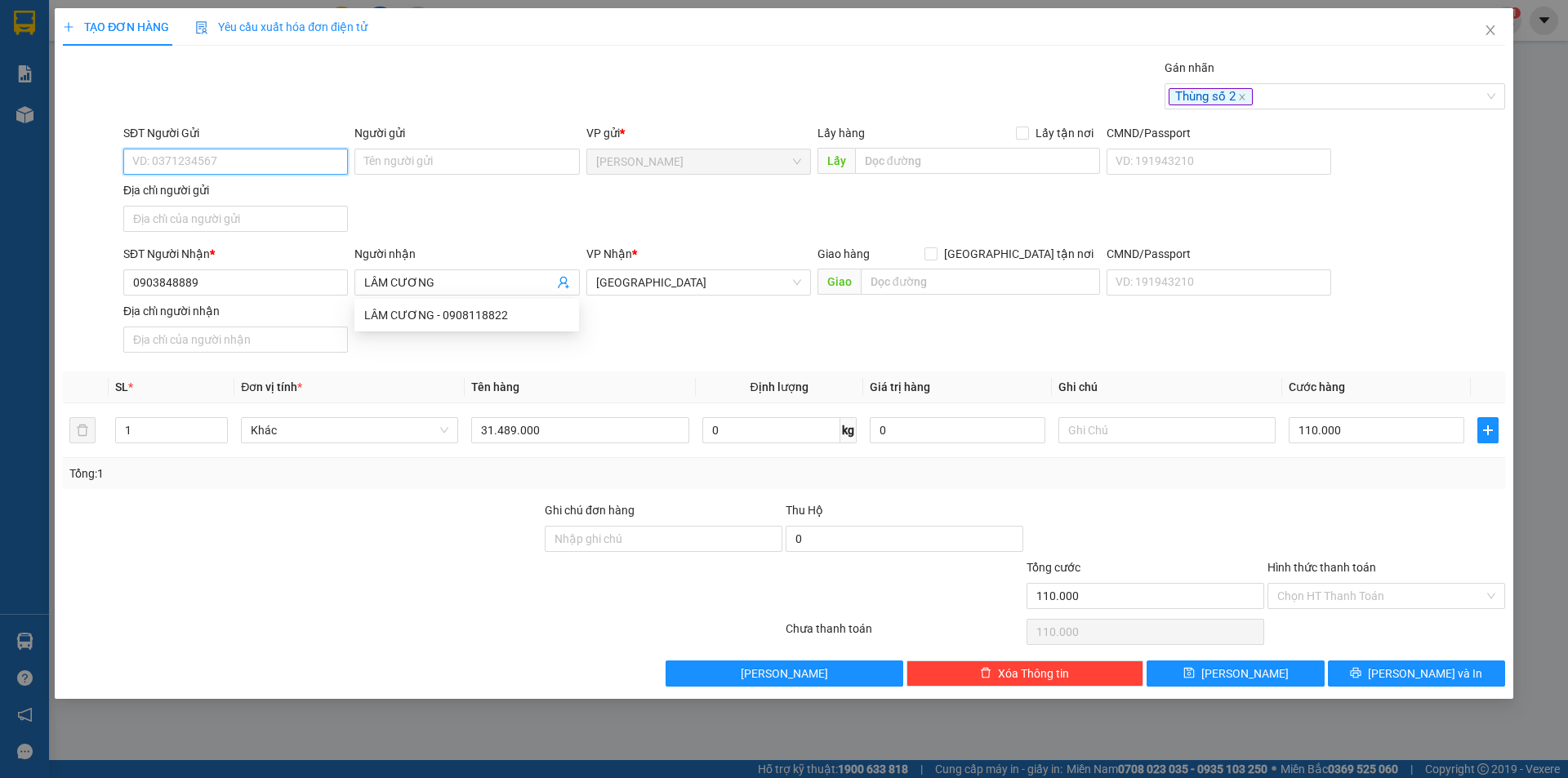
click at [314, 172] on input "SĐT Người Gửi" at bounding box center [236, 161] width 224 height 26
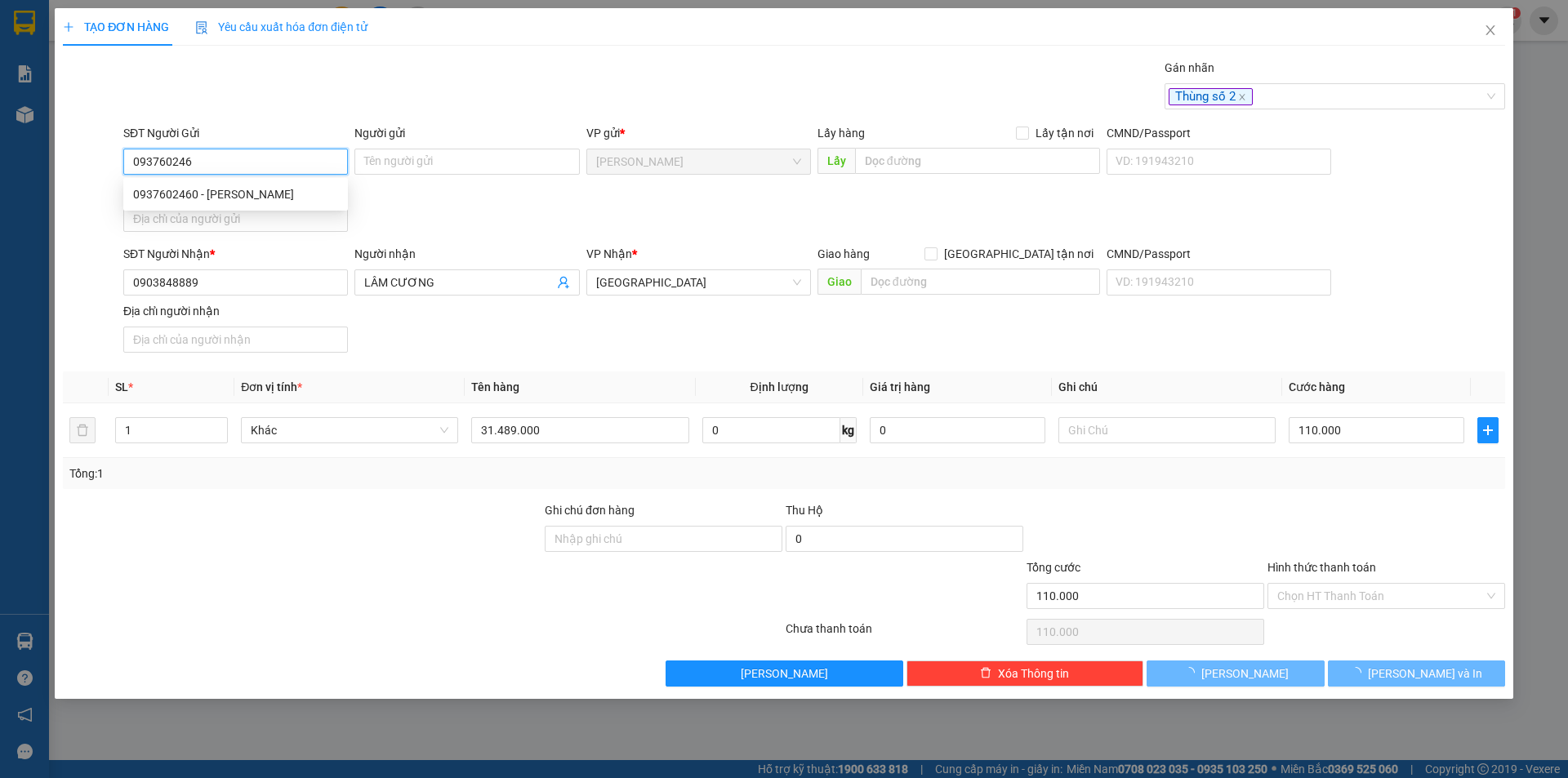
type input "0937602460"
click at [266, 191] on div "0937602460 - ĐINH NGUYỄN TƯỜNG VI" at bounding box center [236, 194] width 205 height 18
type input "[PERSON_NAME]"
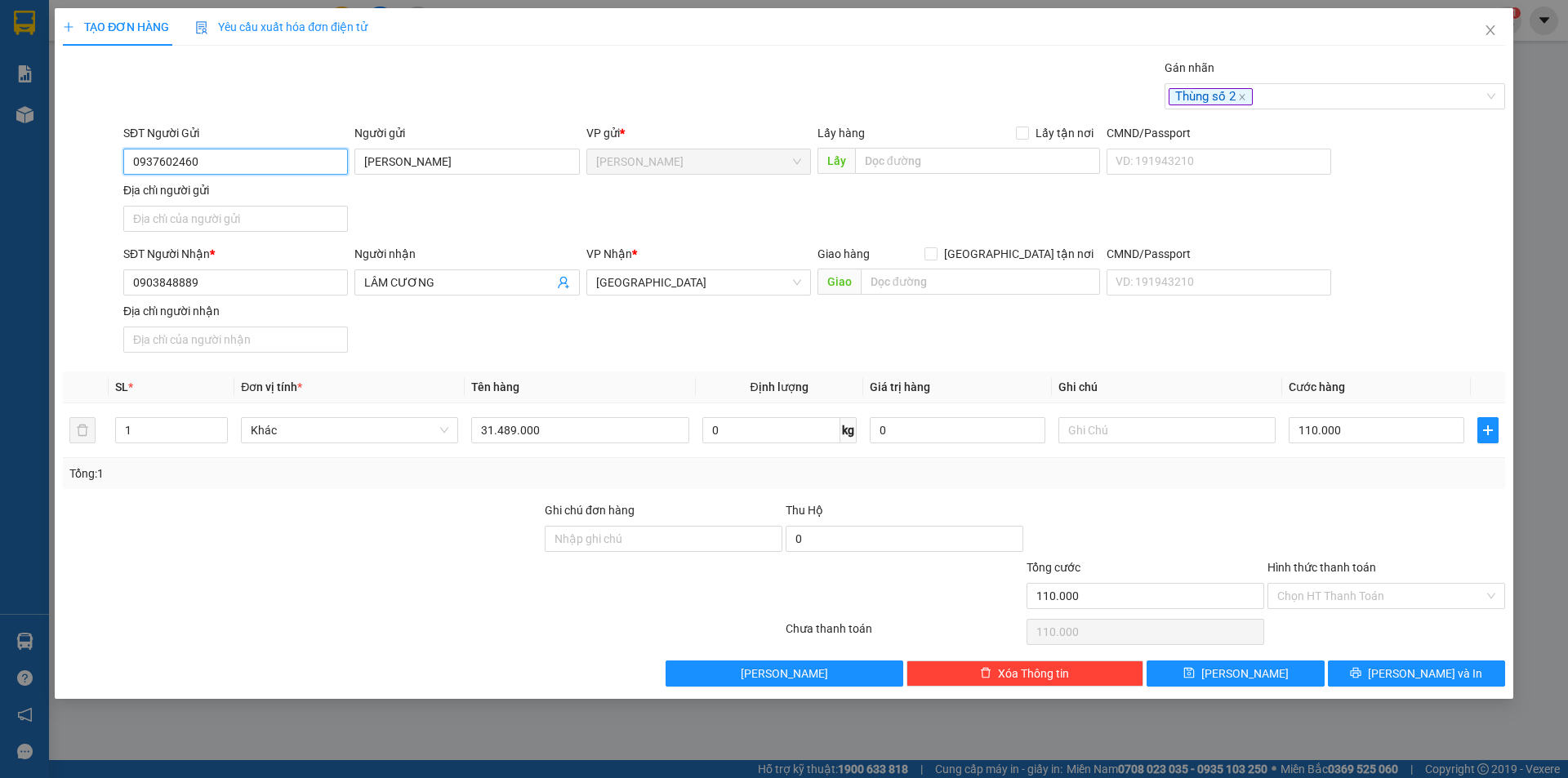
type input "0937602460"
drag, startPoint x: 216, startPoint y: 156, endPoint x: 79, endPoint y: 173, distance: 138.1
click at [79, 173] on div "SĐT Người Gửi 0937602460 0937602460 Người gửi ĐINH NGUYỄN TƯỜNG VI VP gửi * Cao…" at bounding box center [784, 181] width 1445 height 114
click at [205, 223] on input "Địa chỉ người gửi" at bounding box center [236, 218] width 224 height 26
paste input "QL 30 ẤP AN LẠC XẢ AN BÌNH,[GEOGRAPHIC_DATA],TỈNH [GEOGRAPHIC_DATA]"
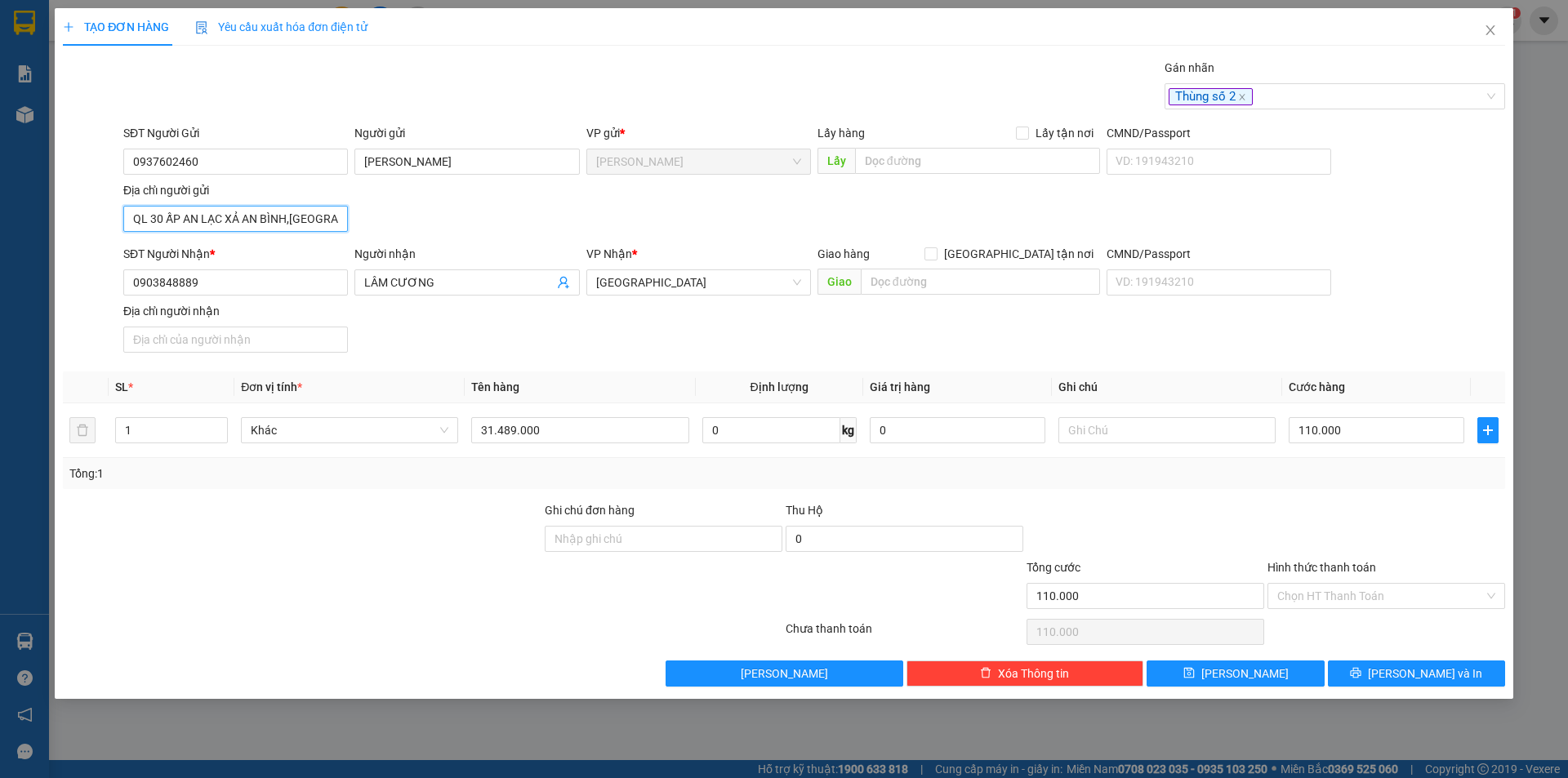
scroll to position [0, 142]
type input "QL 30 ẤP AN LẠC XẢ AN BÌNH,[GEOGRAPHIC_DATA],TỈNH [GEOGRAPHIC_DATA]"
click at [1163, 352] on div "SĐT Người Nhận * 0903848889 Người nhận LÂM CƯƠNG VP Nhận * Sài Gòn Giao hàng Gi…" at bounding box center [814, 302] width 1388 height 114
click at [1396, 675] on button "[PERSON_NAME] và In" at bounding box center [1416, 673] width 177 height 26
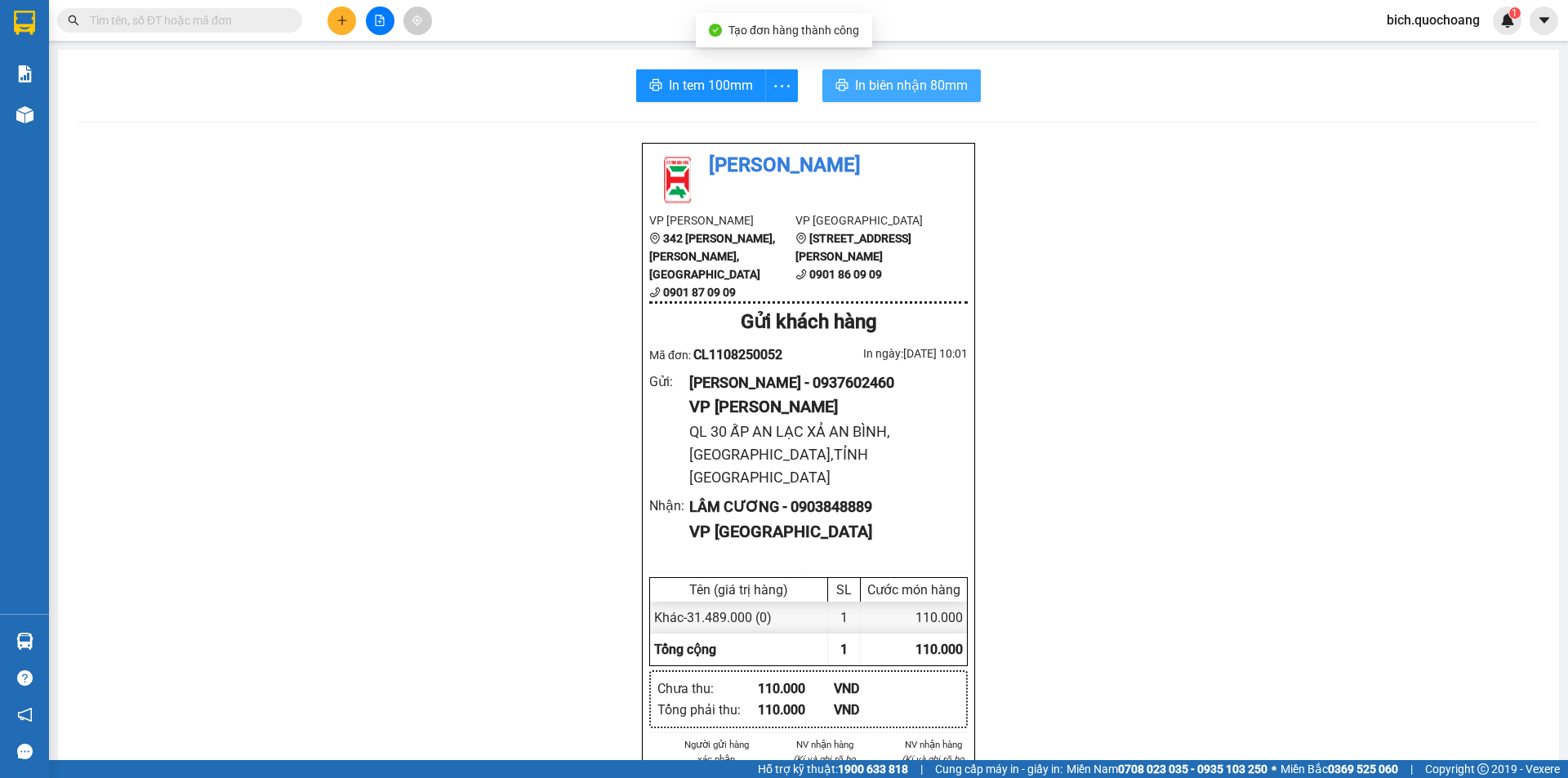
click at [913, 87] on span "In biên nhận 80mm" at bounding box center [911, 85] width 113 height 20
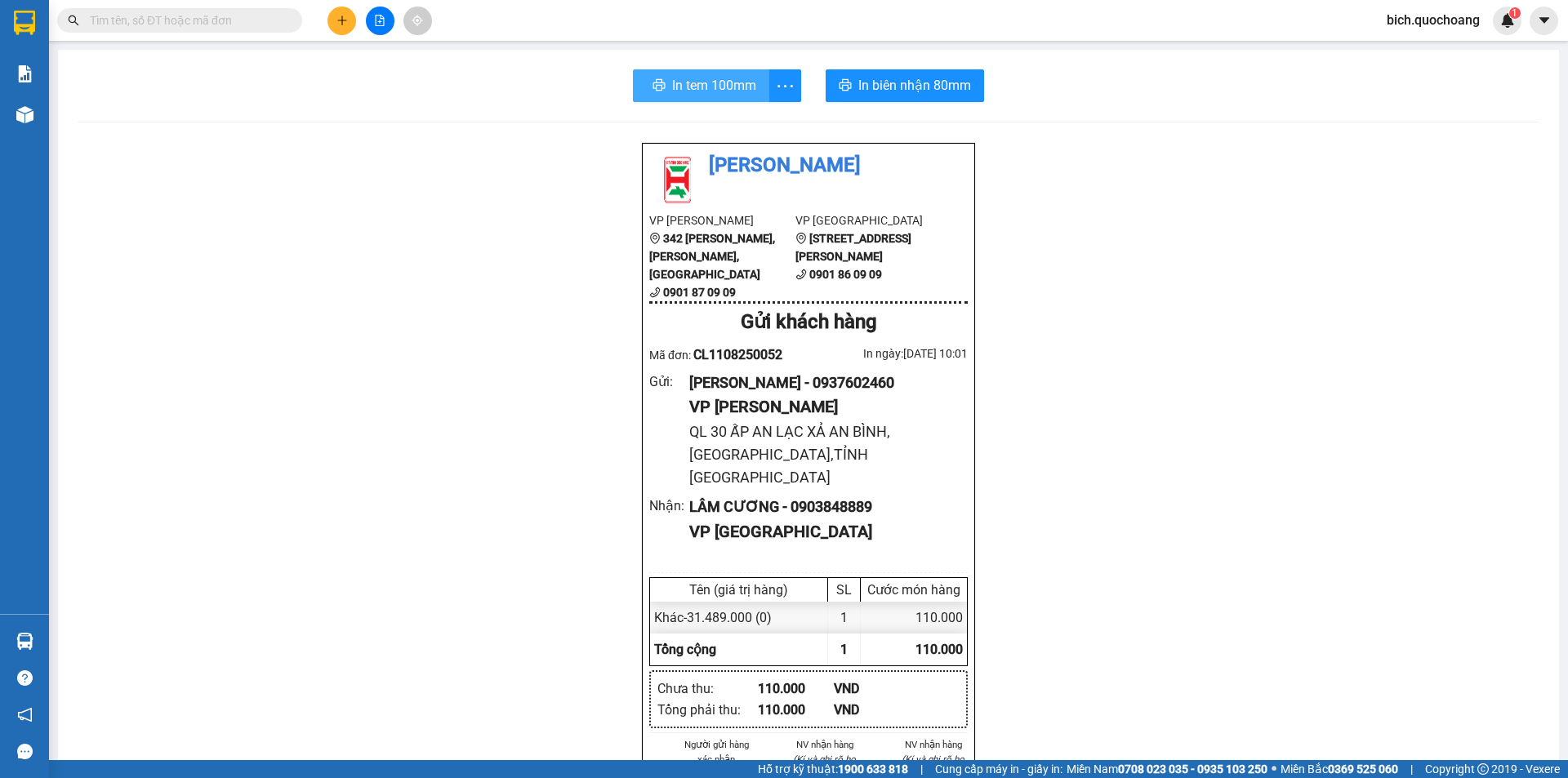
click at [731, 89] on span "In tem 100mm" at bounding box center [714, 85] width 85 height 20
click at [332, 12] on button at bounding box center [342, 20] width 28 height 28
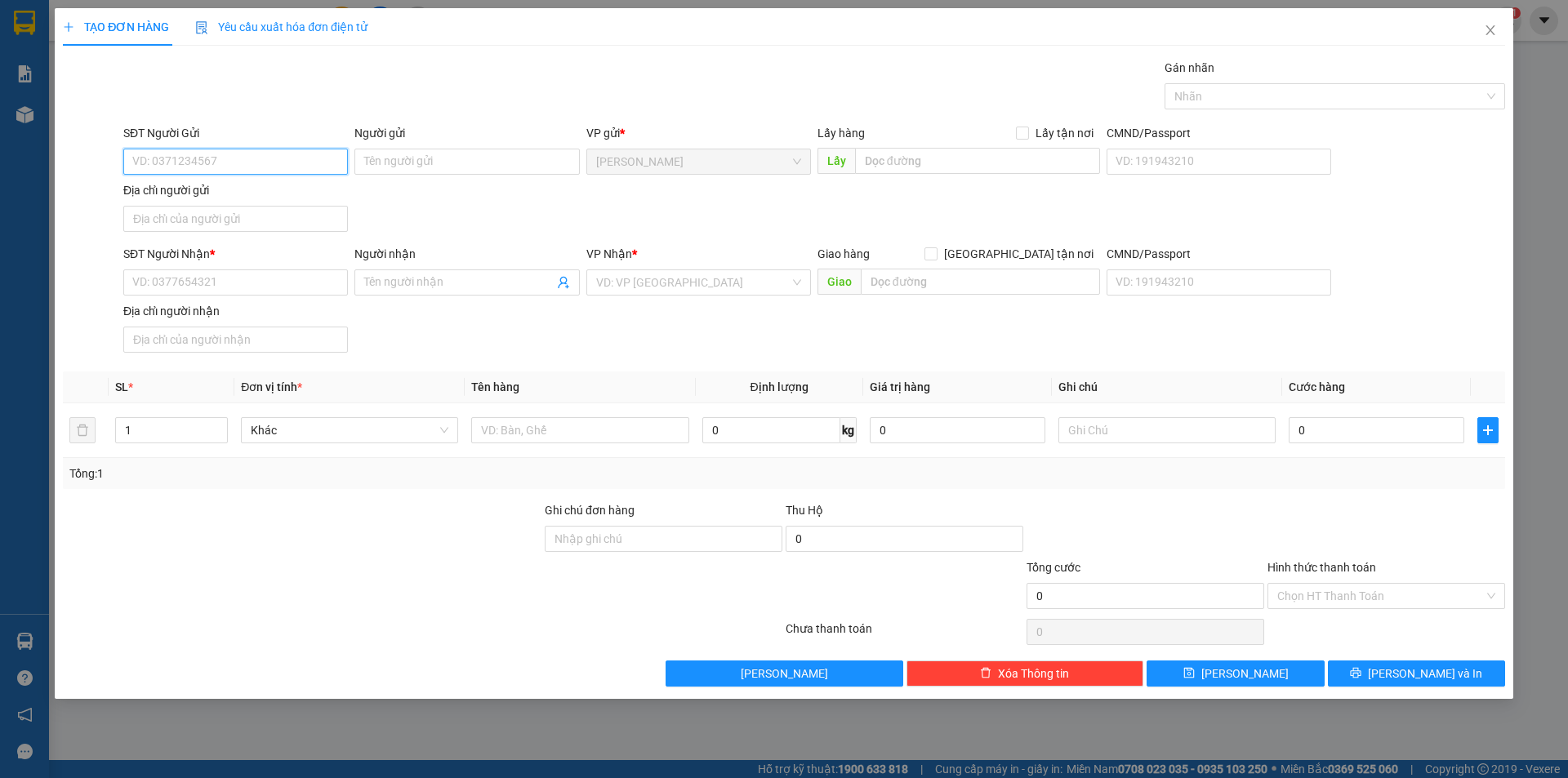
click at [287, 164] on input "SĐT Người Gửi" at bounding box center [236, 161] width 224 height 26
type input "0937602460"
click at [299, 184] on div "0937602460 - ĐINH NGUYỄN TƯỜNG VI" at bounding box center [236, 194] width 224 height 26
type input "[PERSON_NAME]"
type input "0937602460"
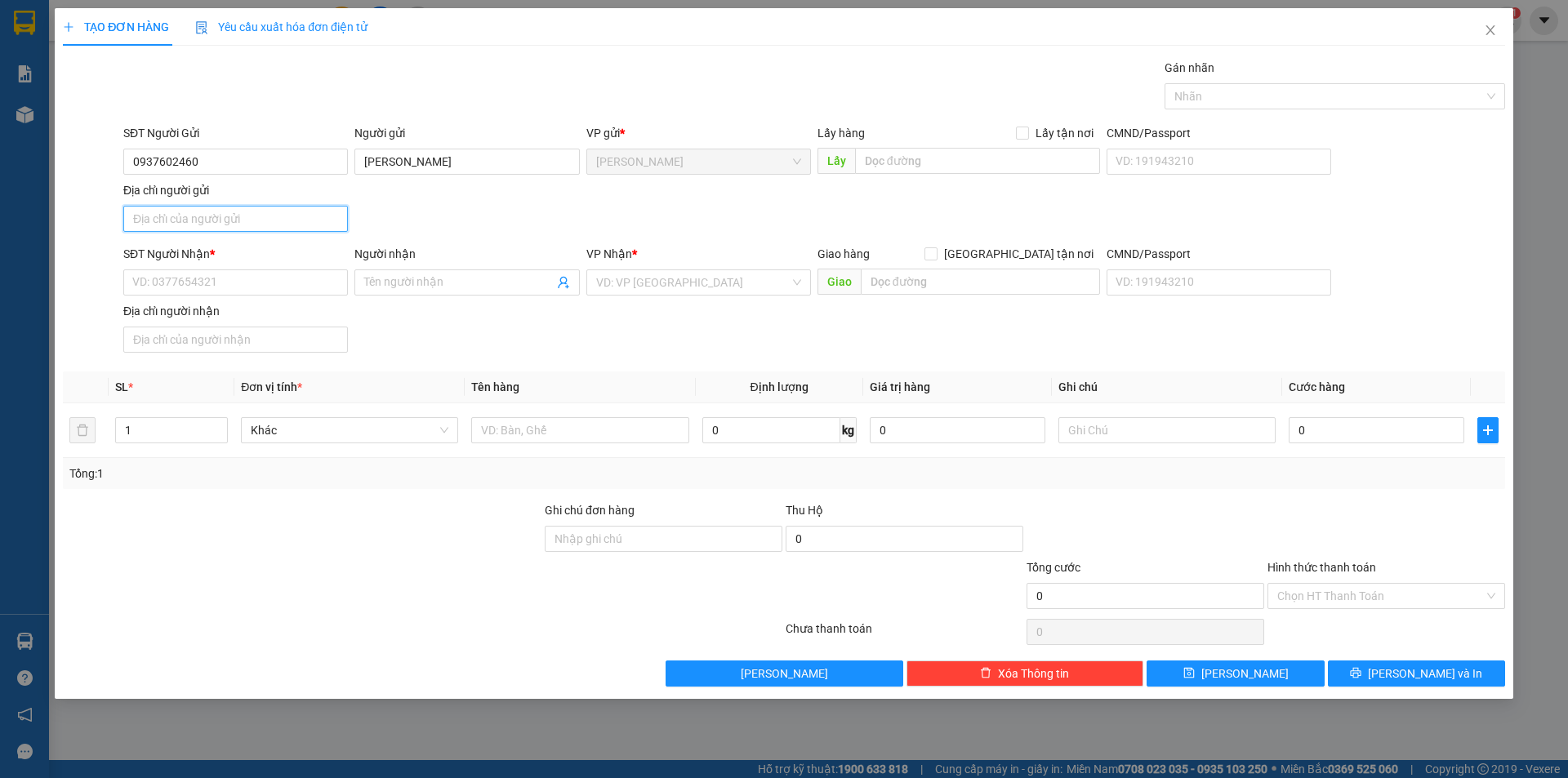
click at [182, 219] on input "Địa chỉ người gửi" at bounding box center [236, 218] width 224 height 26
paste input "QL 30 ẤP AN LẠC XẢ AN BÌNH,[GEOGRAPHIC_DATA],TỈNH [GEOGRAPHIC_DATA]"
type input "QL 30 ẤP AN LẠC XẢ AN BÌNH,[GEOGRAPHIC_DATA],TỈNH [GEOGRAPHIC_DATA]"
click at [248, 274] on input "SĐT Người Nhận *" at bounding box center [236, 282] width 224 height 26
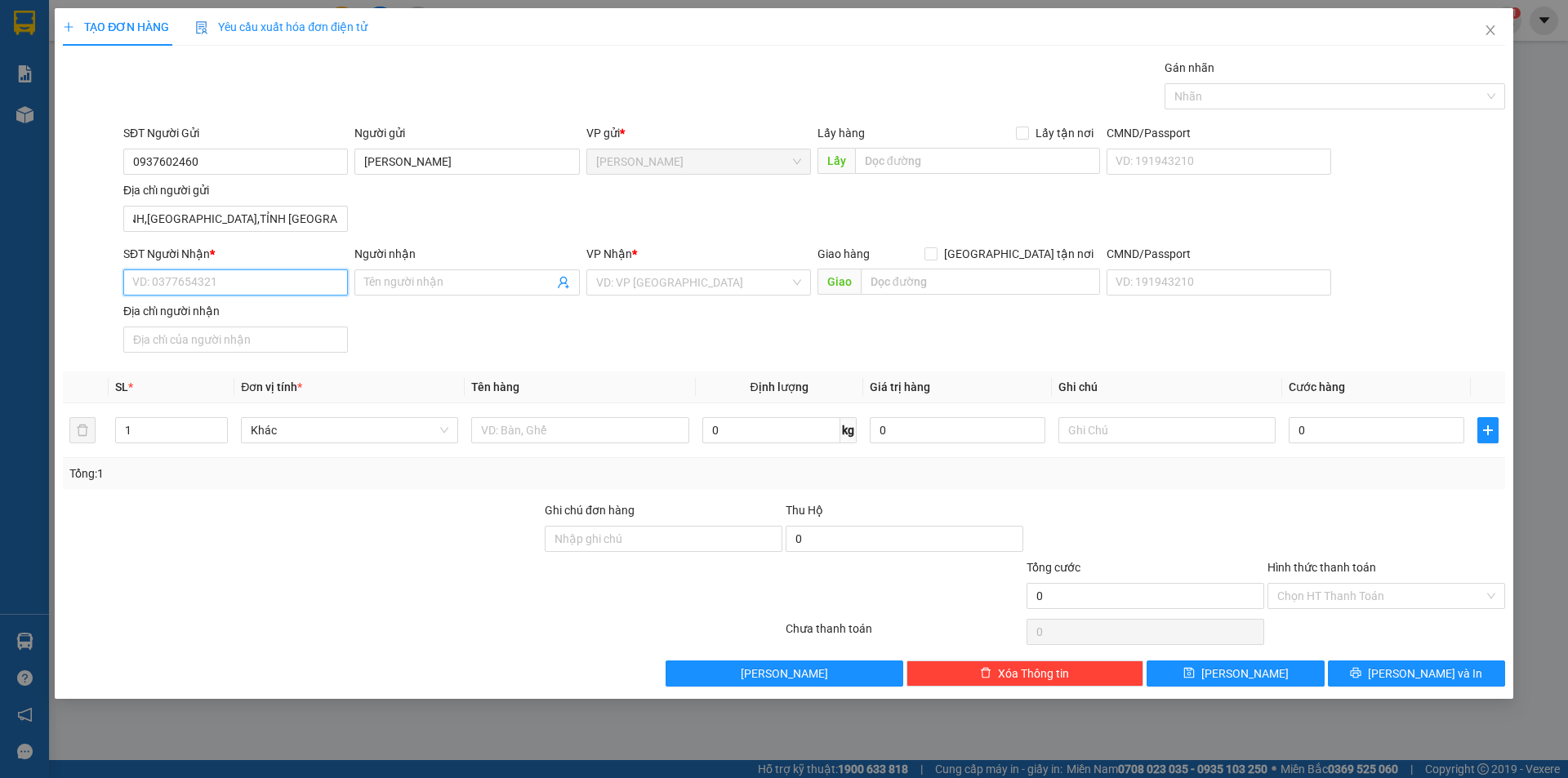
scroll to position [0, 0]
type input "0913688731"
click at [332, 313] on div "0913688731 - HOÀNG MỸ TRÂN ( NGUYỄN THANH TUẤN )" at bounding box center [265, 315] width 263 height 18
type input "HOÀNG MỸ TRÂN ( NGUYỄN THANH TUẤN )"
type input "0913688731"
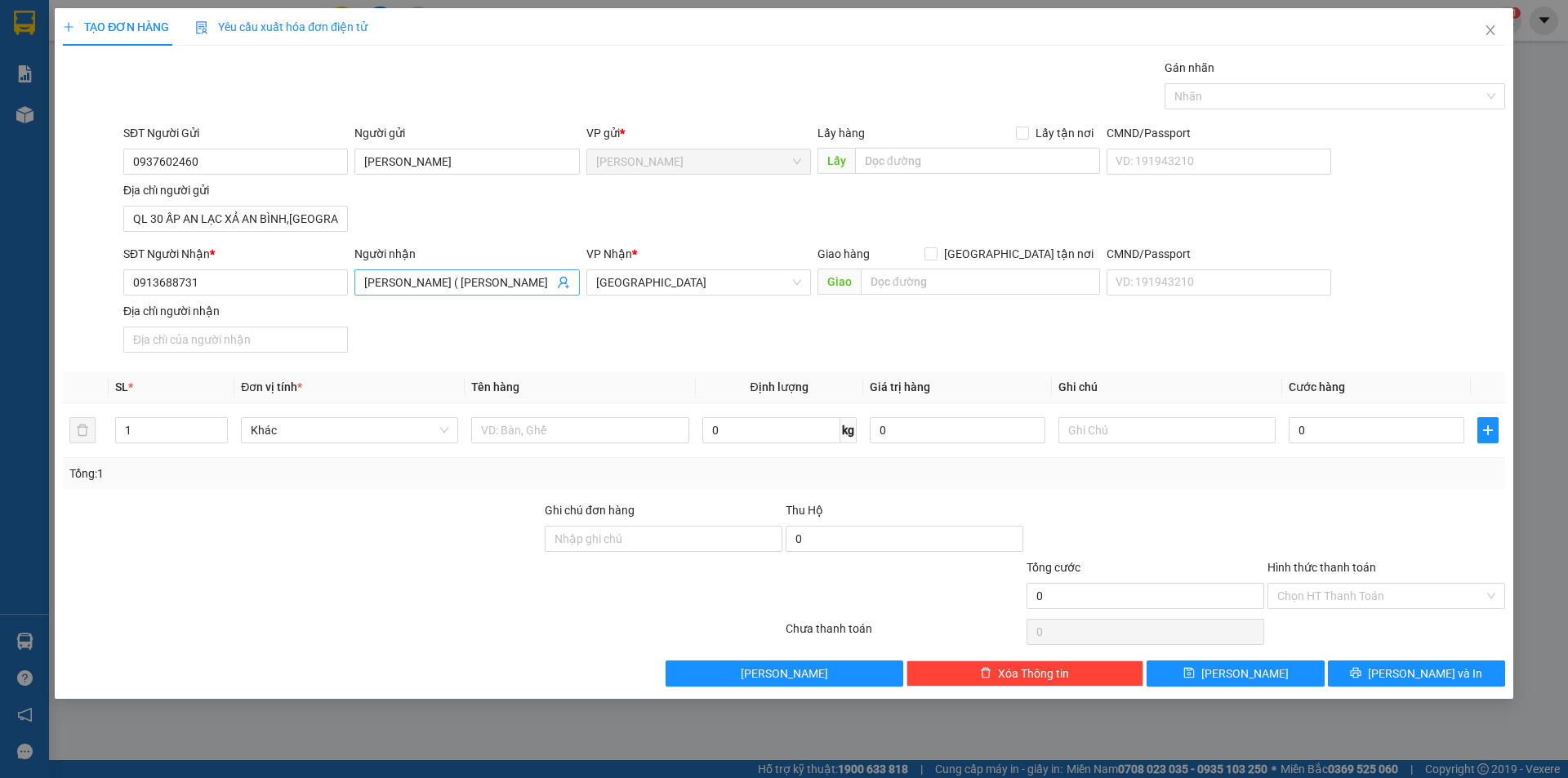
click at [551, 275] on input "HOÀNG MỸ TRÂN ( NGUYỄN THANH TUẤN )" at bounding box center [458, 282] width 189 height 18
type input "H"
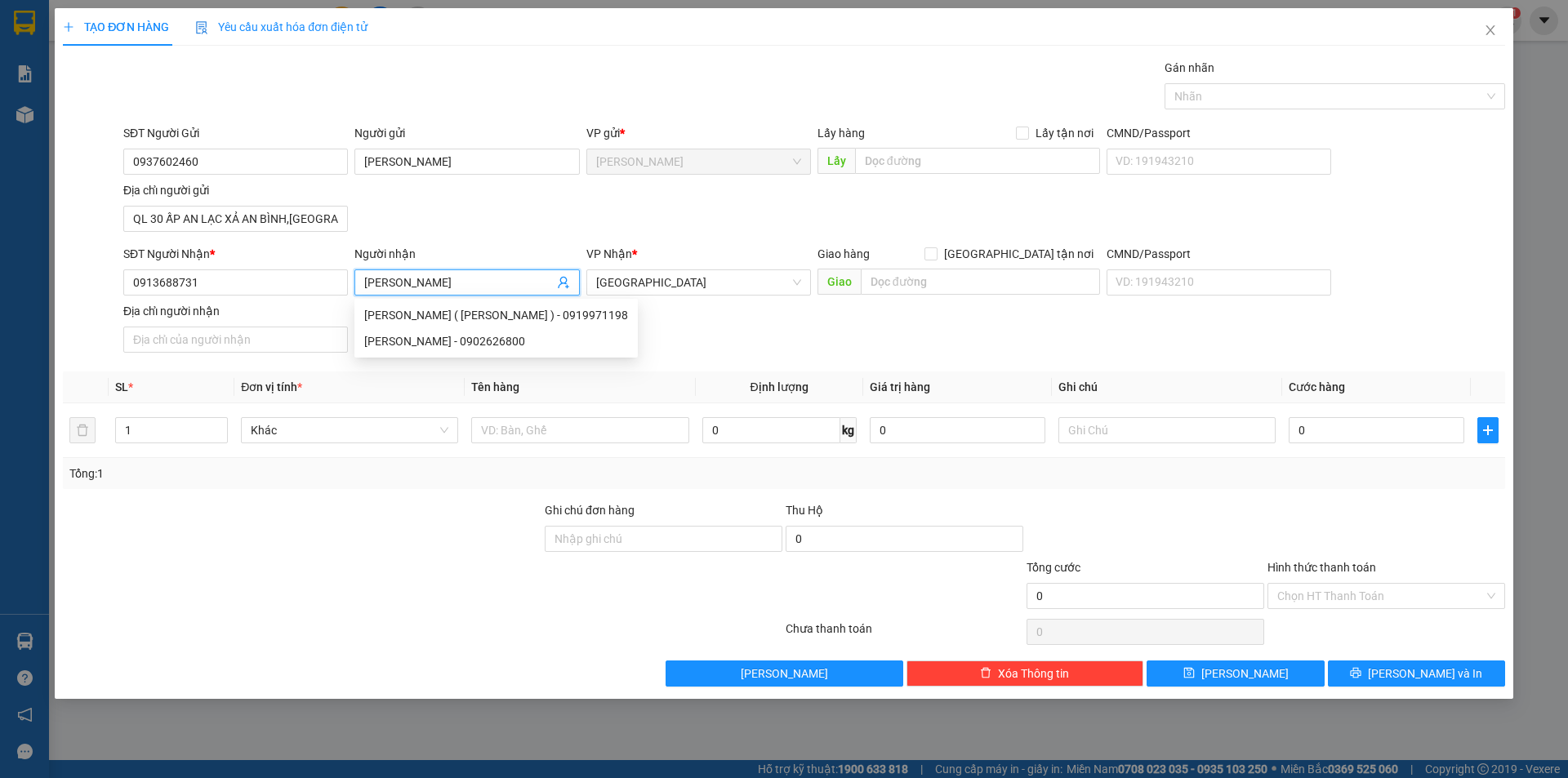
type input "NGUYỄN TUẤN LỘC"
click at [749, 203] on div "SĐT Người Gửi 0937602460 Người gửi ĐINH NGUYỄN TƯỜNG VI VP gửi * Cao Lãnh Lấy h…" at bounding box center [814, 181] width 1388 height 114
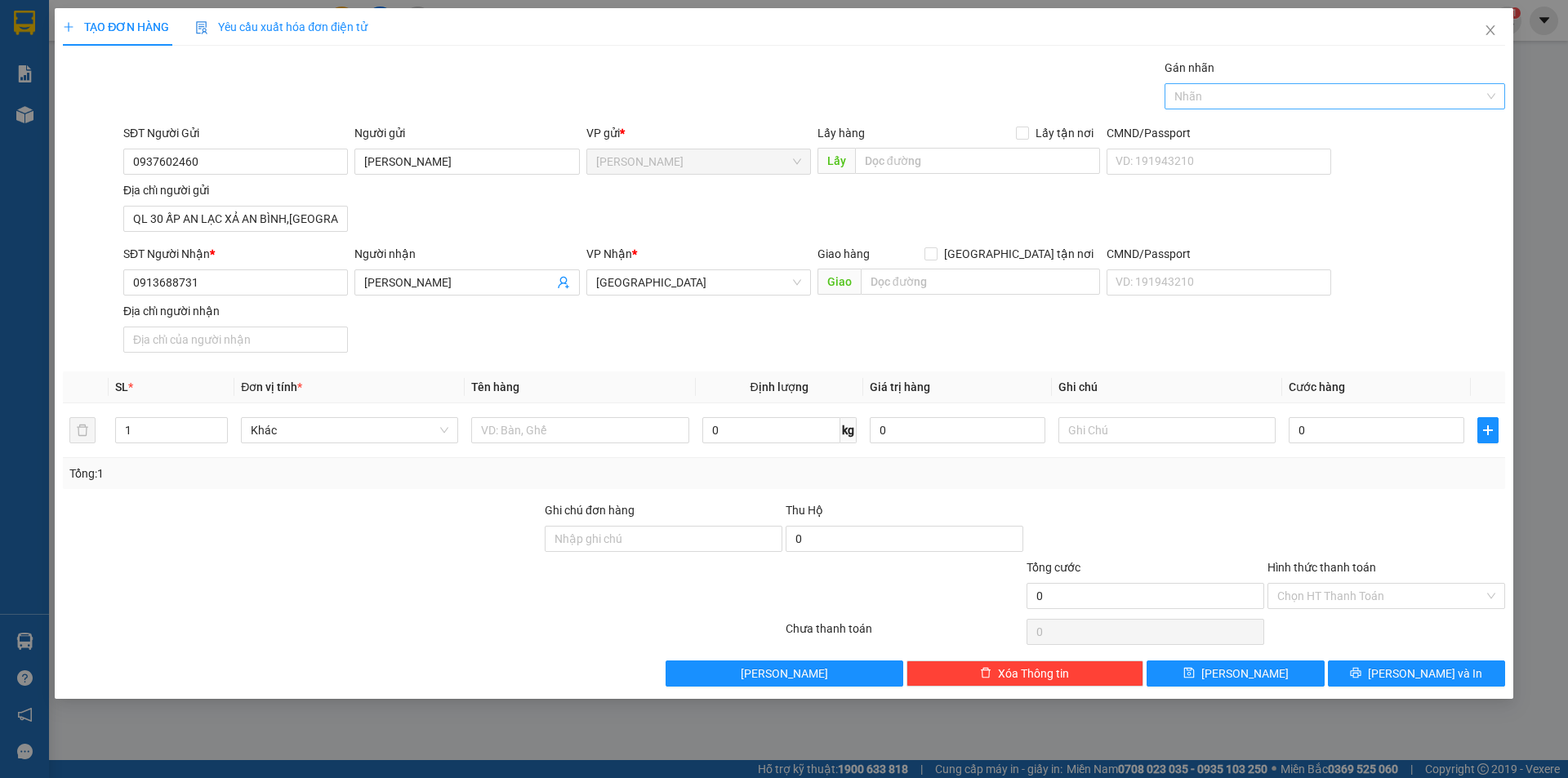
click at [1206, 101] on div at bounding box center [1326, 96] width 316 height 20
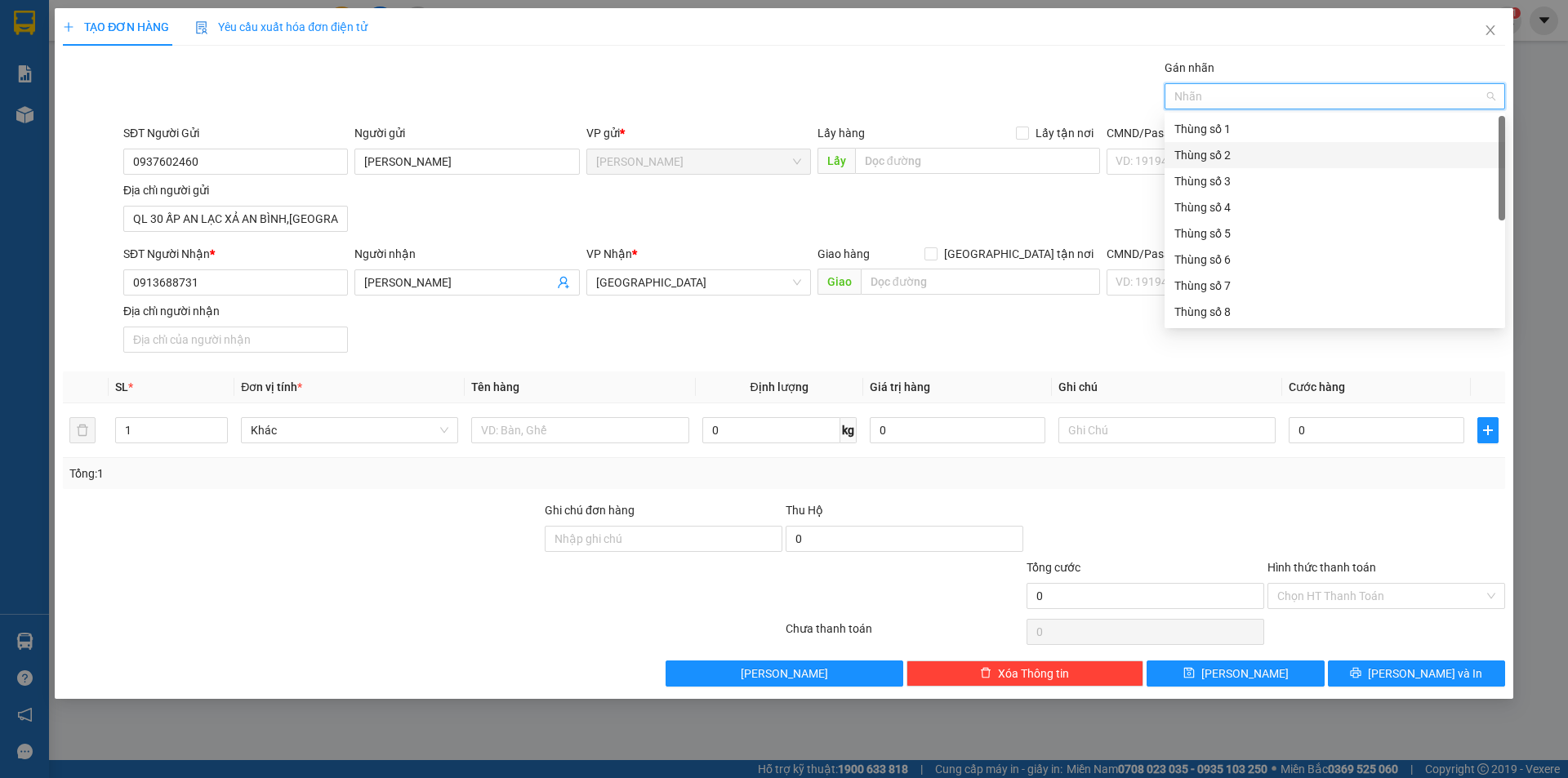
click at [1201, 155] on div "Thùng số 2" at bounding box center [1334, 155] width 321 height 18
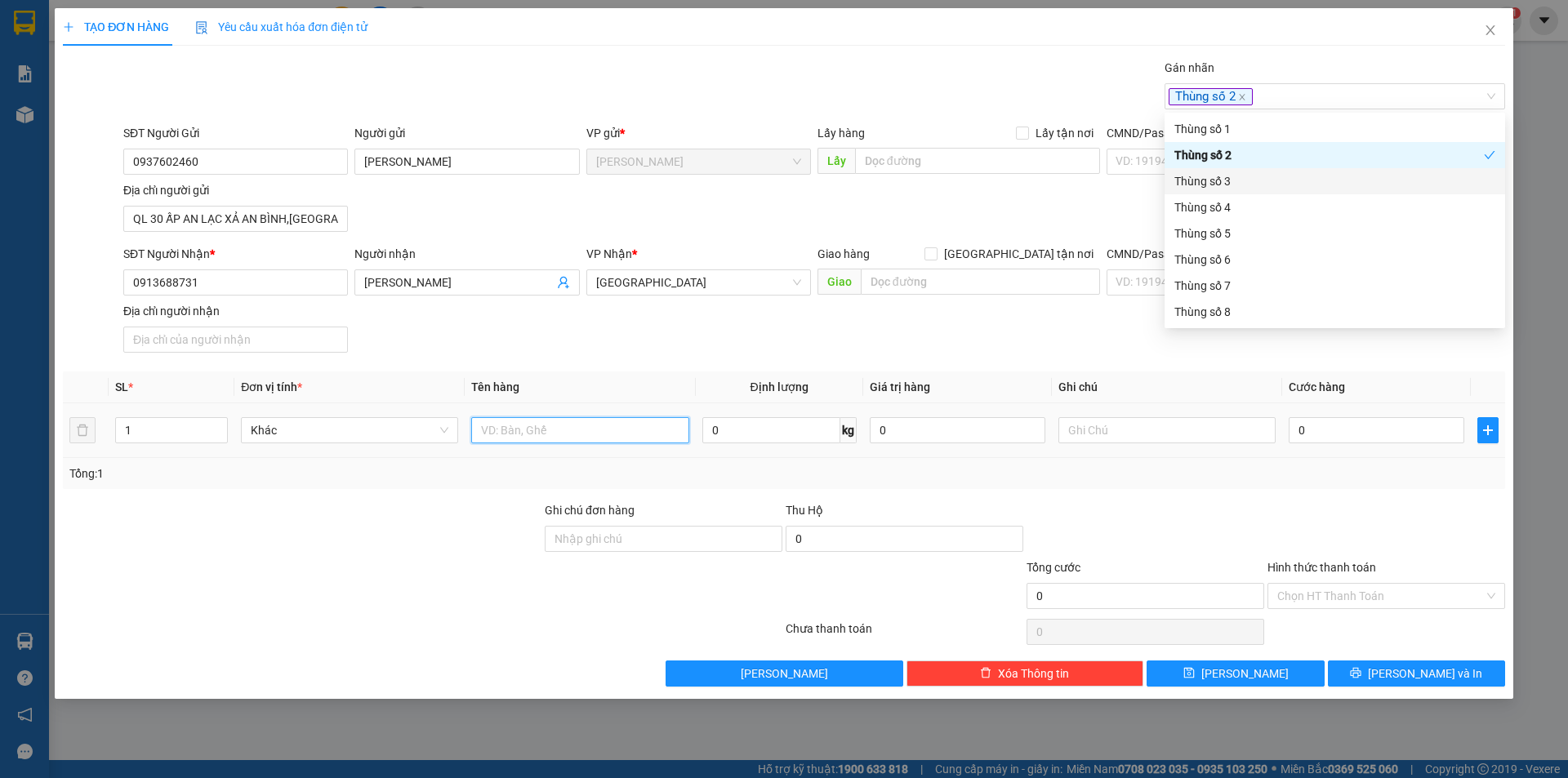
click at [530, 428] on input "text" at bounding box center [579, 430] width 217 height 26
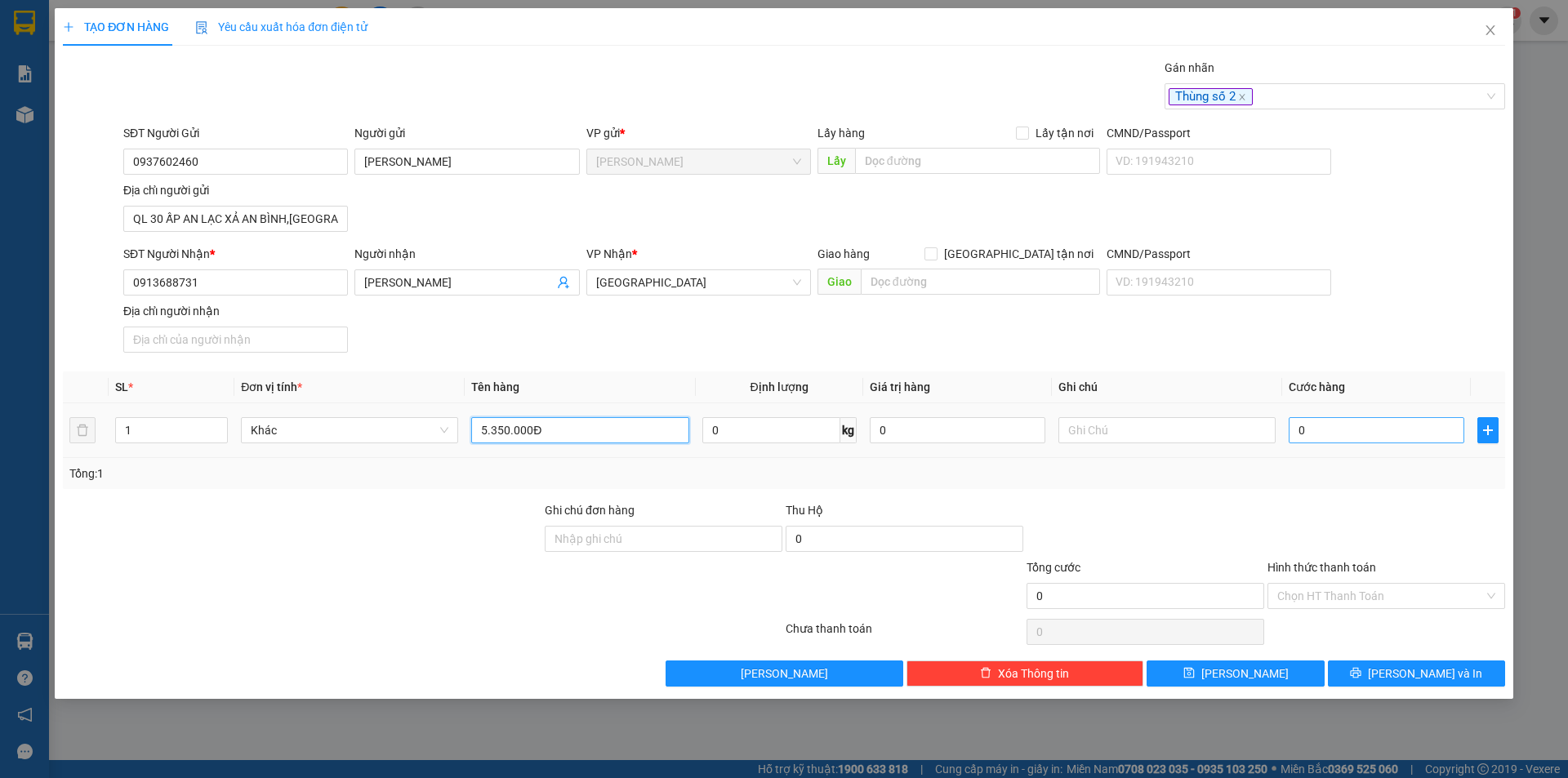
type input "5.350.000Đ"
click at [1322, 431] on input "0" at bounding box center [1376, 430] width 175 height 26
type input "5"
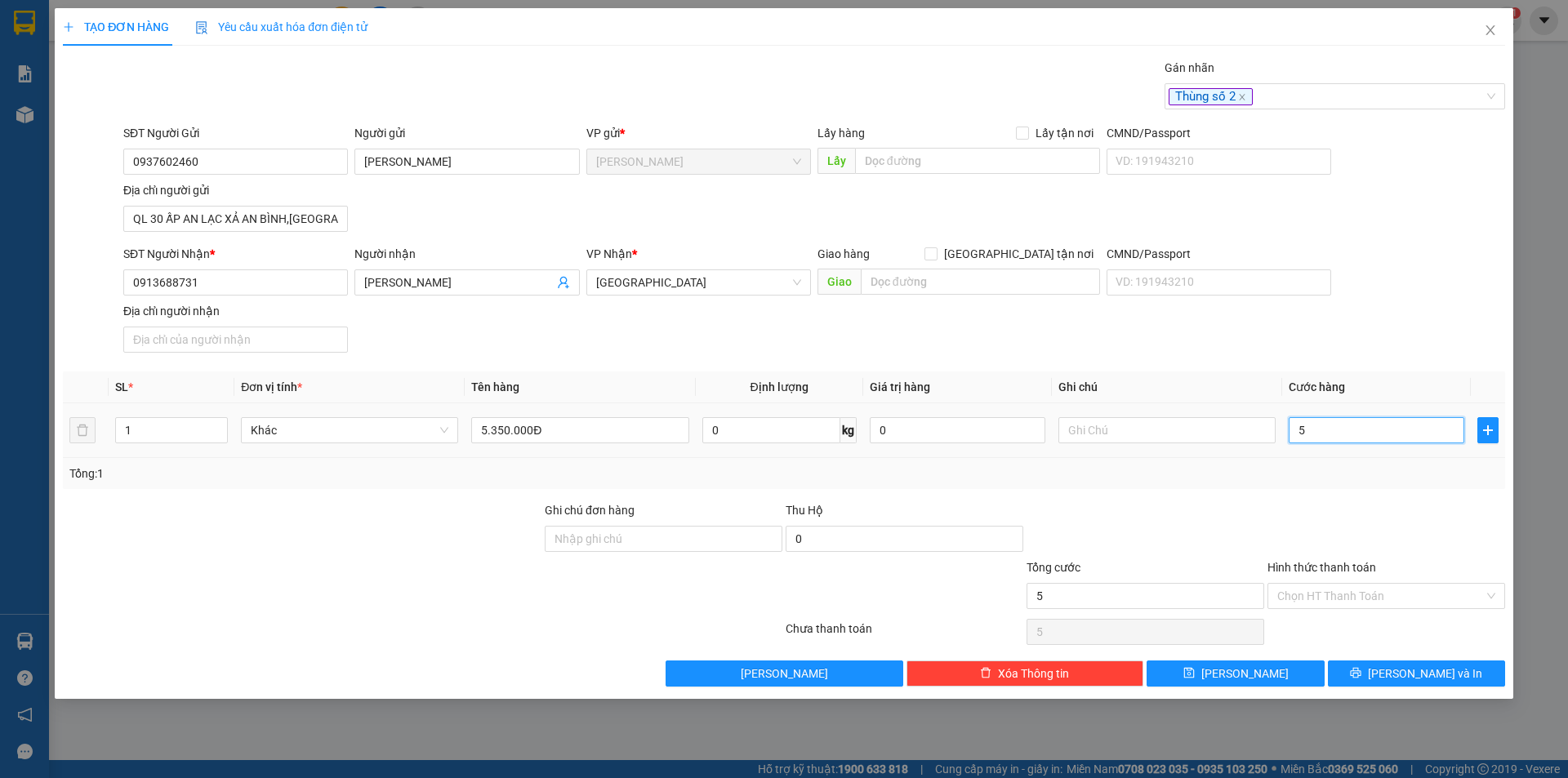
type input "50"
type input "50.000"
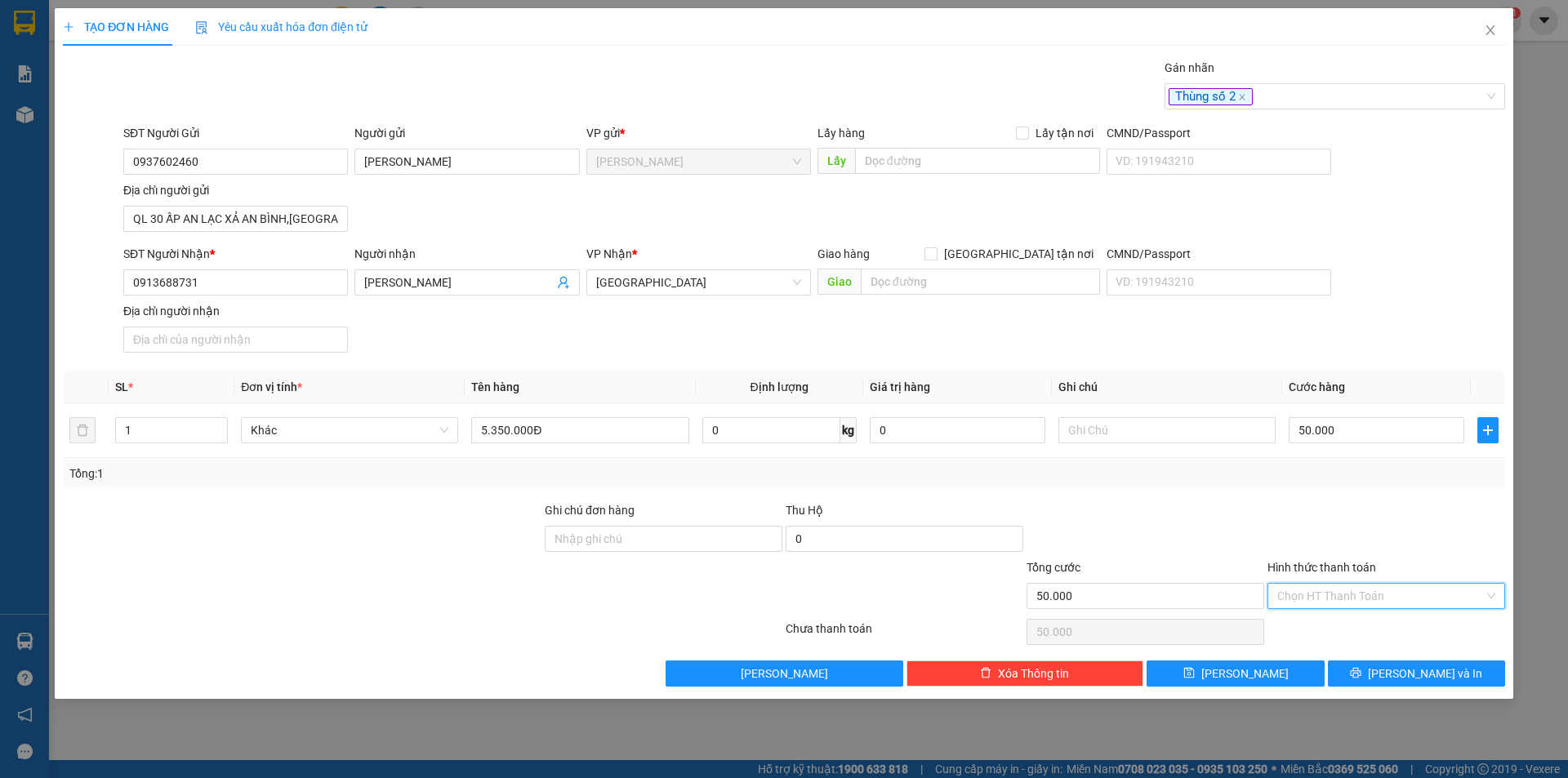
click at [1340, 594] on input "Hình thức thanh toán" at bounding box center [1380, 596] width 206 height 25
click at [1336, 625] on div "Tại văn phòng" at bounding box center [1386, 628] width 218 height 18
type input "0"
click at [1402, 665] on span "[PERSON_NAME] và In" at bounding box center [1425, 674] width 114 height 18
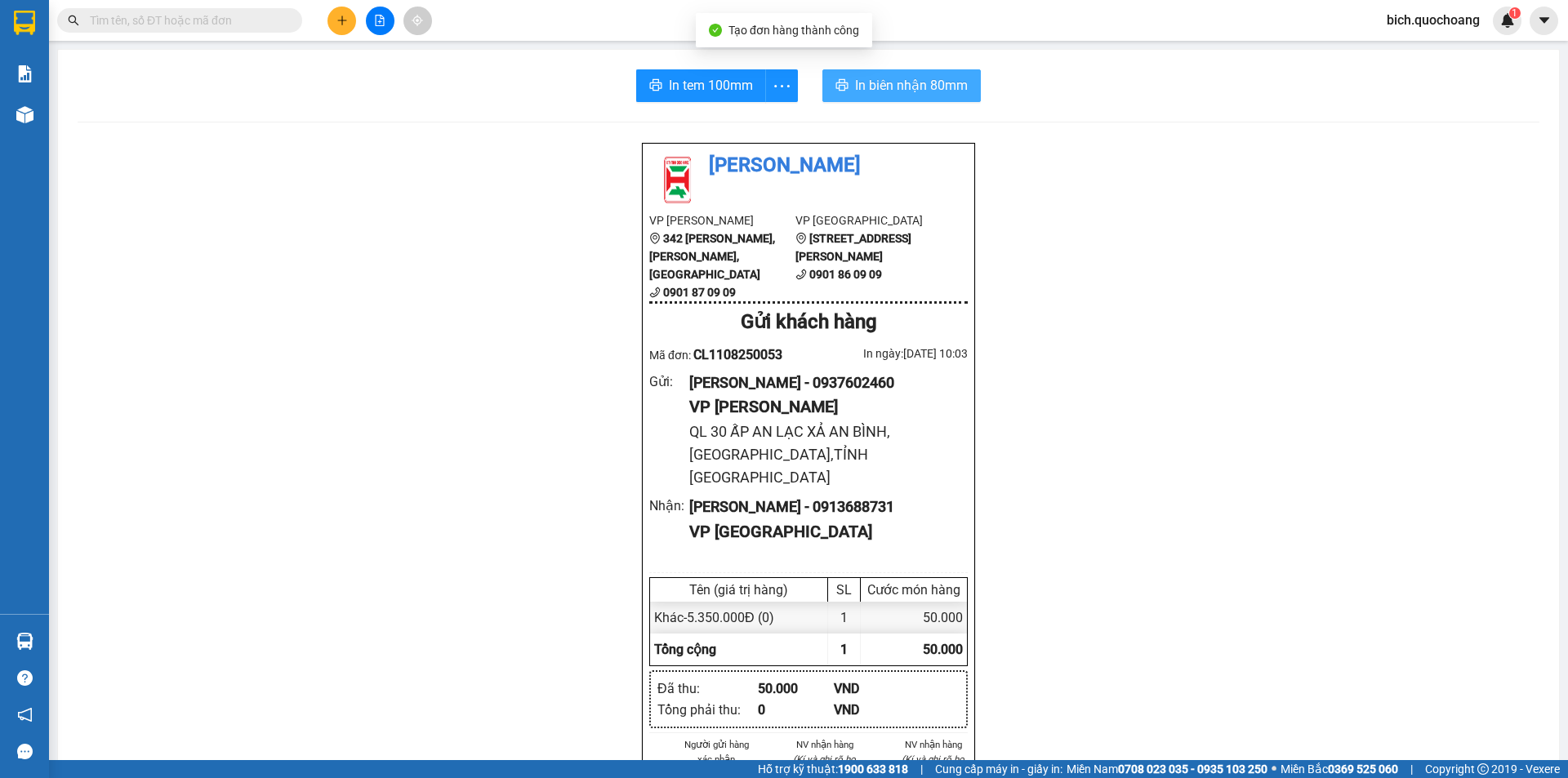
click at [919, 94] on span "In biên nhận 80mm" at bounding box center [911, 85] width 113 height 20
click at [702, 64] on div "In tem 100mm In biên nhận 80mm Quốc Hoàng VP Cao Lãnh 342 Nguyễn Huệ, P Mỹ Phú,…" at bounding box center [808, 738] width 1500 height 1377
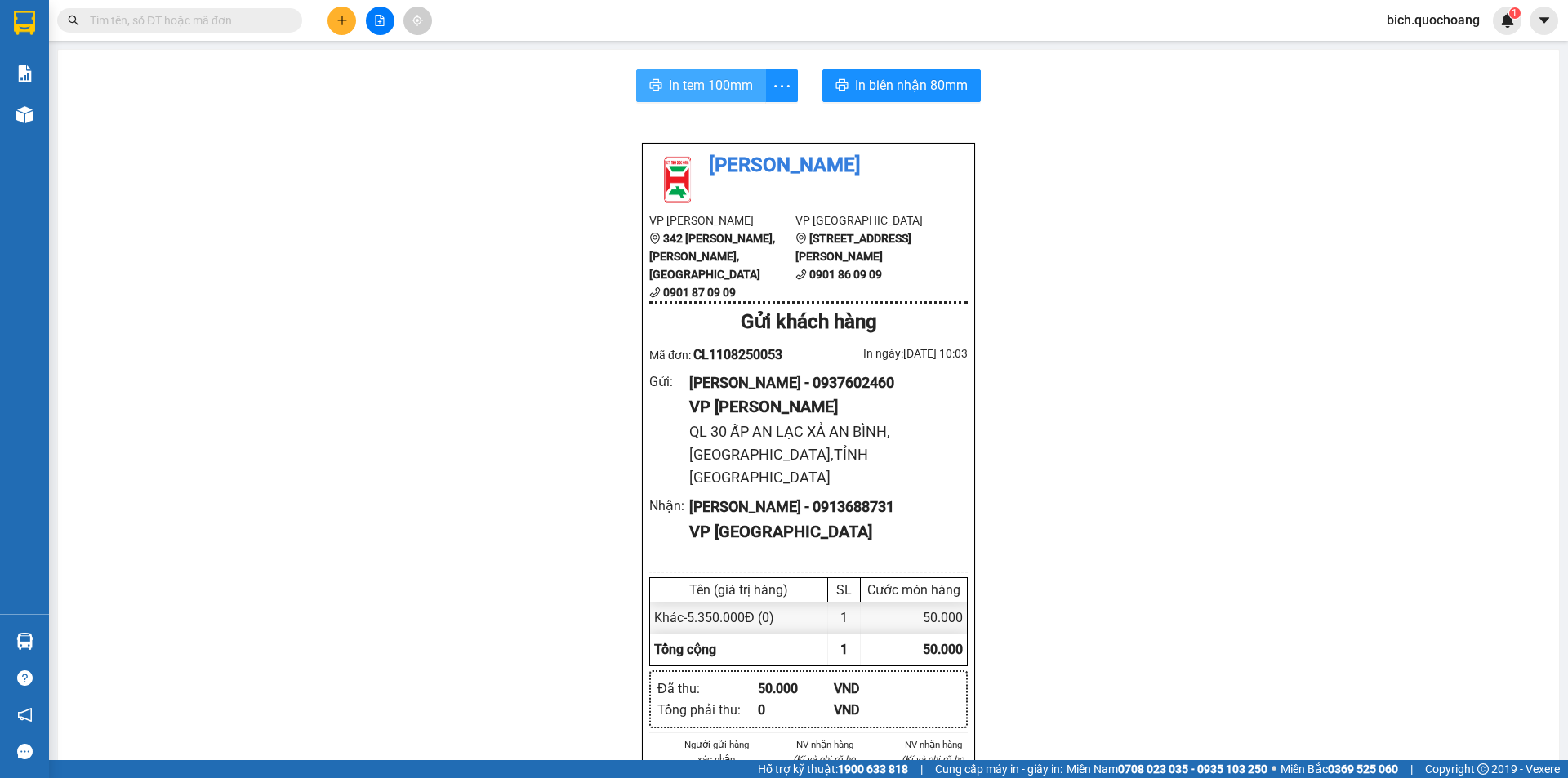
click at [696, 87] on span "In tem 100mm" at bounding box center [710, 85] width 85 height 20
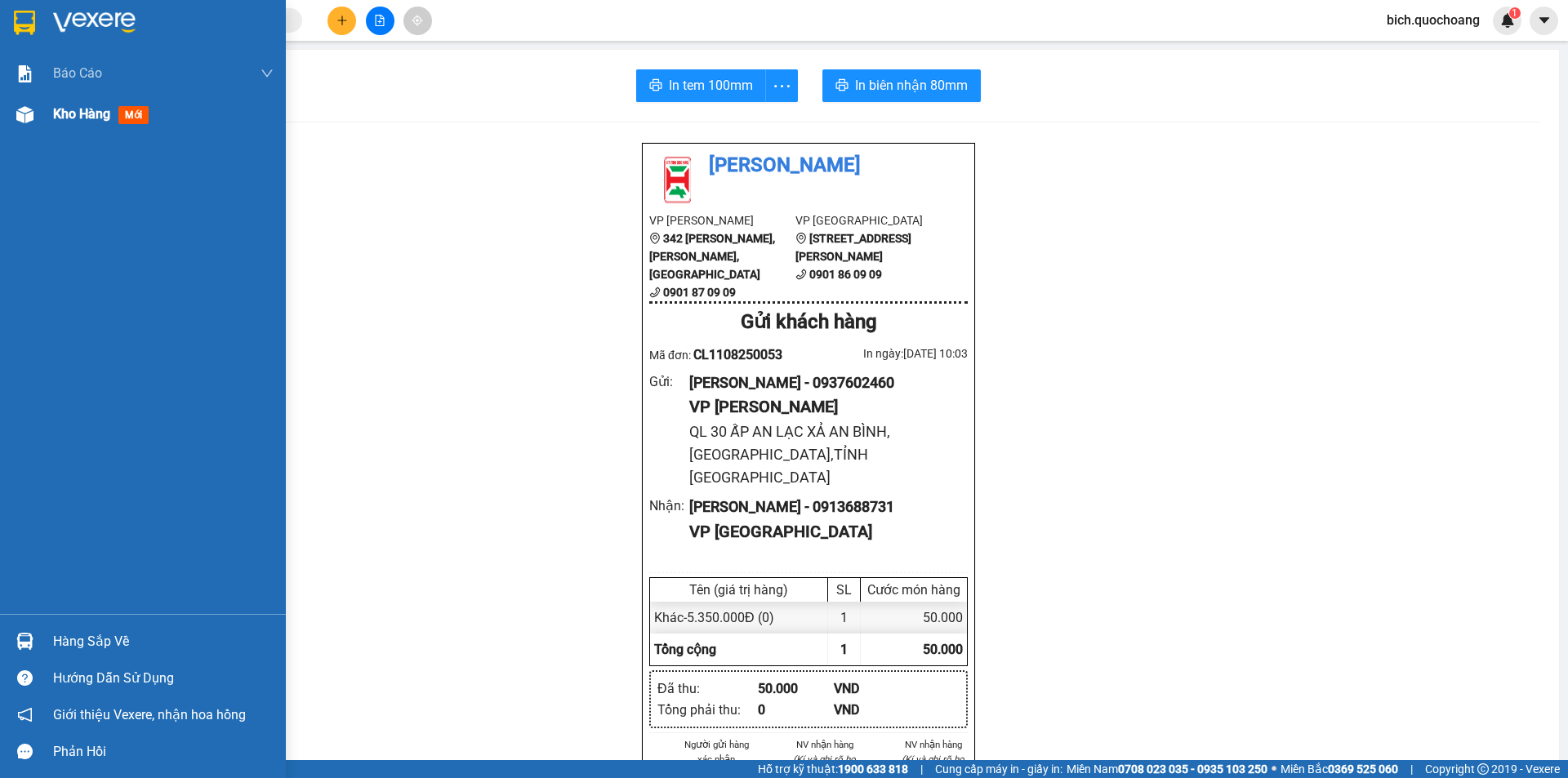
click at [76, 113] on span "Kho hàng" at bounding box center [82, 113] width 57 height 15
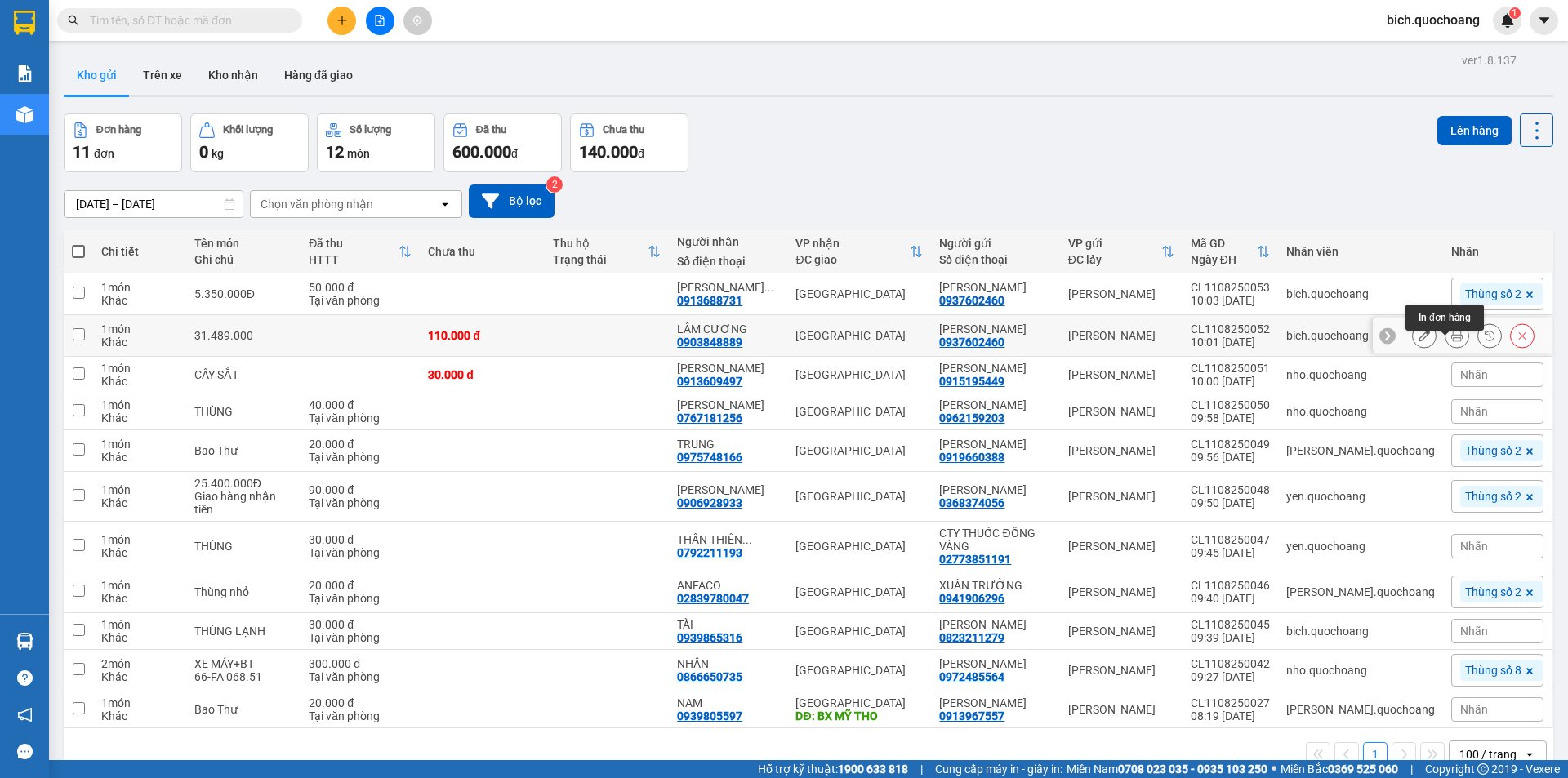
click at [1421, 351] on button at bounding box center [1424, 336] width 23 height 28
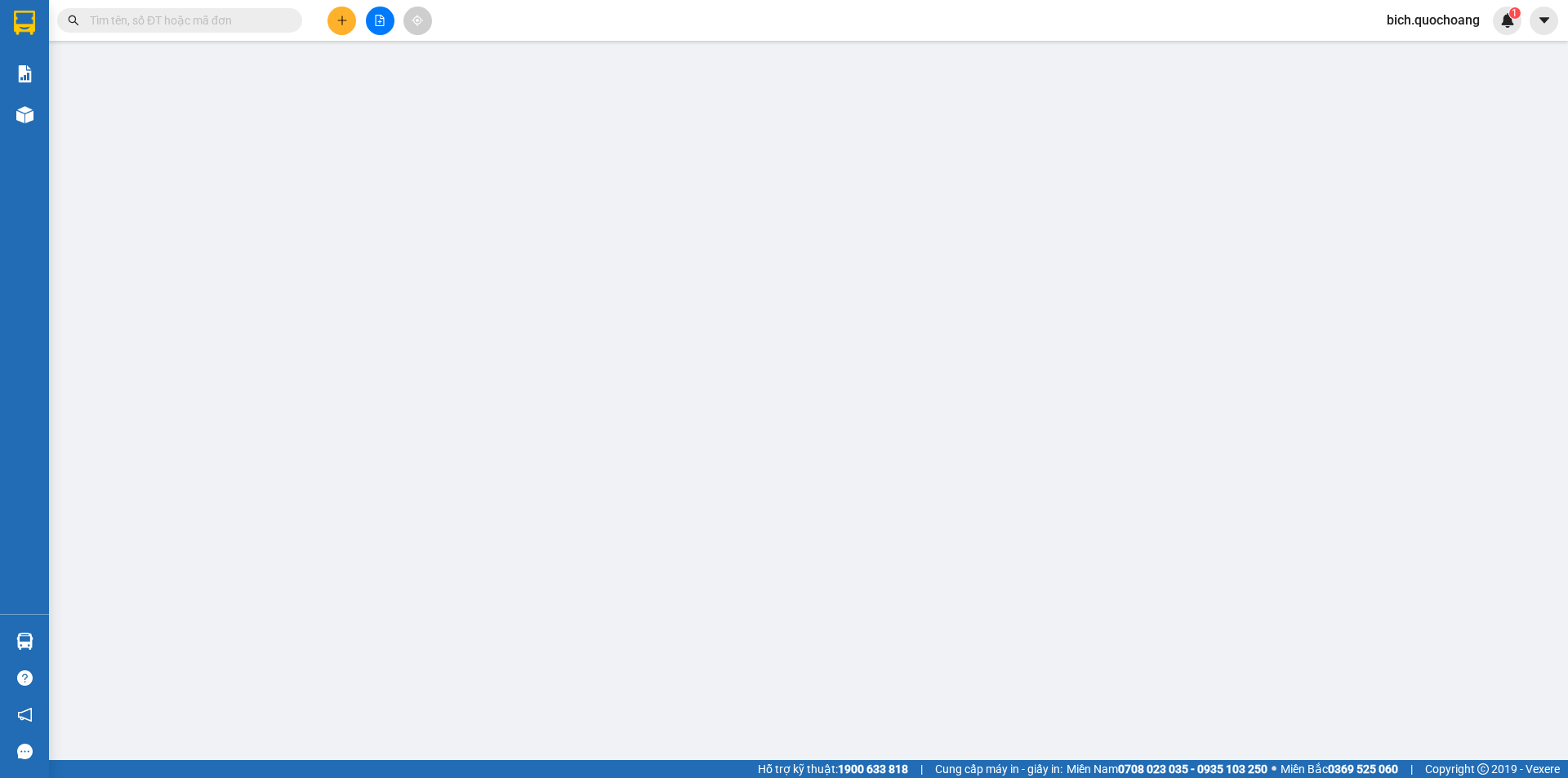
type input "0937602460"
type input "[PERSON_NAME]"
type input "QL 30 ẤP AN LẠC XẢ AN BÌNH,[GEOGRAPHIC_DATA],TỈNH [GEOGRAPHIC_DATA]"
type input "0903848889"
type input "LÂM CƯƠNG"
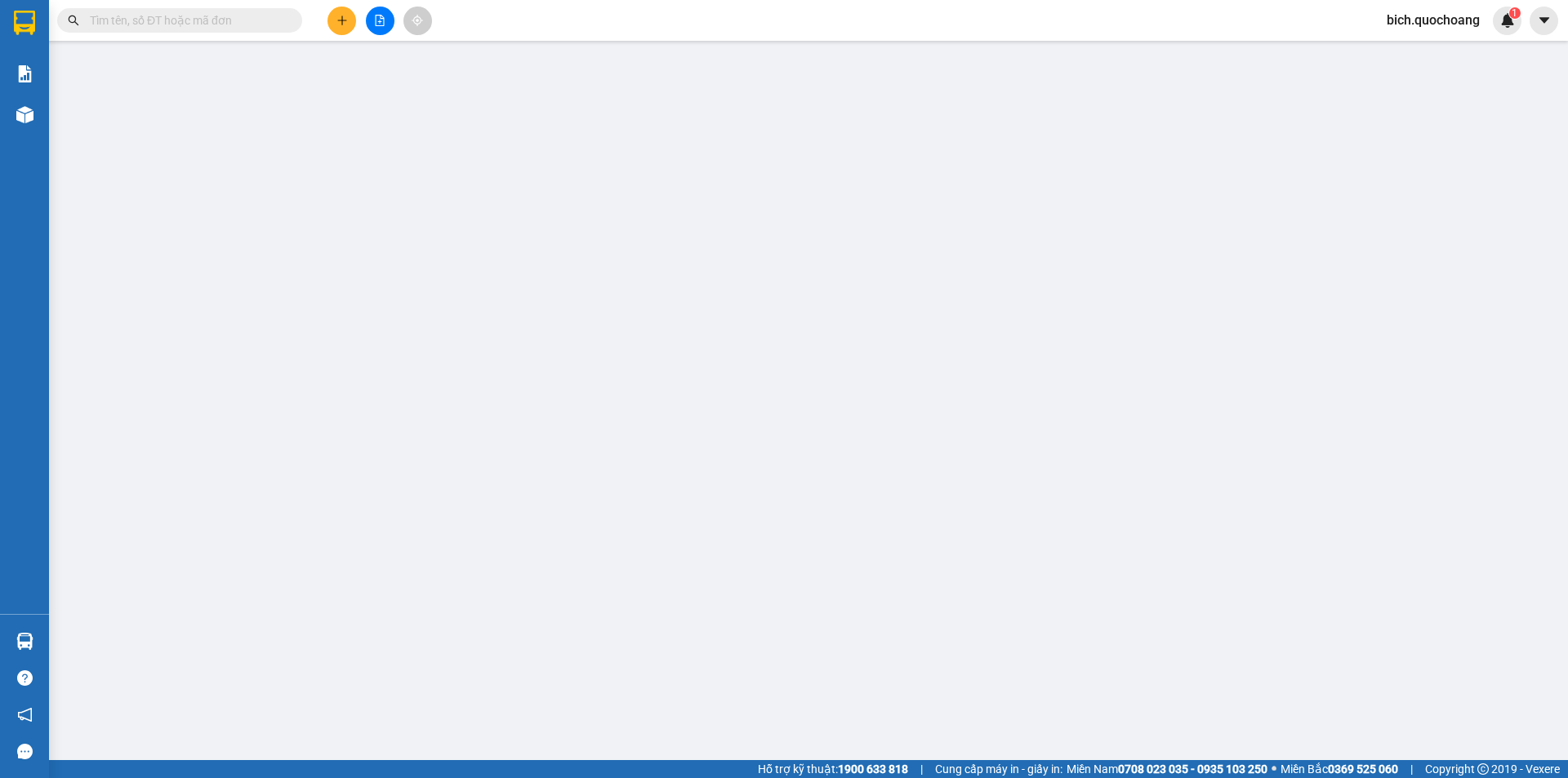
type input "110.000"
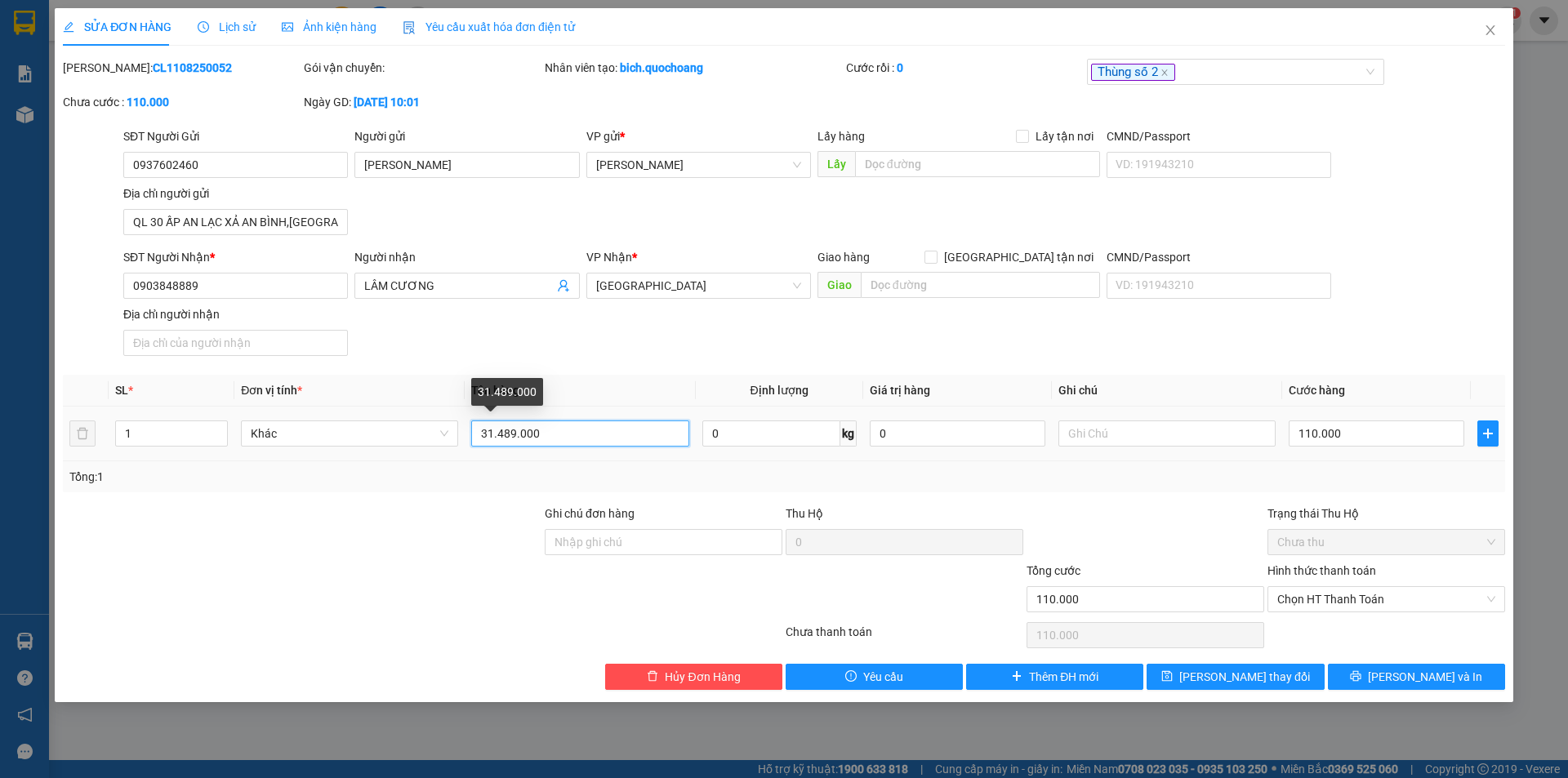
click at [573, 434] on input "31.489.000" at bounding box center [579, 434] width 217 height 26
type input "31.489.000Đ"
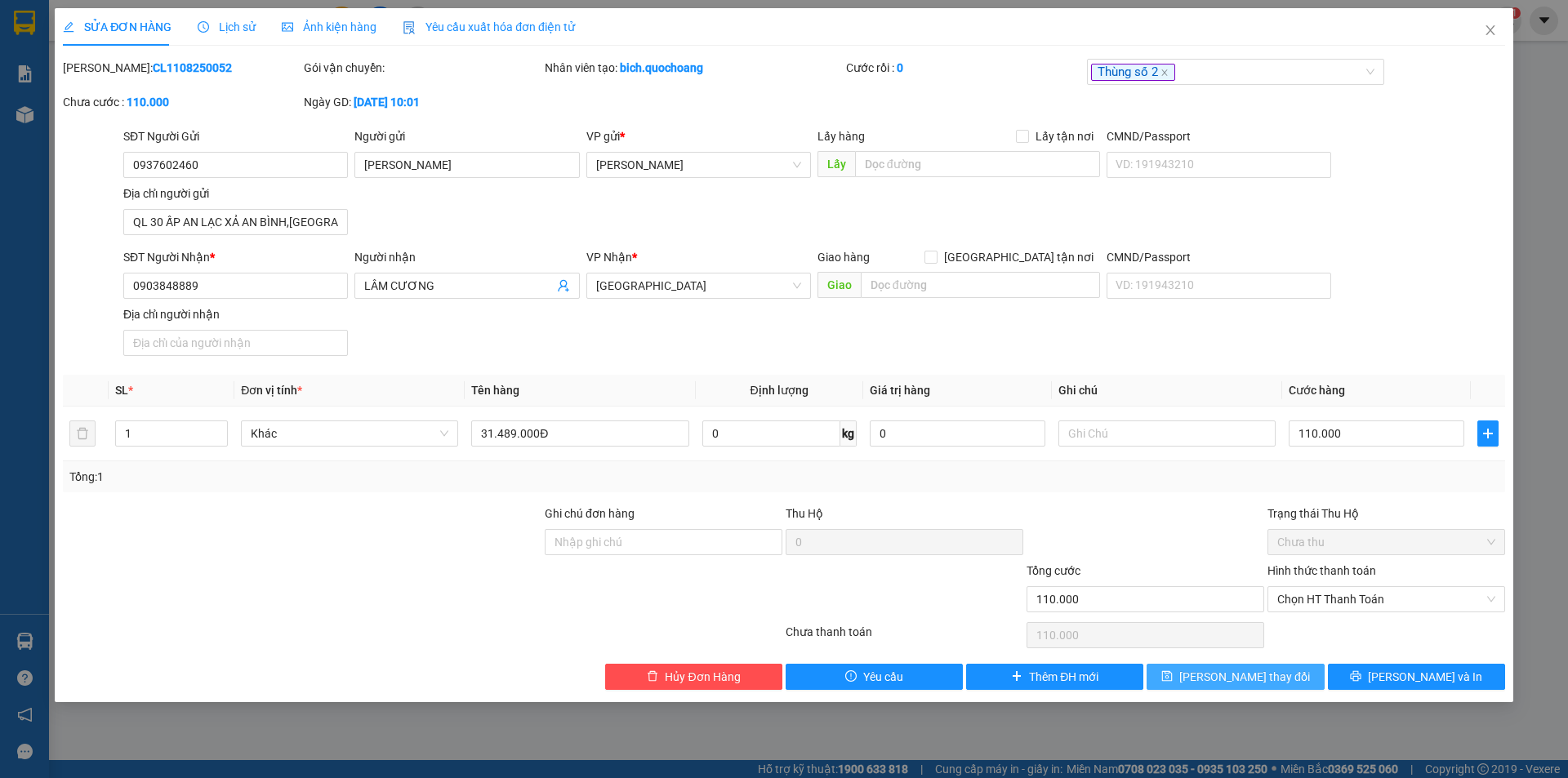
click at [1257, 675] on span "[PERSON_NAME] thay đổi" at bounding box center [1244, 677] width 131 height 18
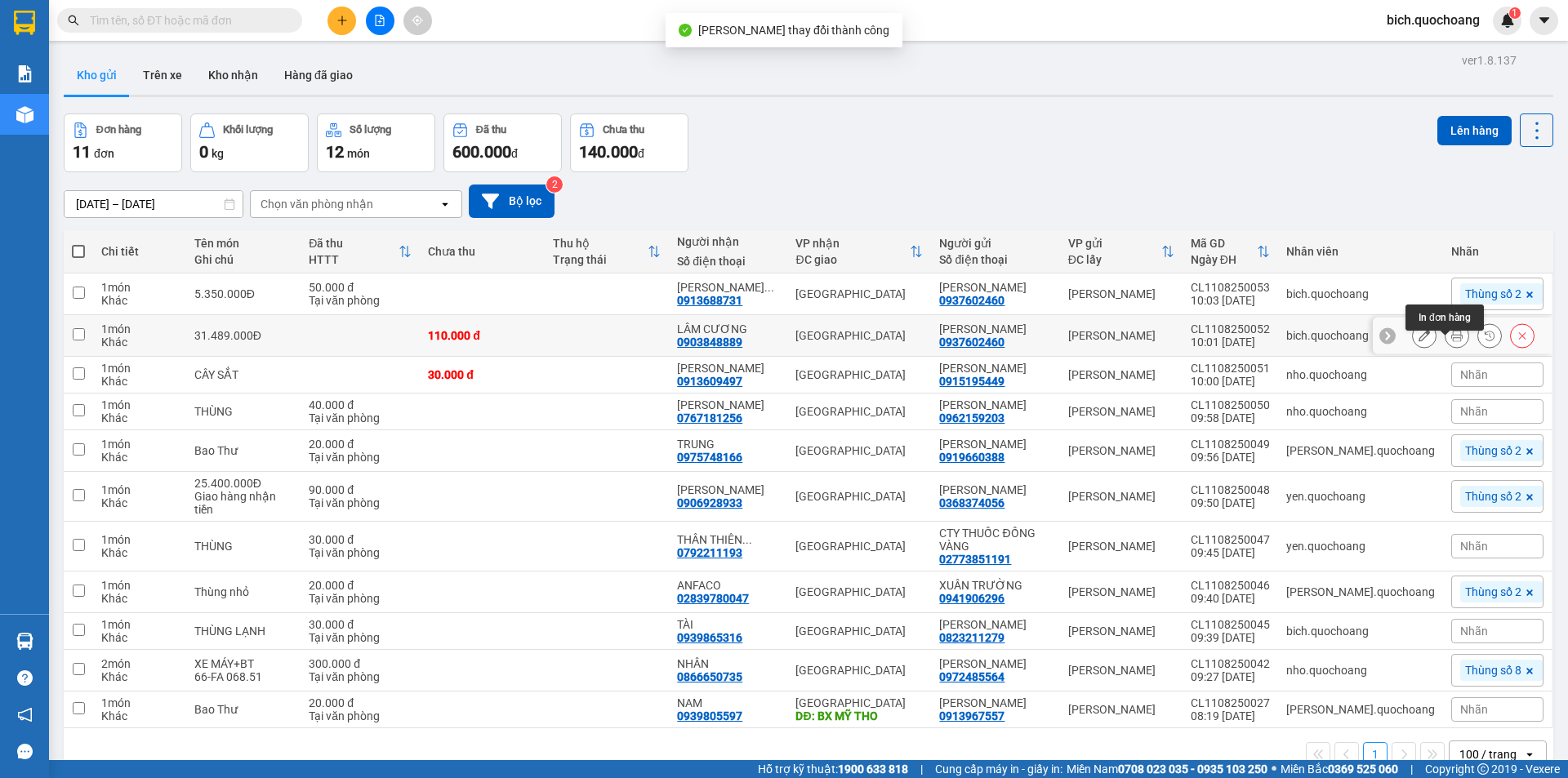
click at [1445, 347] on button at bounding box center [1457, 336] width 23 height 28
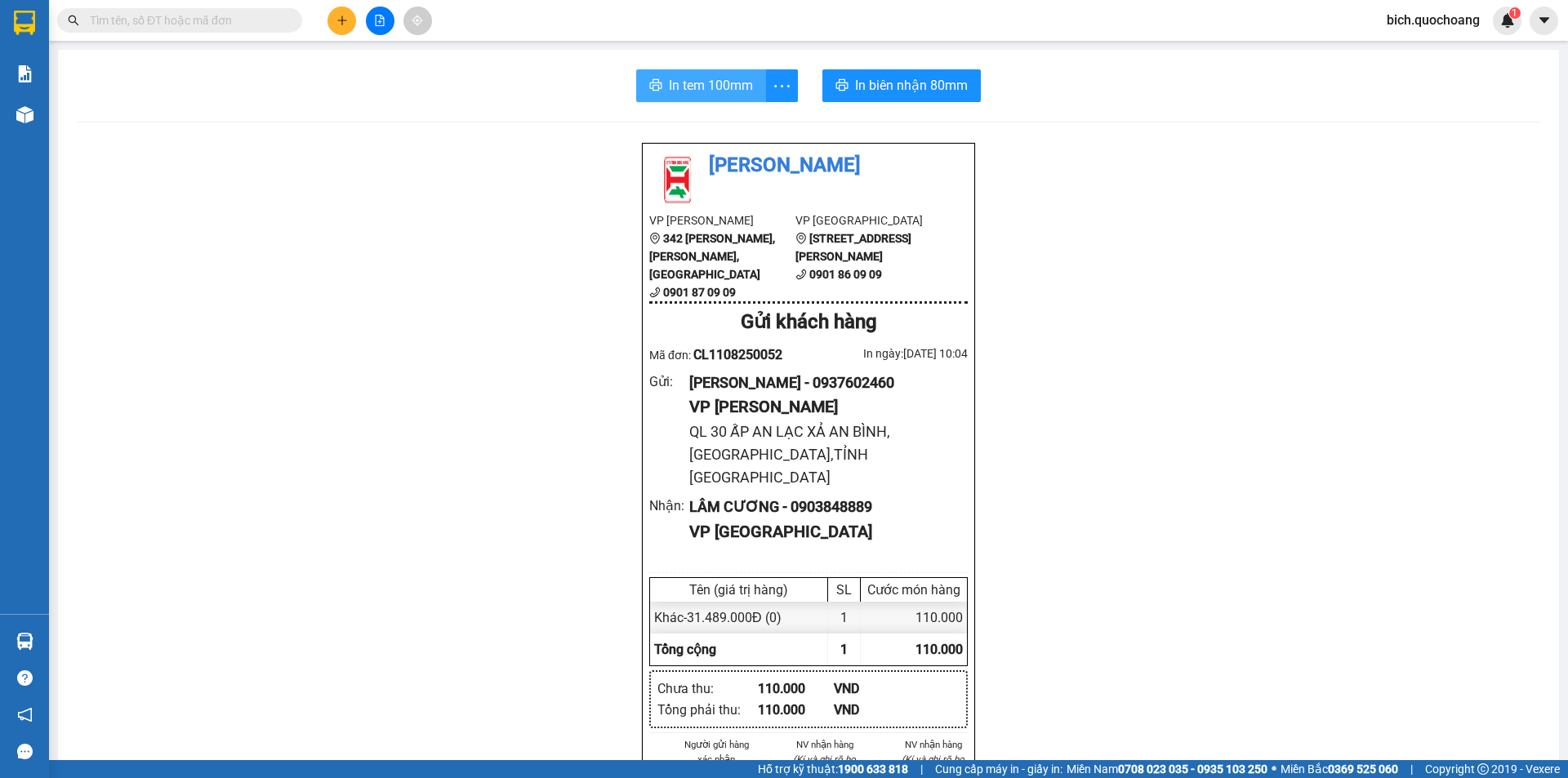
click at [694, 77] on span "In tem 100mm" at bounding box center [710, 85] width 85 height 20
click at [885, 86] on span "In biên nhận 80mm" at bounding box center [911, 85] width 113 height 20
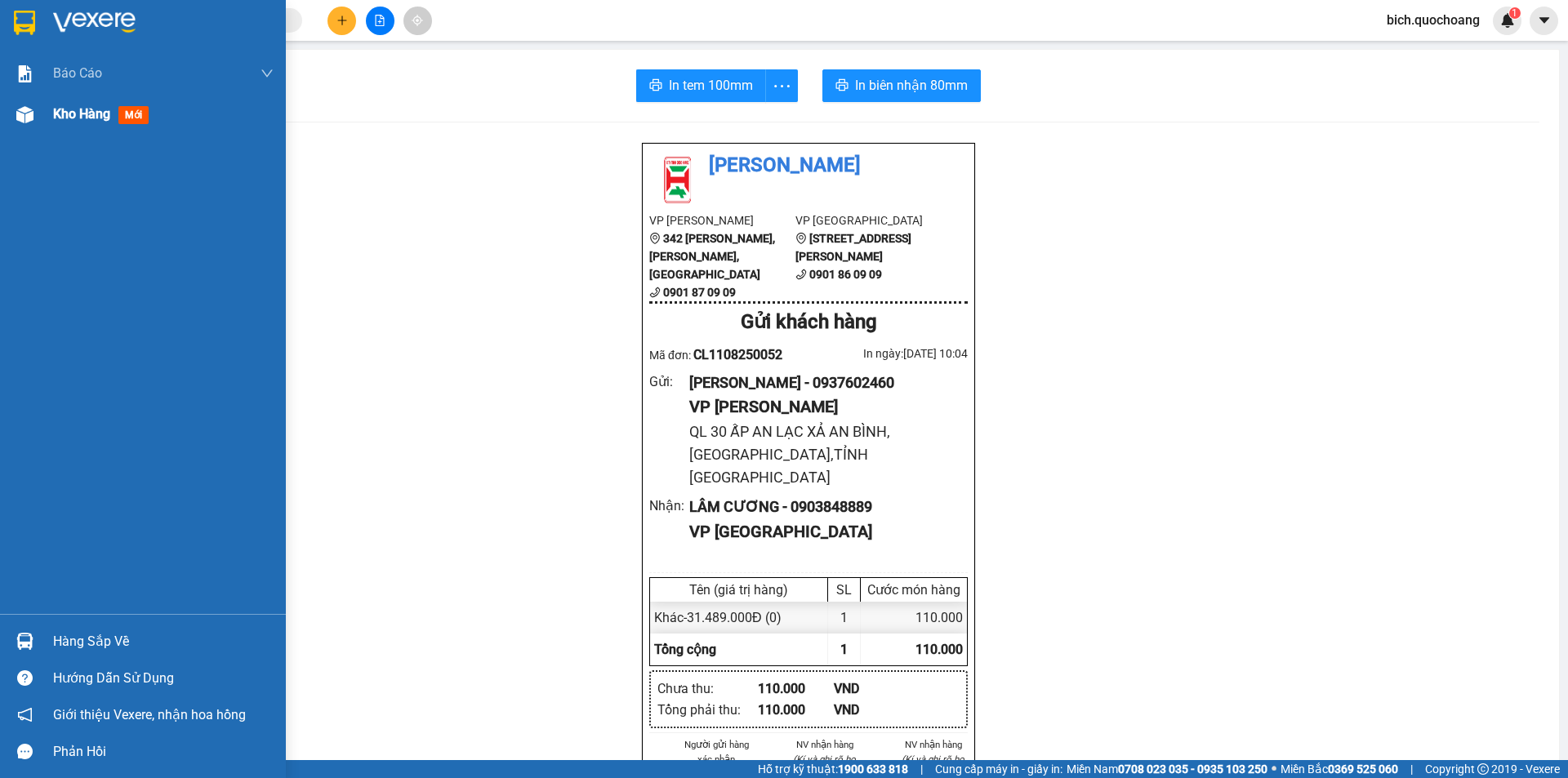
click at [66, 114] on span "Kho hàng" at bounding box center [82, 113] width 57 height 15
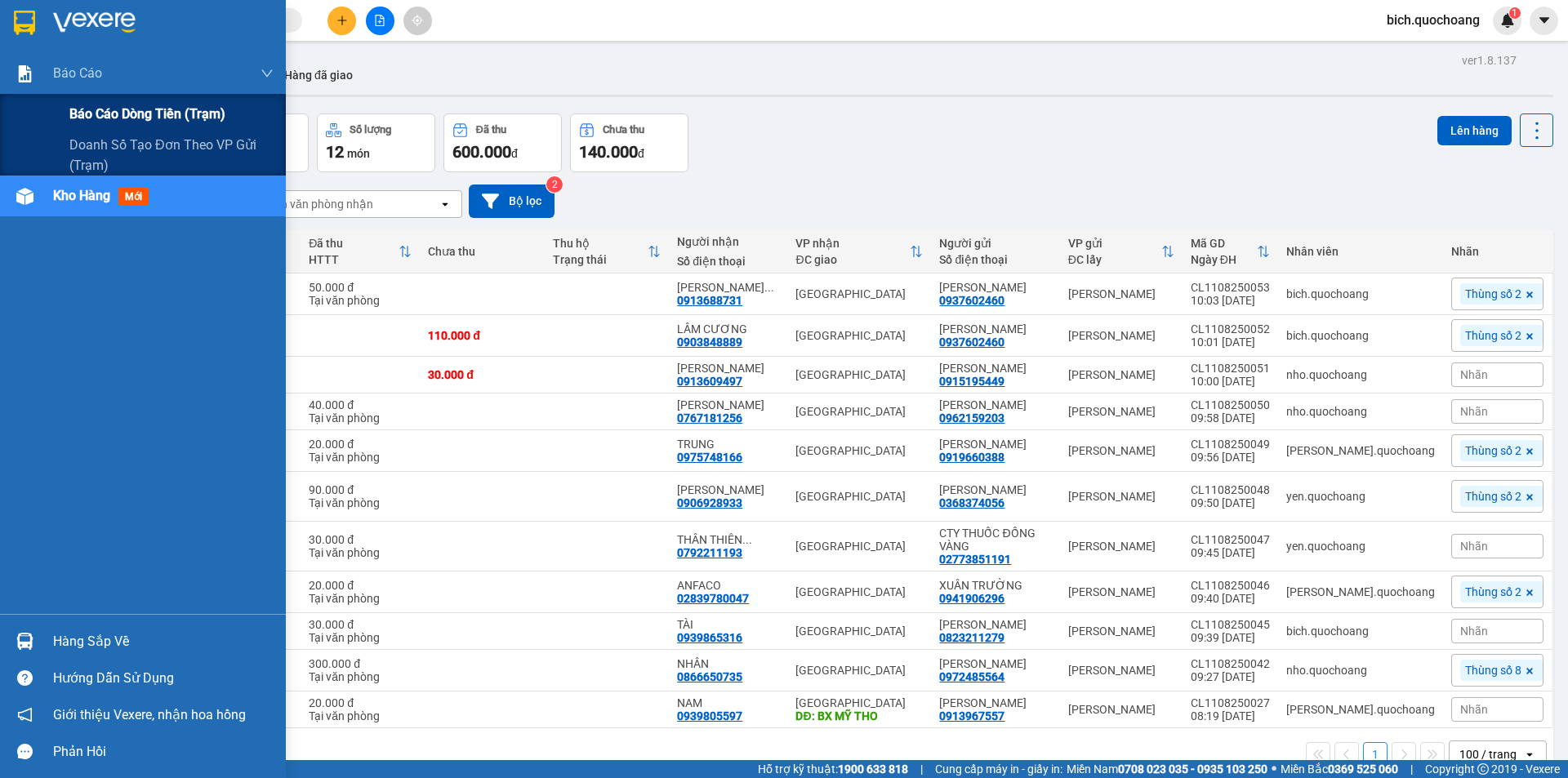
click at [93, 102] on div "Báo cáo dòng tiền (trạm)" at bounding box center [171, 115] width 204 height 41
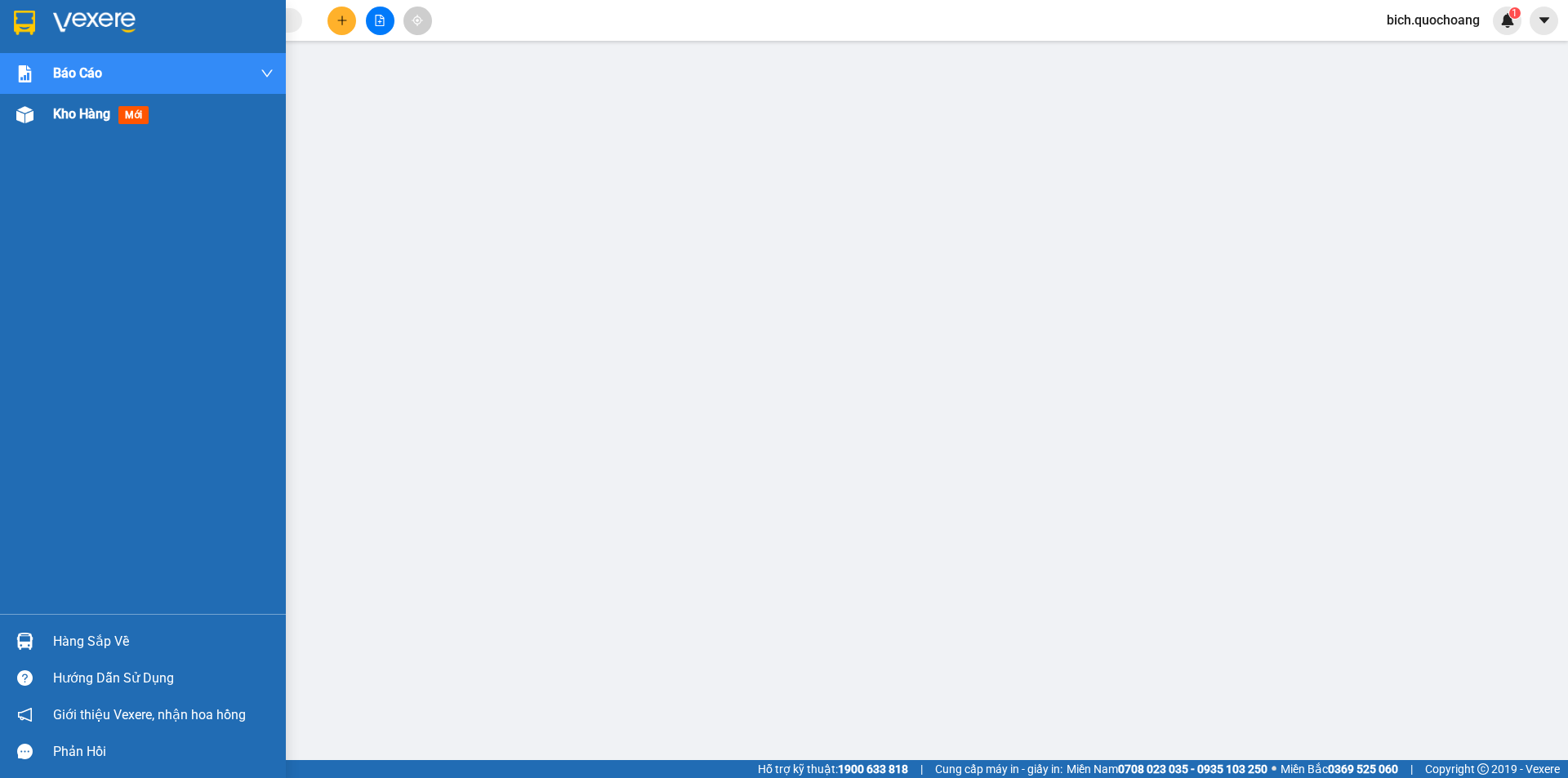
click at [69, 106] on span "Kho hàng" at bounding box center [82, 113] width 57 height 15
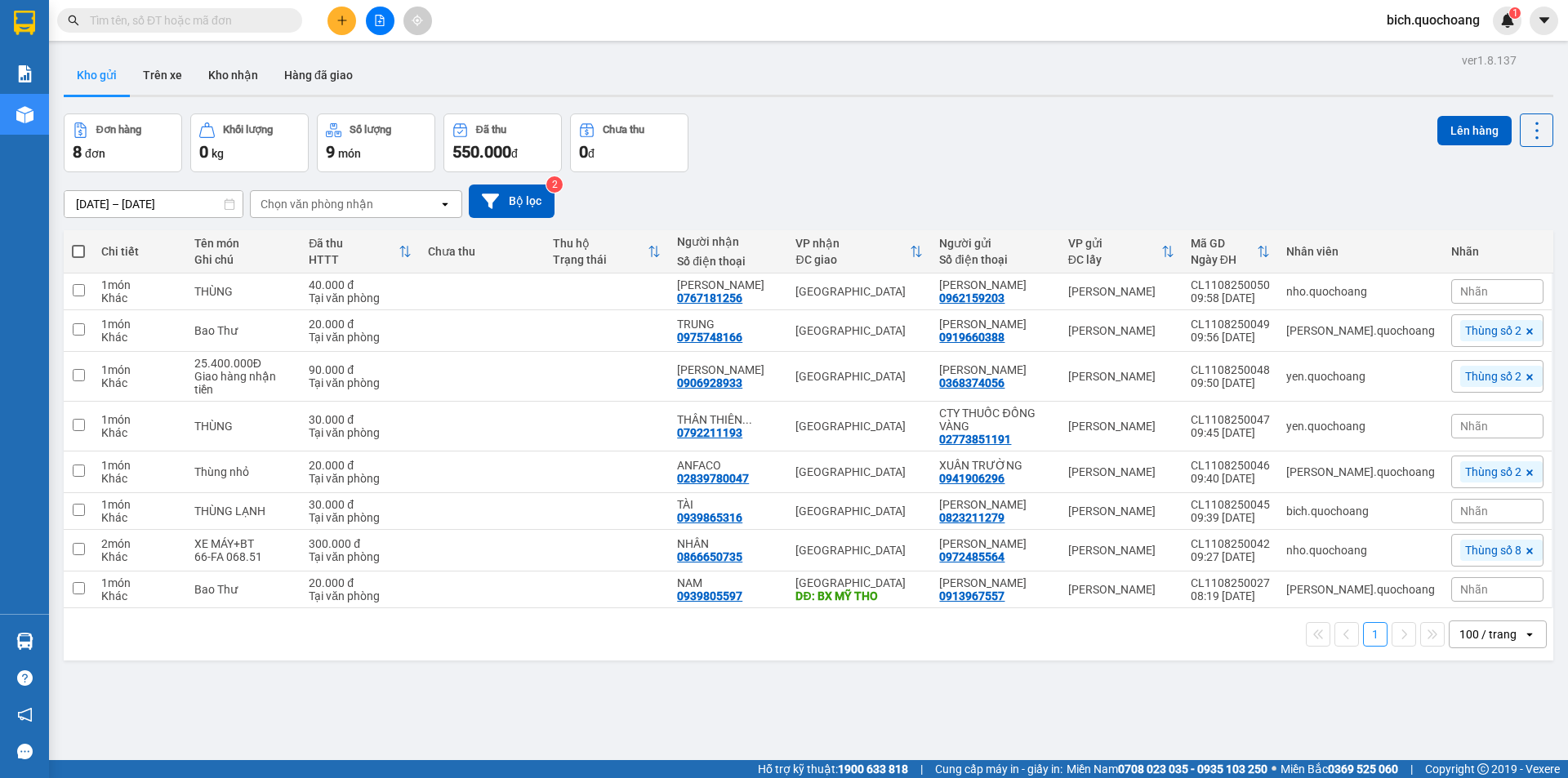
click at [243, 25] on input "text" at bounding box center [186, 20] width 193 height 18
paste input "0937602460"
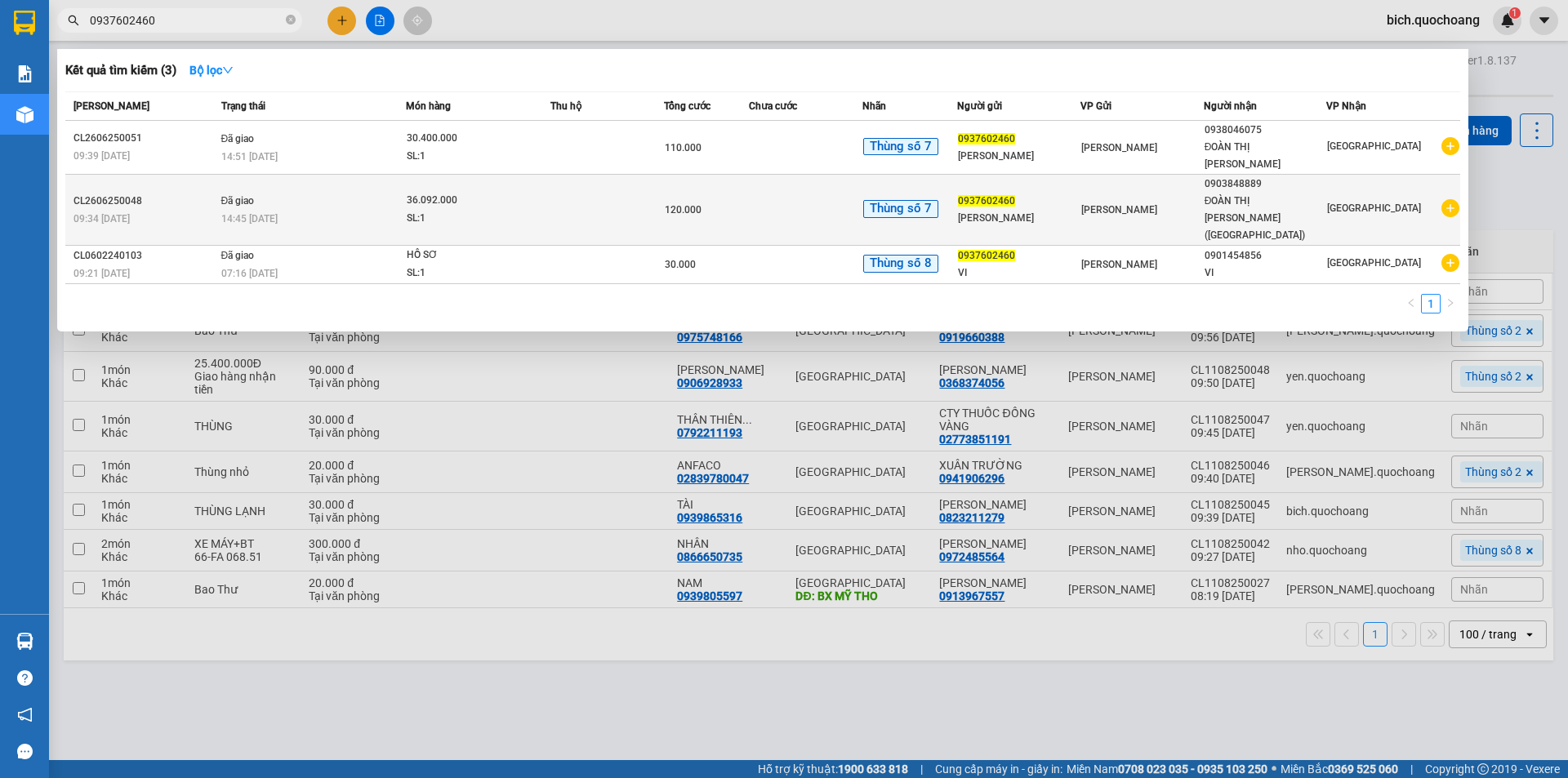
type input "0937602460"
click at [726, 201] on div "120.000" at bounding box center [707, 210] width 84 height 18
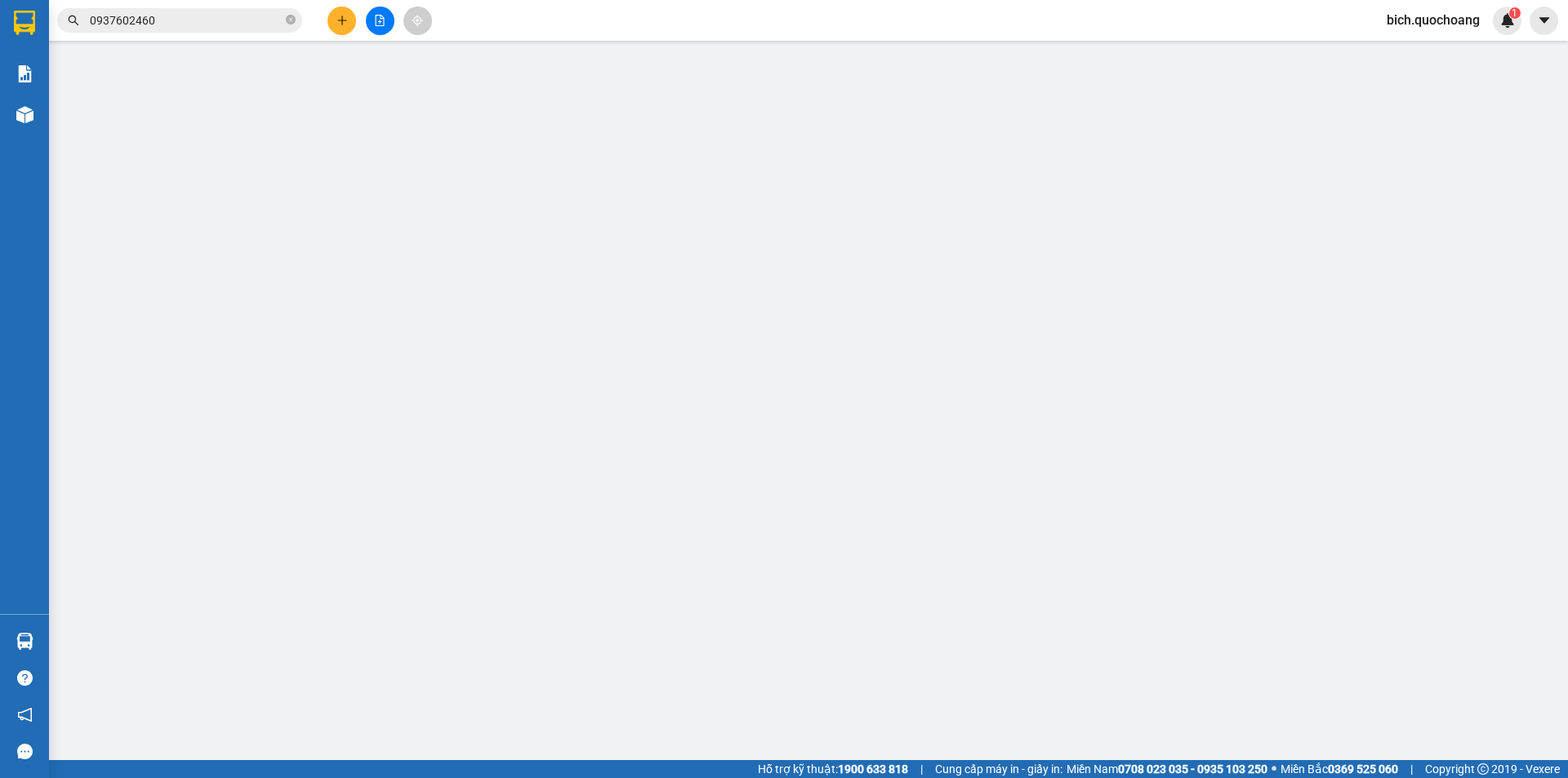
type input "0937602460"
type input "[PERSON_NAME]"
type input "QL 30 ẤP AN LẠC XẢ AN BÌNH,[GEOGRAPHIC_DATA],TỈNH [GEOGRAPHIC_DATA]"
type input "0903848889"
type input "ĐOÀN THỊ [PERSON_NAME]([GEOGRAPHIC_DATA])"
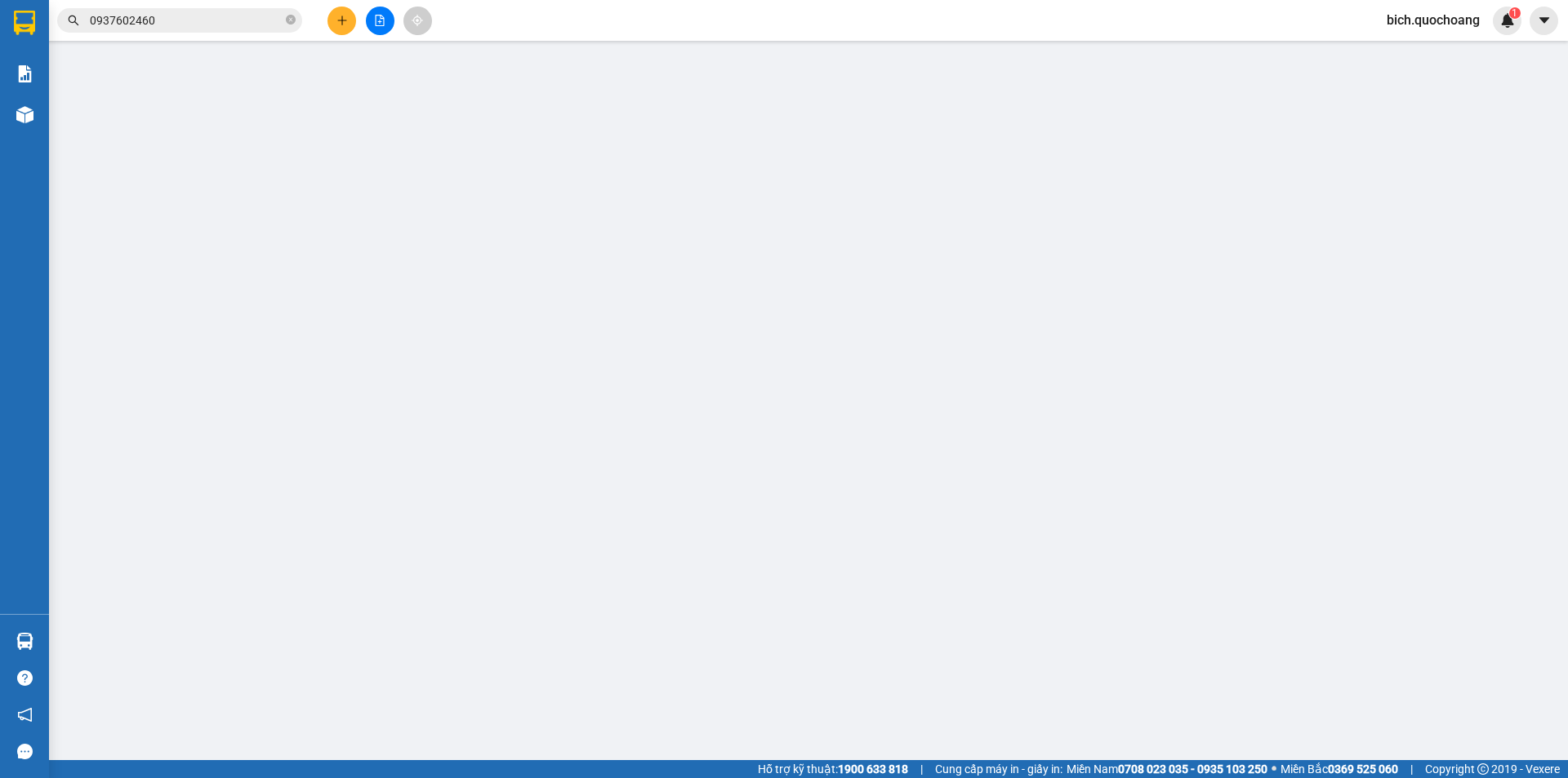
type input "120.000"
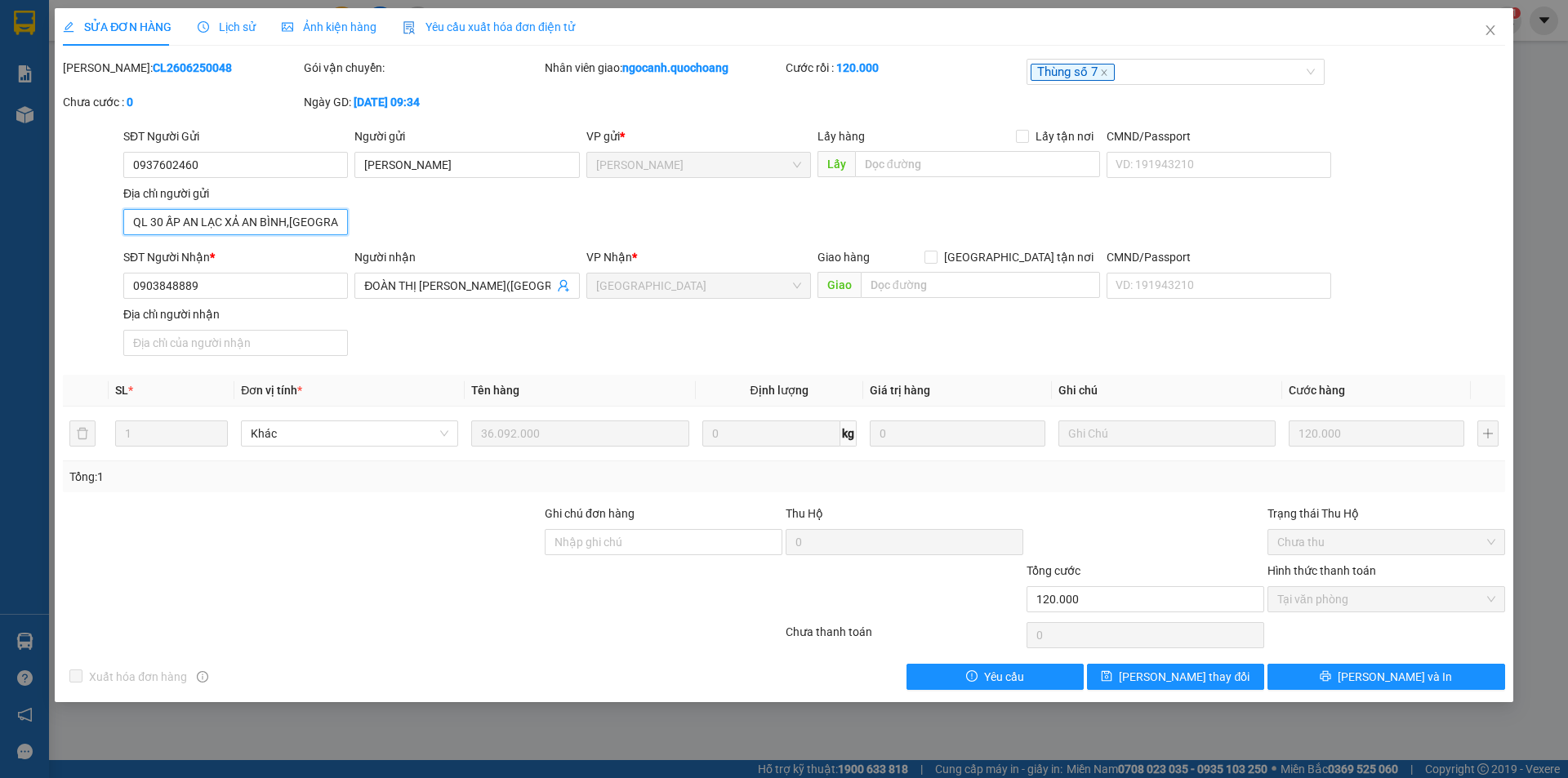
click at [342, 216] on input "QL 30 ẤP AN LẠC XẢ AN BÌNH,[GEOGRAPHIC_DATA],TỈNH [GEOGRAPHIC_DATA]" at bounding box center [236, 222] width 224 height 26
